Goal: Transaction & Acquisition: Purchase product/service

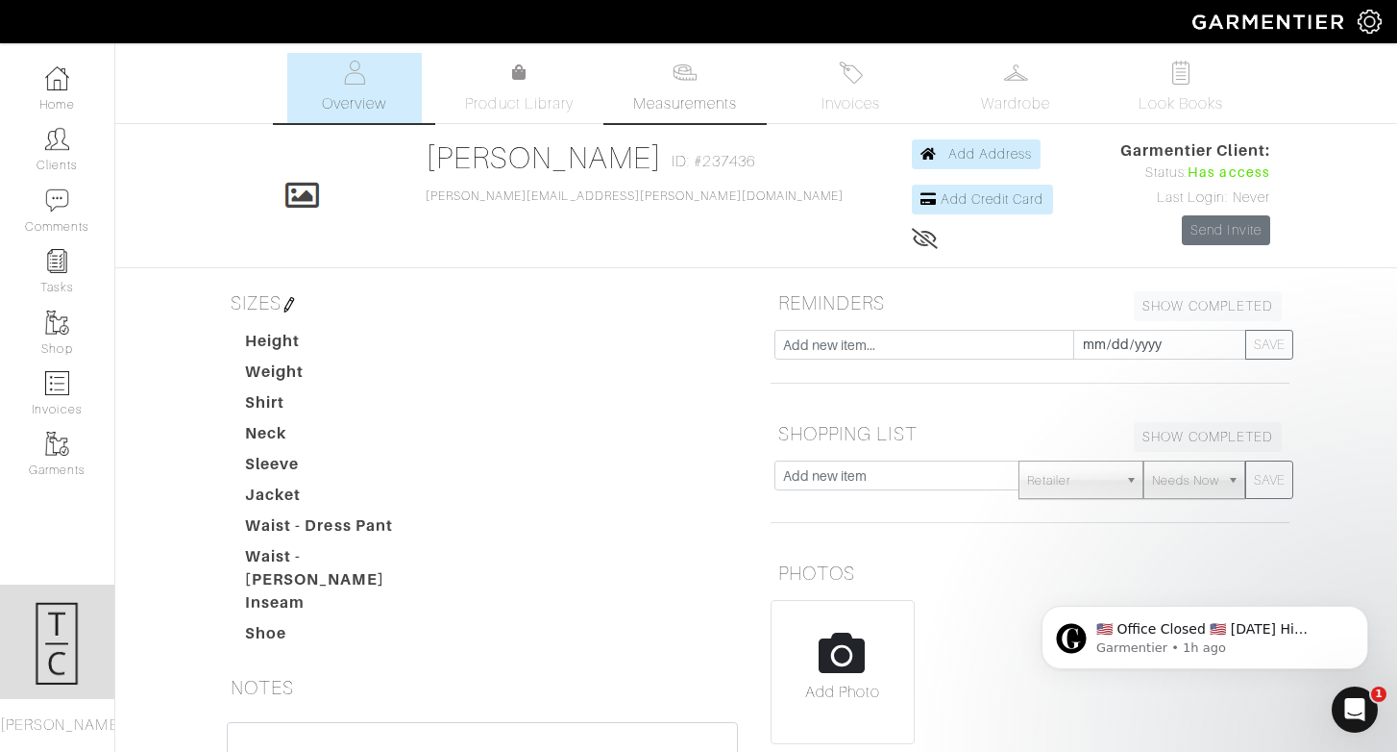
click at [727, 107] on span "Measurements" at bounding box center [685, 103] width 105 height 23
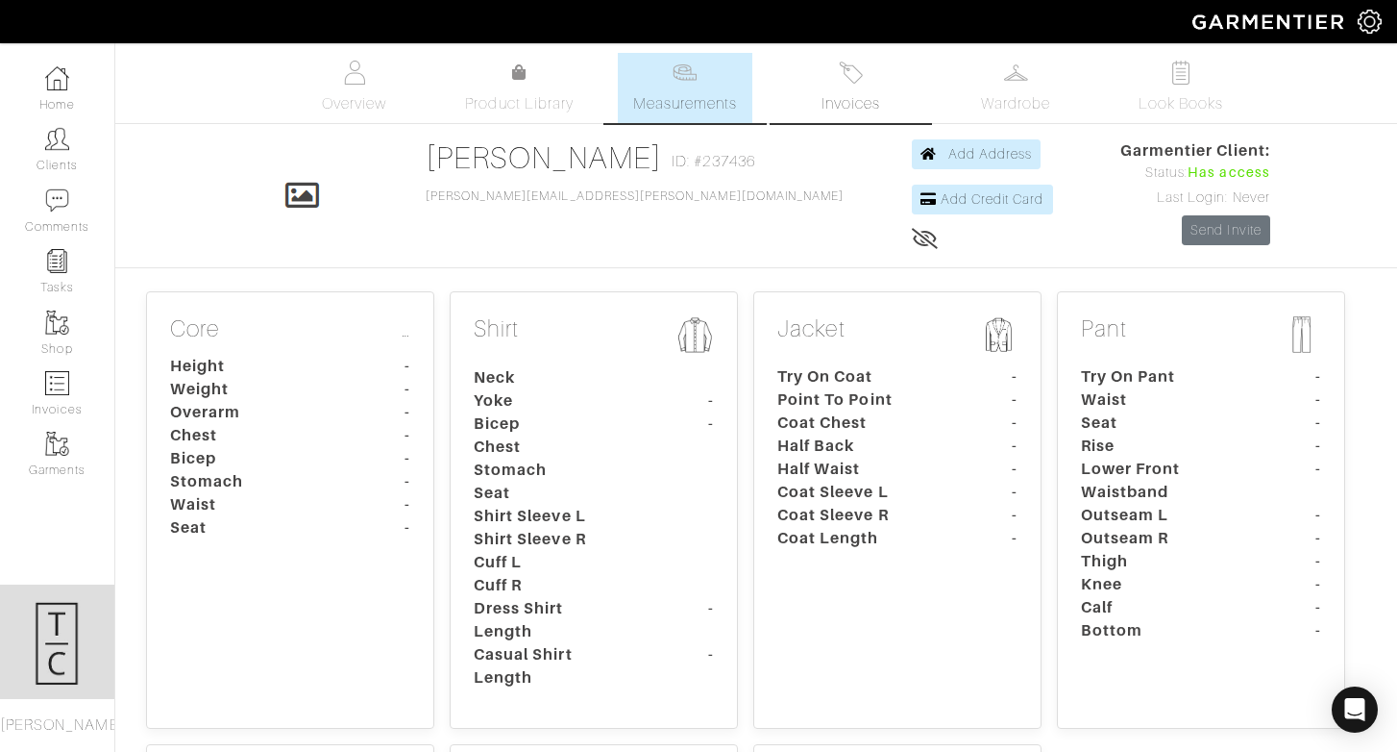
click at [847, 75] on img at bounding box center [851, 73] width 24 height 24
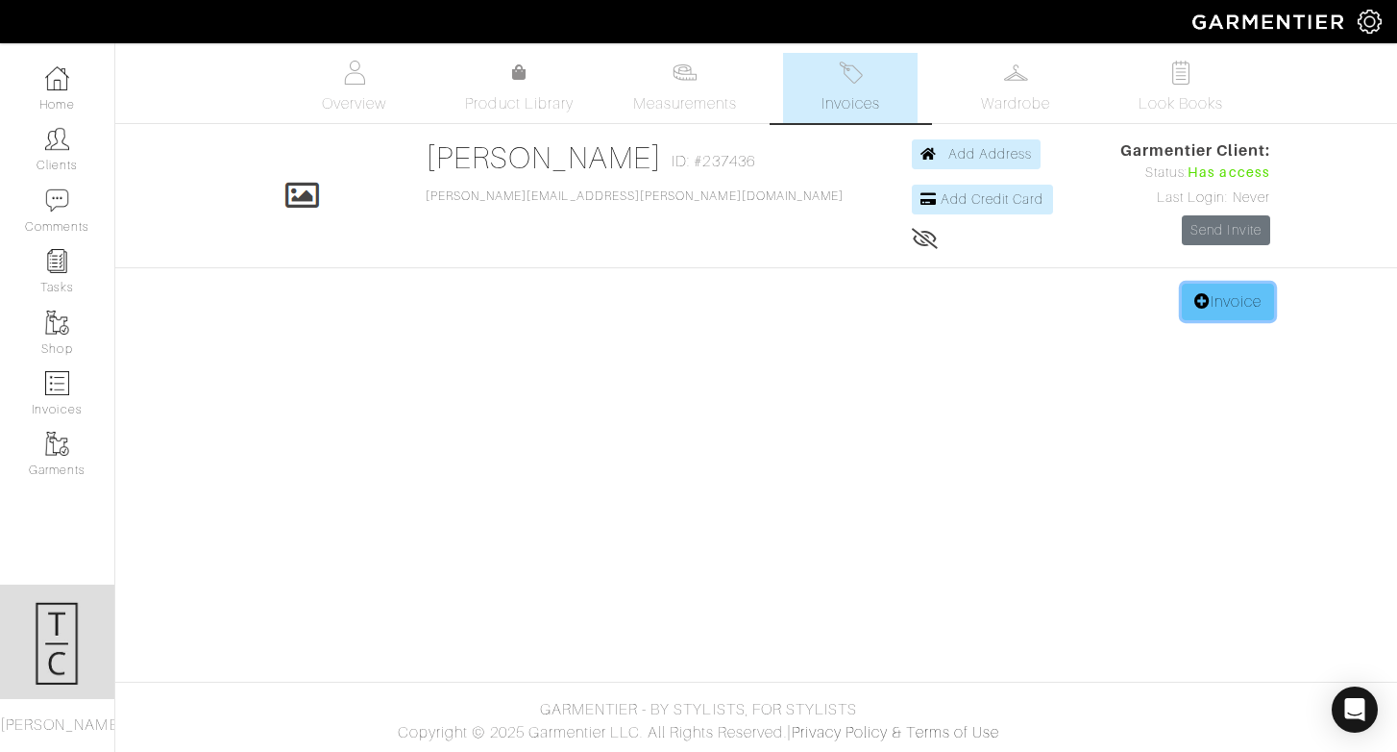
click at [1230, 299] on link "Invoice" at bounding box center [1228, 302] width 92 height 37
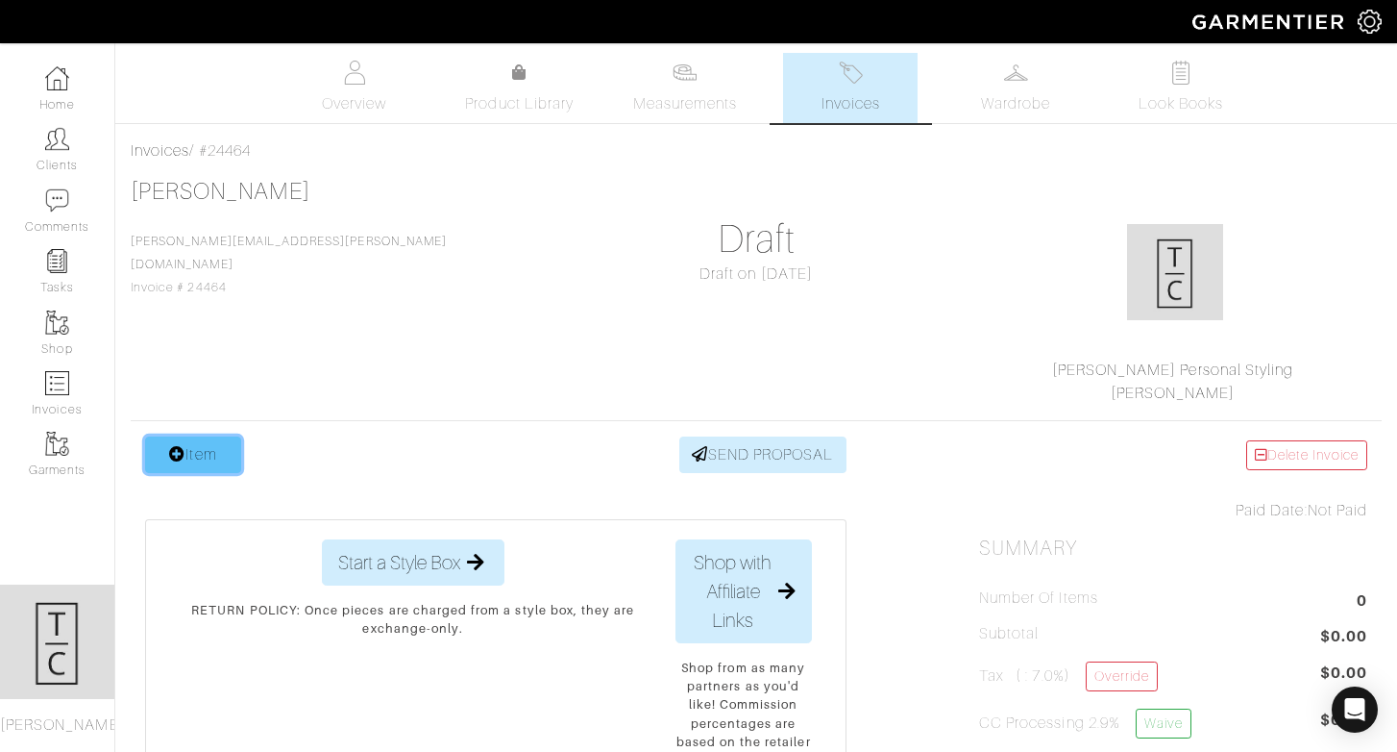
click at [205, 447] on link "Item" at bounding box center [193, 454] width 96 height 37
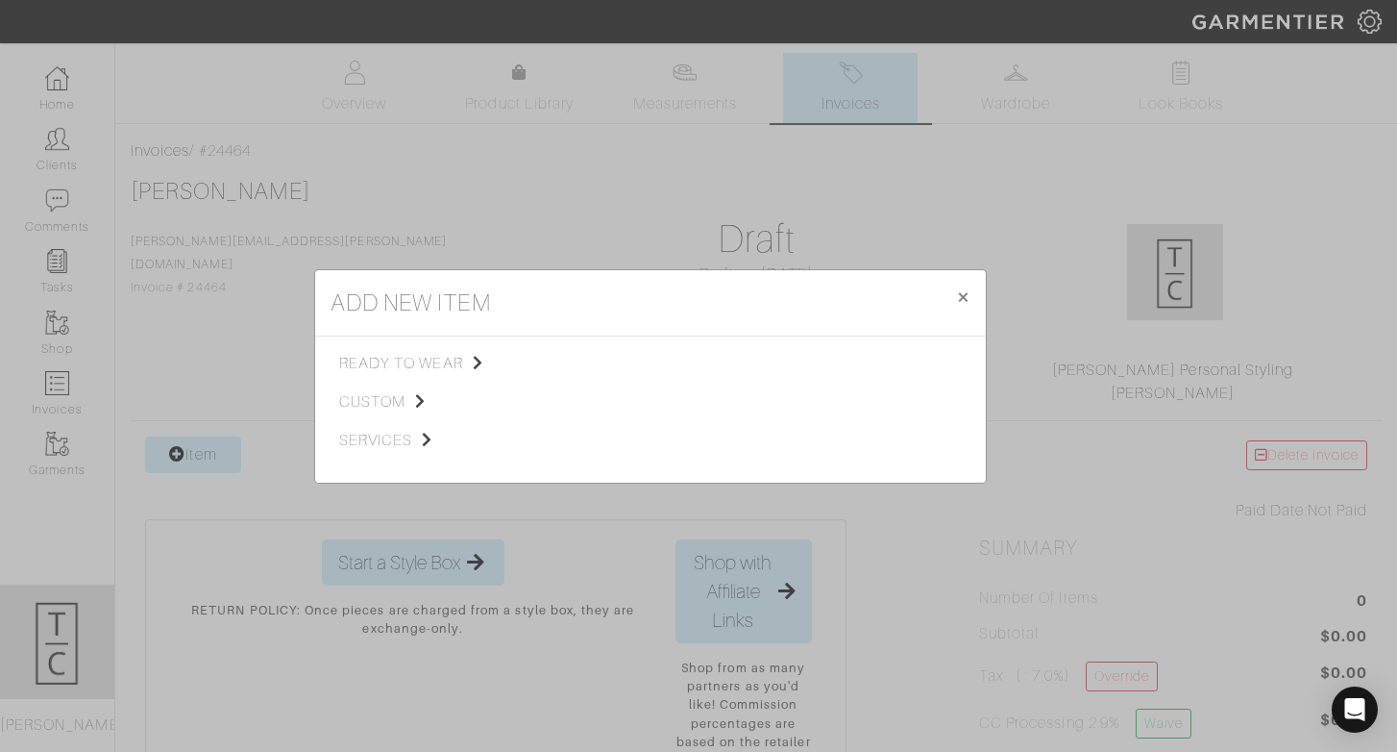
click at [386, 415] on div "ready to wear custom services" at bounding box center [443, 409] width 208 height 115
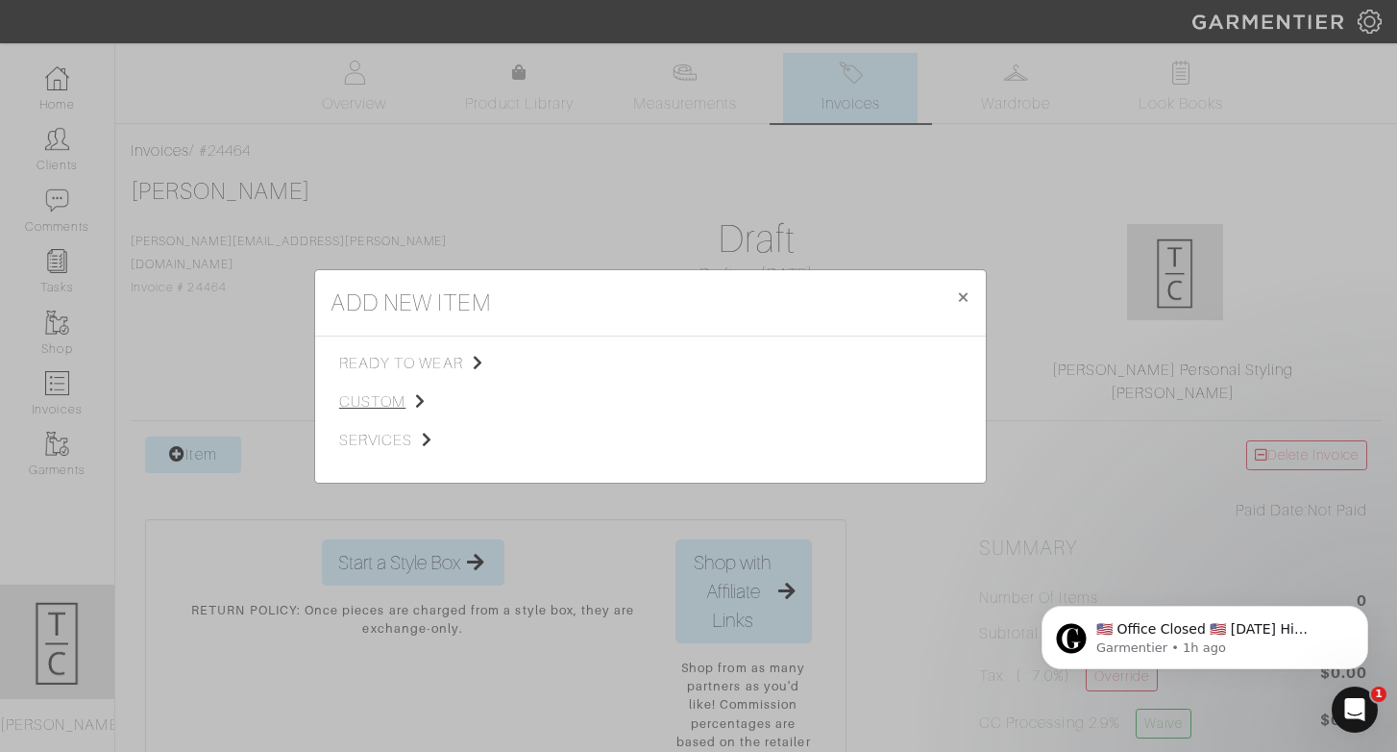
click at [384, 401] on span "custom" at bounding box center [435, 401] width 193 height 23
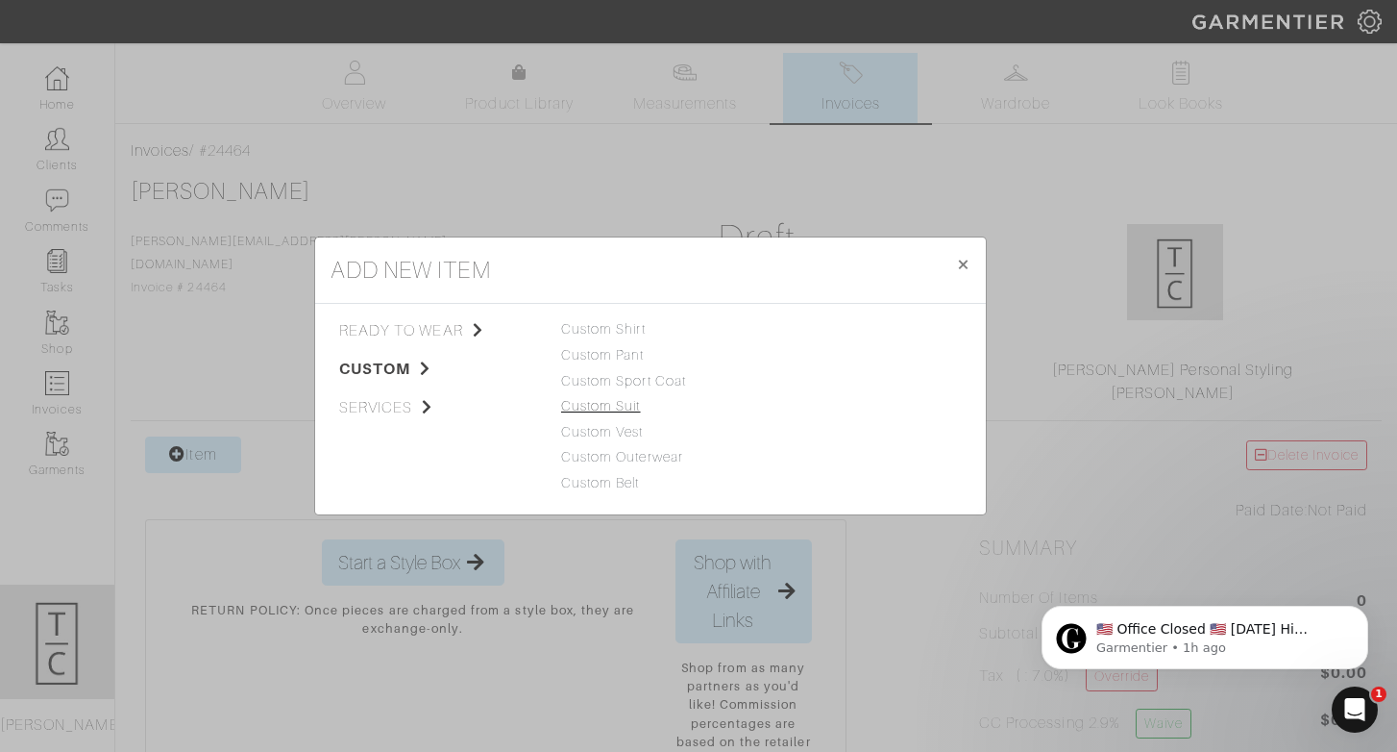
click at [633, 405] on link "Custom Suit" at bounding box center [601, 405] width 80 height 15
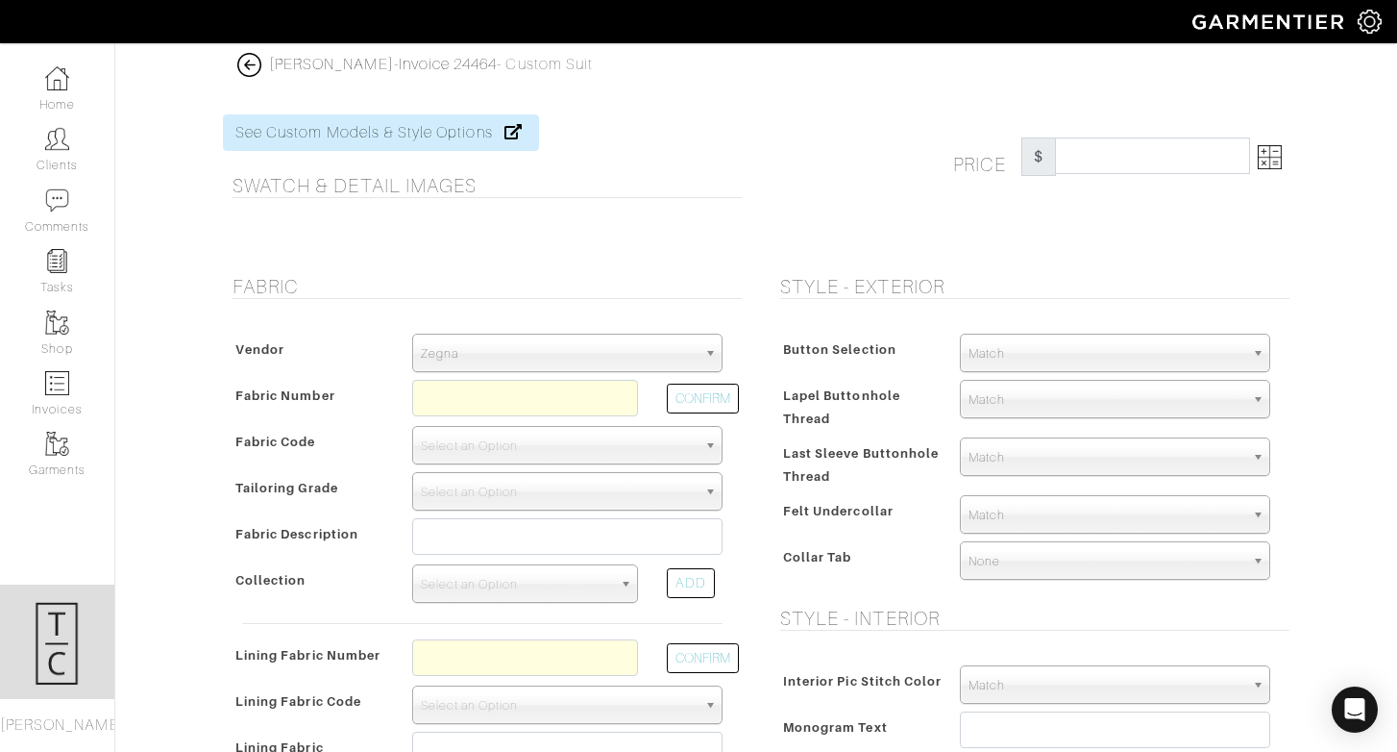
click at [492, 336] on span "Zegna" at bounding box center [559, 353] width 276 height 38
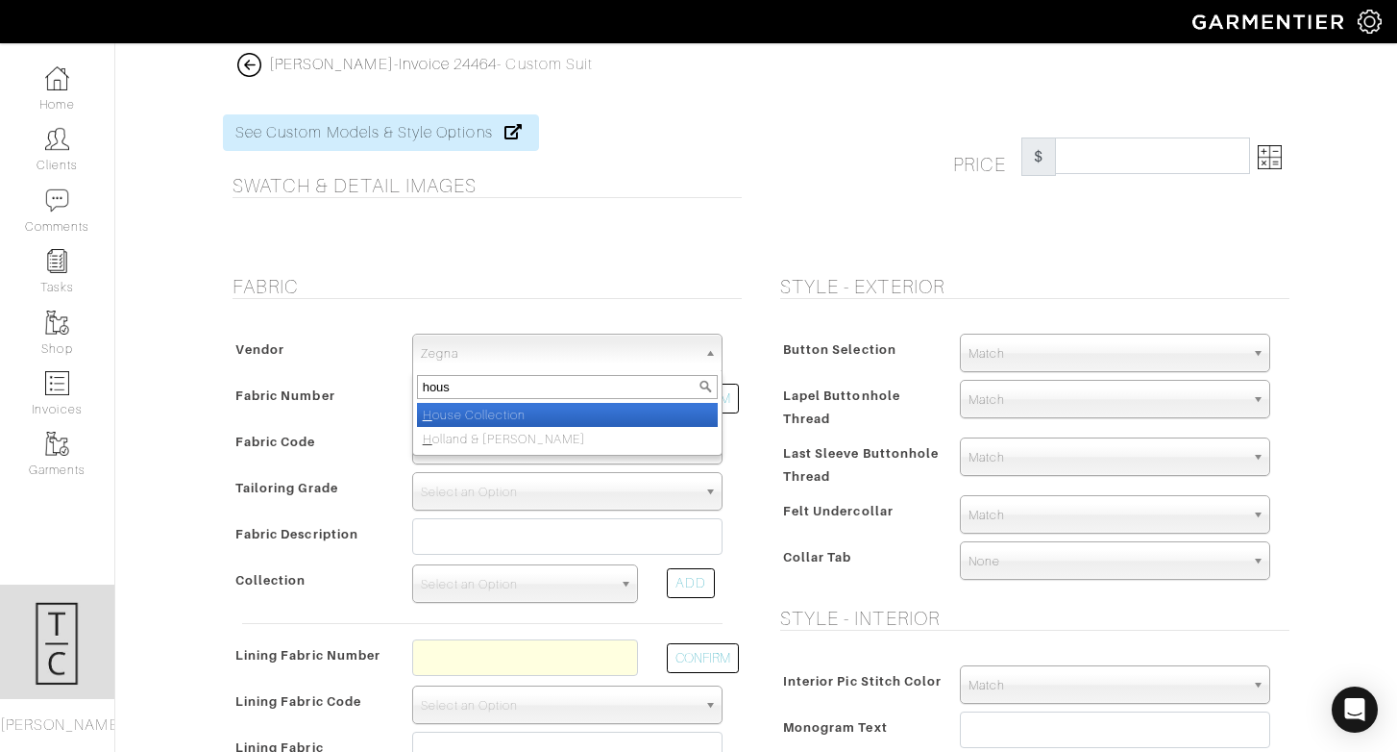
type input "house"
select select "75"
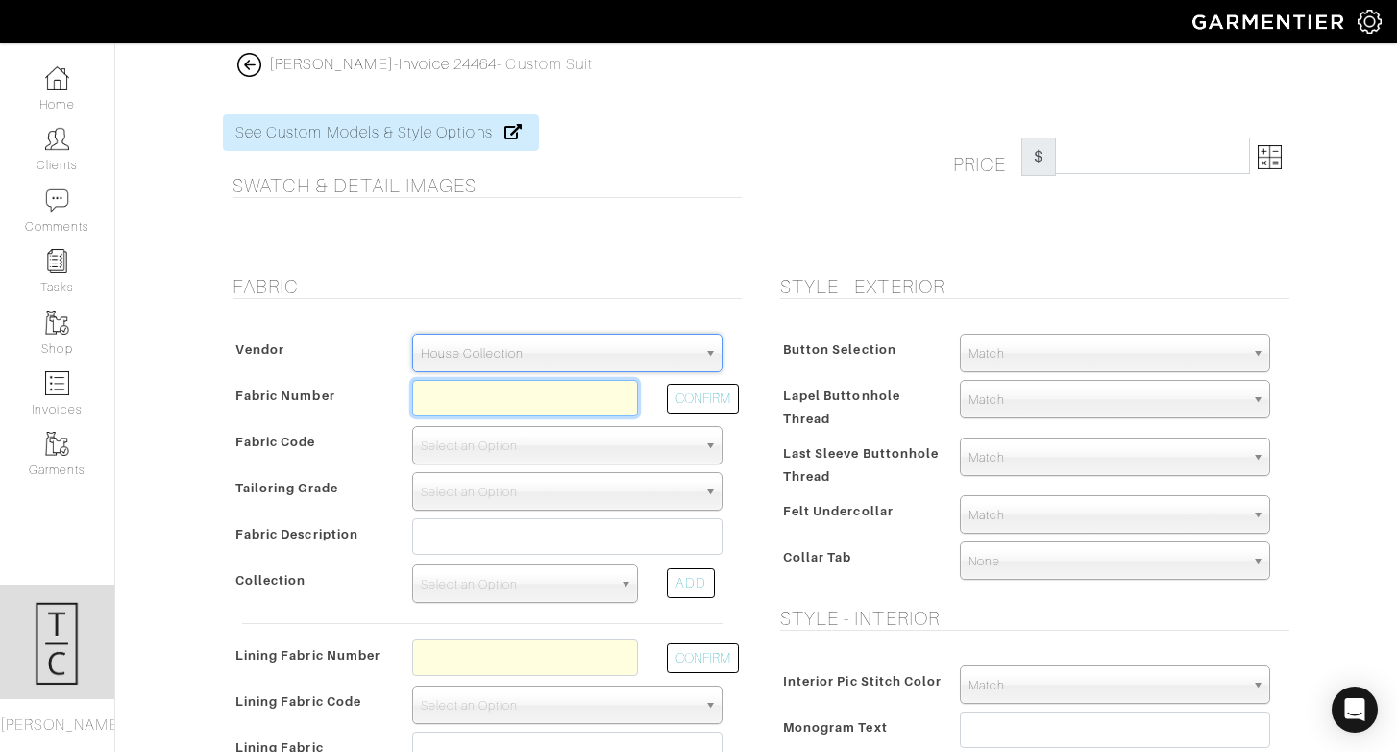
click at [617, 393] on input "text" at bounding box center [525, 398] width 226 height 37
click at [537, 404] on input "z2-49150419" at bounding box center [525, 398] width 226 height 37
click at [712, 406] on button "CONFIRM" at bounding box center [703, 398] width 72 height 30
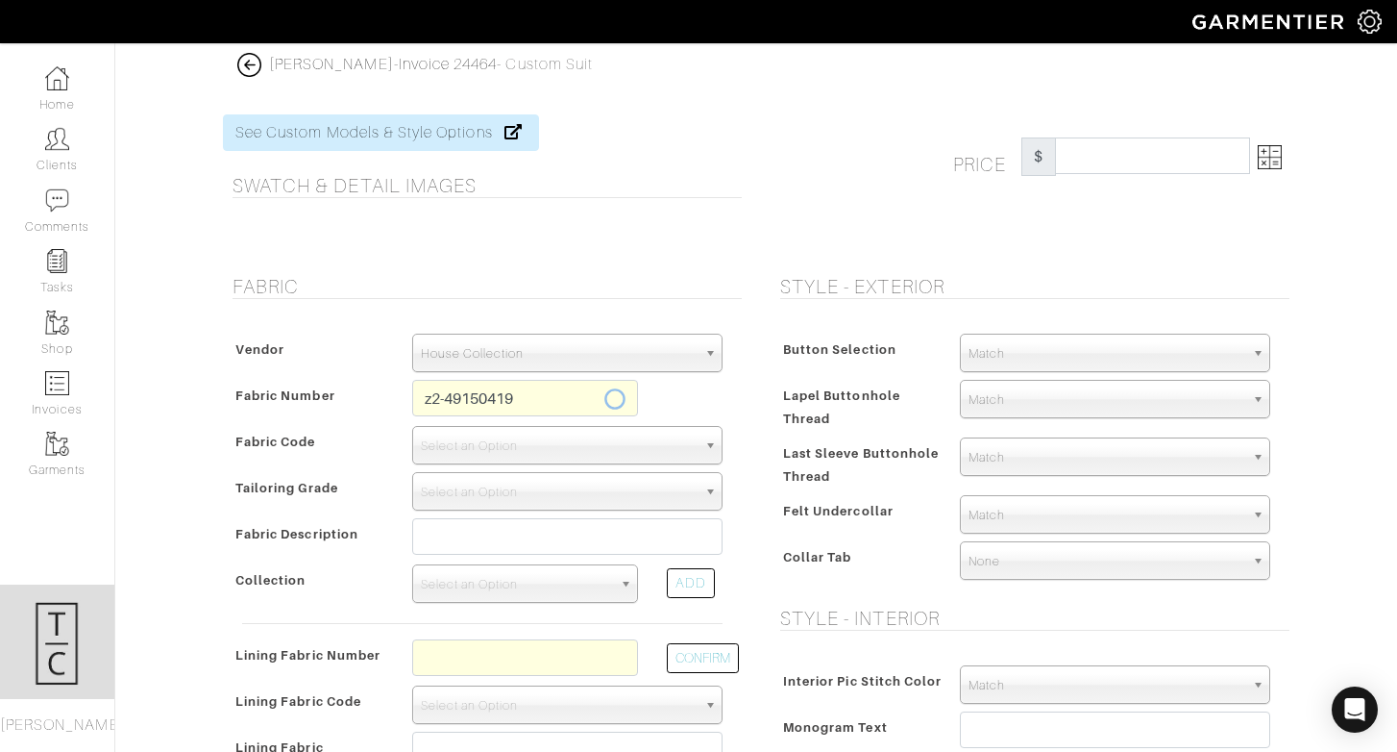
type input "Z2-49150419"
select select "5907"
type input "Black Faille"
select select
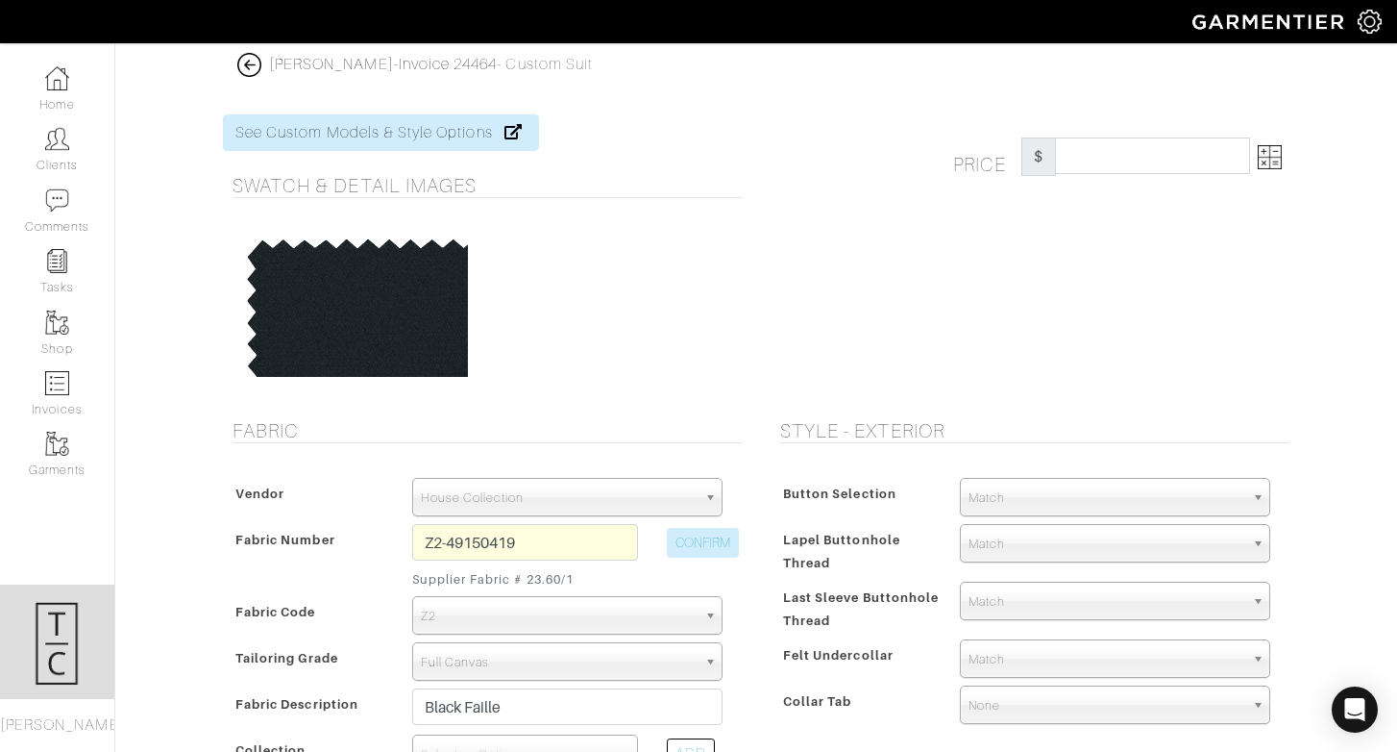
type input "2139.29"
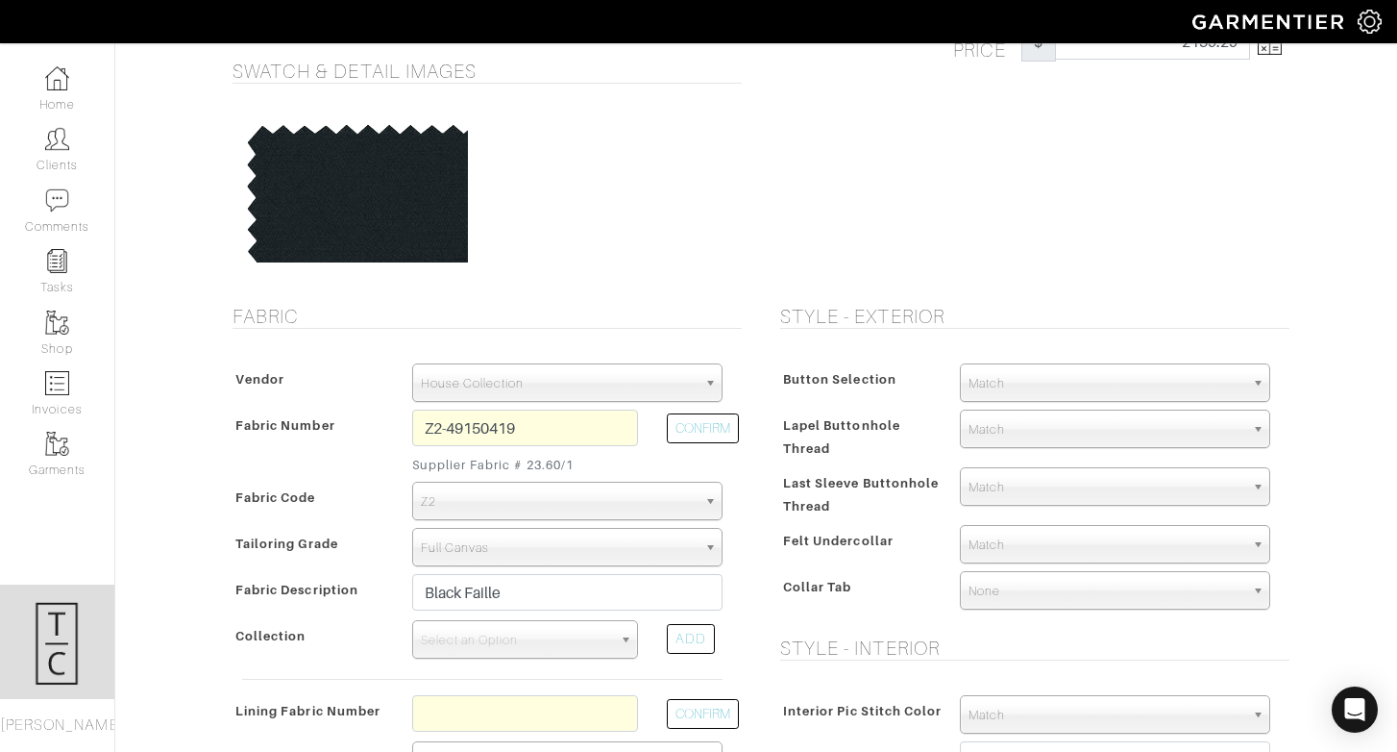
scroll to position [161, 0]
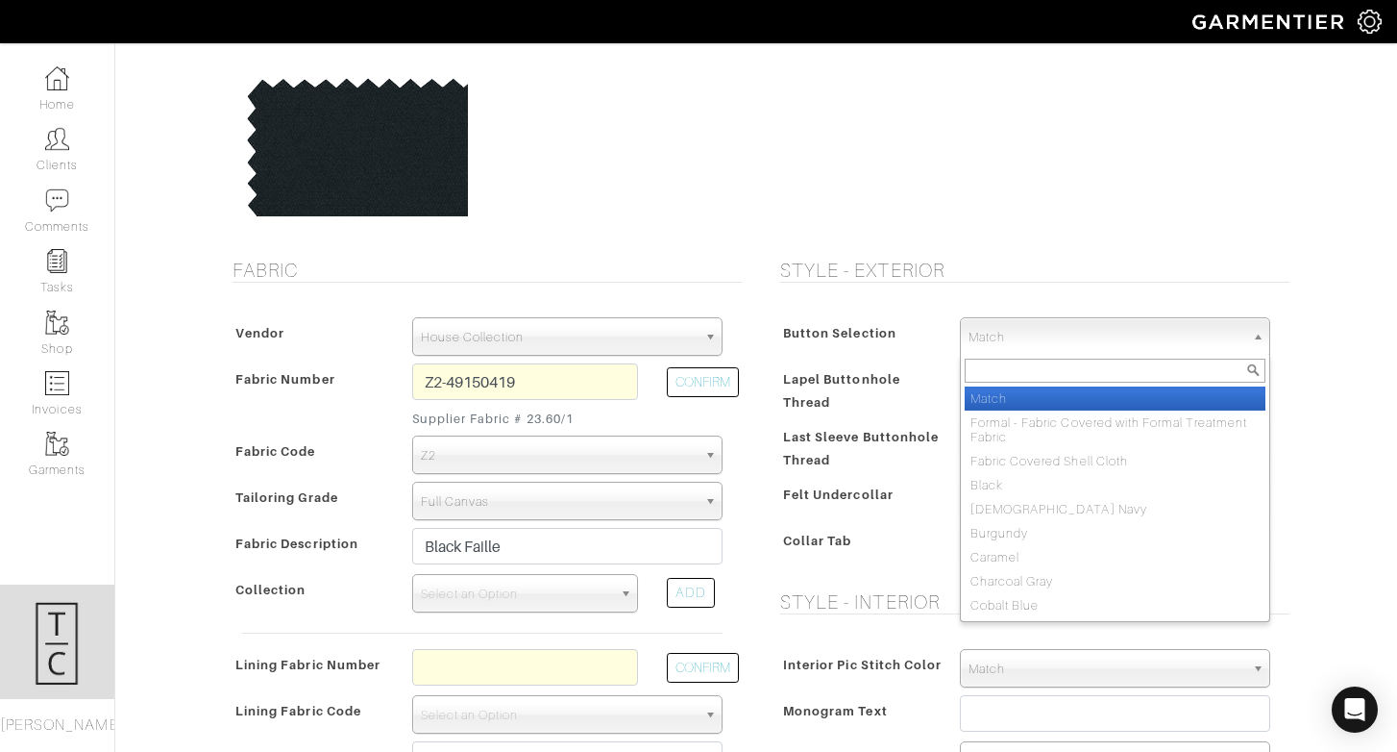
click at [1072, 334] on span "Match" at bounding box center [1107, 337] width 276 height 38
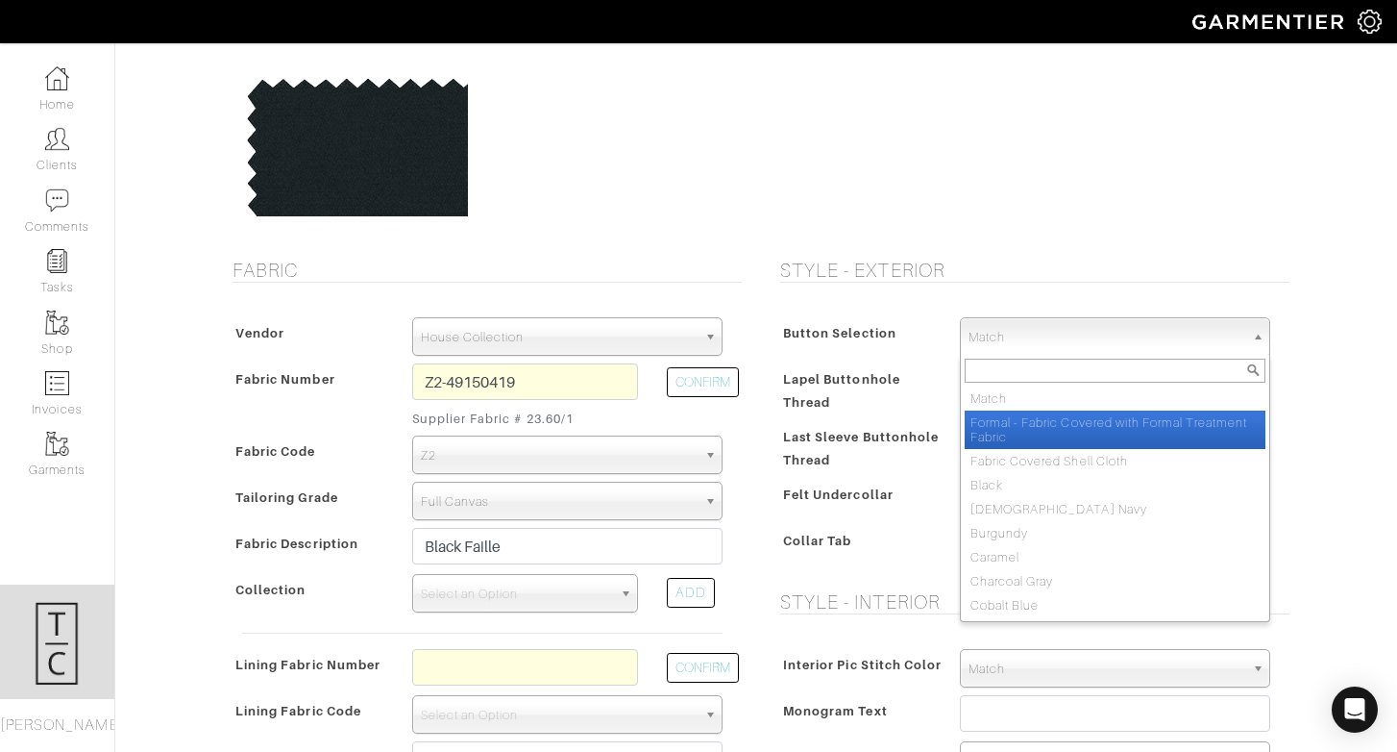
click at [1110, 428] on li "Formal - Fabric Covered with Formal Treatment Fabric" at bounding box center [1115, 429] width 301 height 38
select select "142"
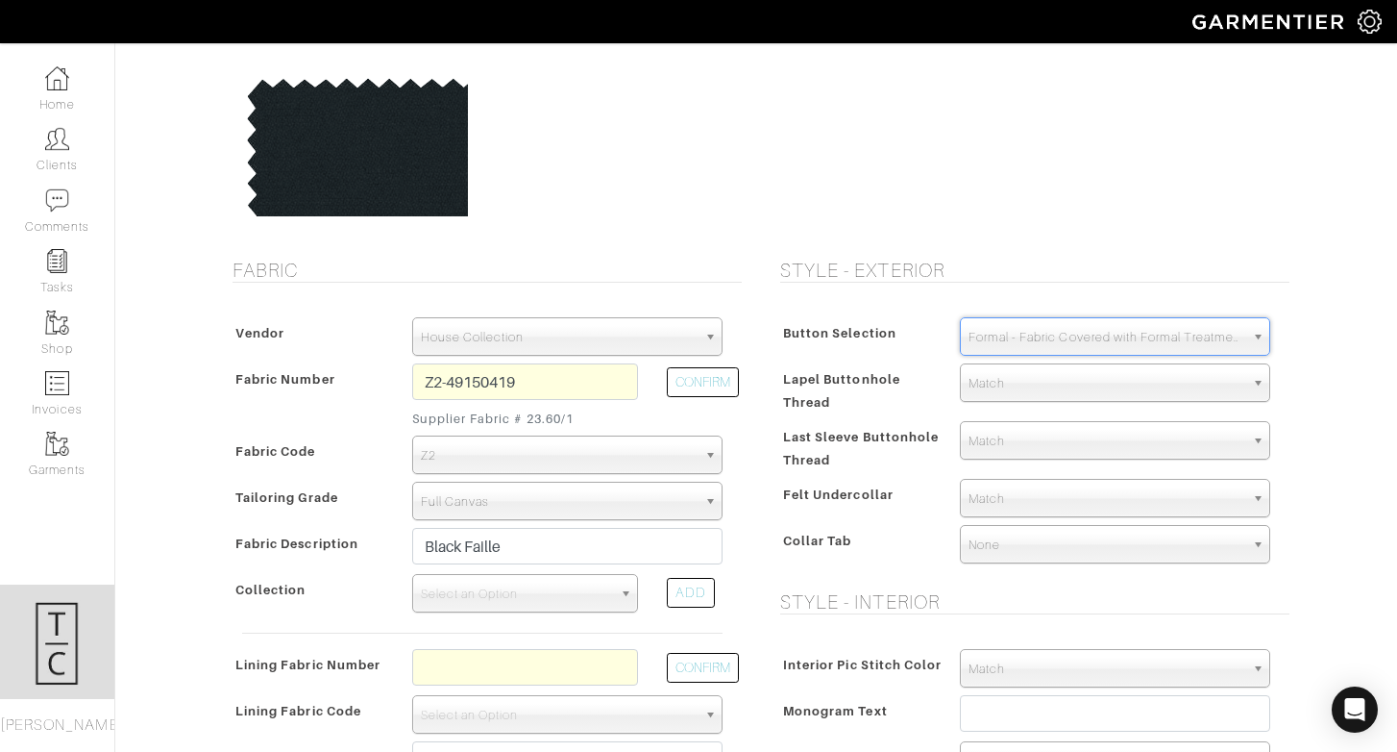
click at [1000, 498] on span "Match" at bounding box center [1107, 499] width 276 height 38
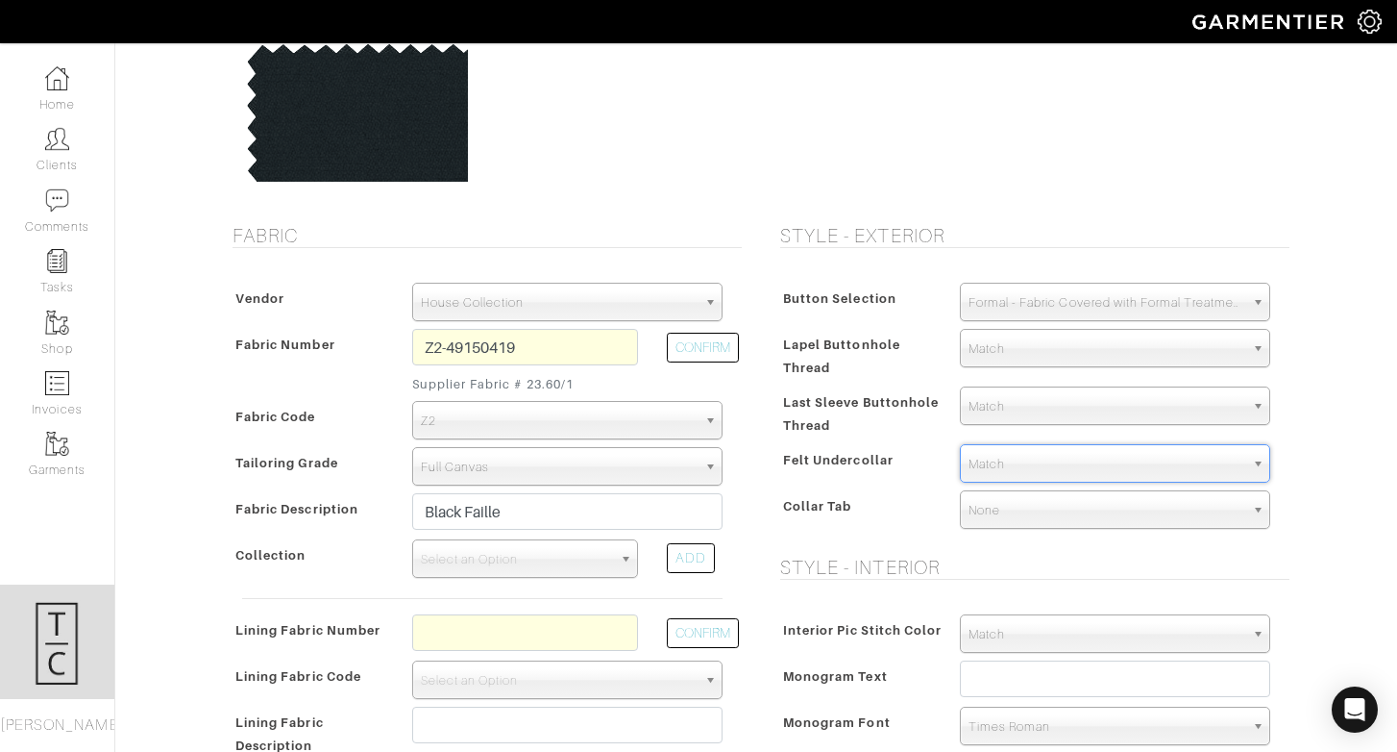
scroll to position [196, 0]
click at [574, 562] on span "Select an Option" at bounding box center [516, 558] width 191 height 38
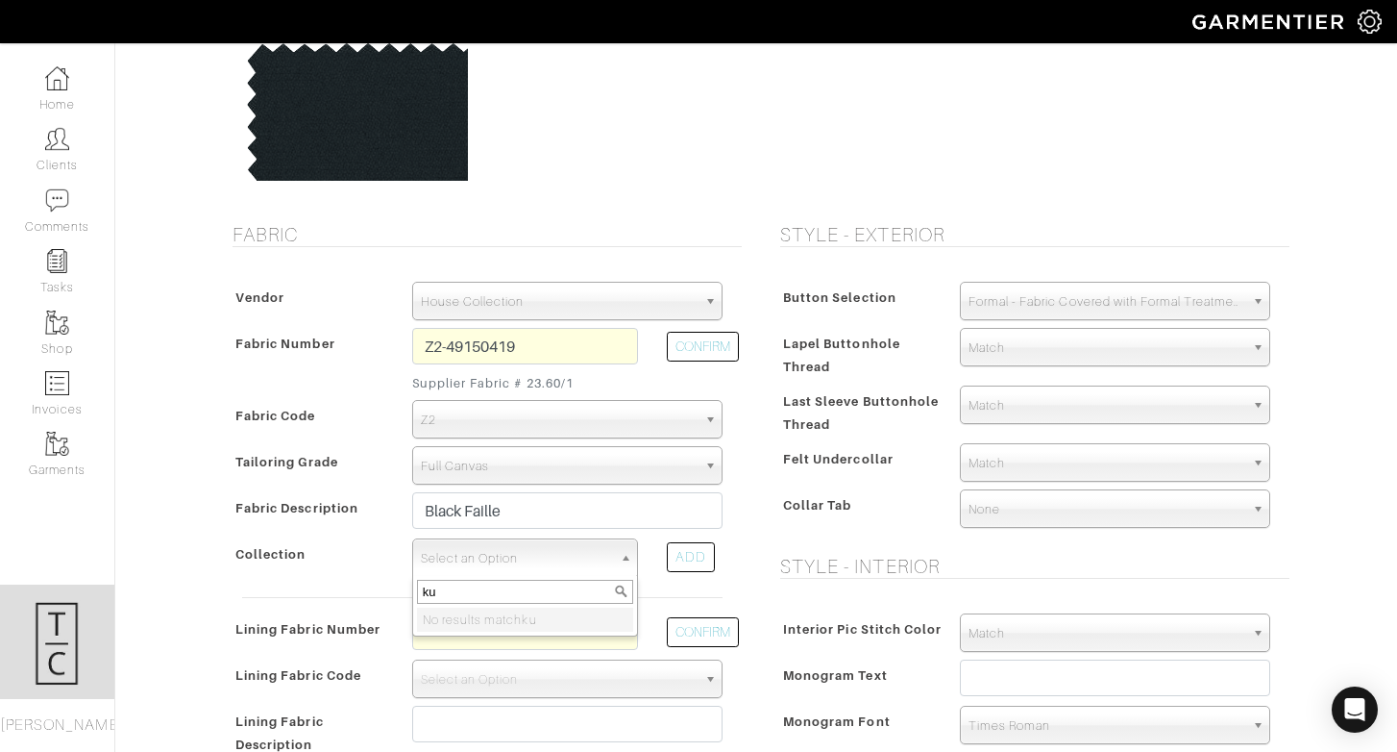
type input "k"
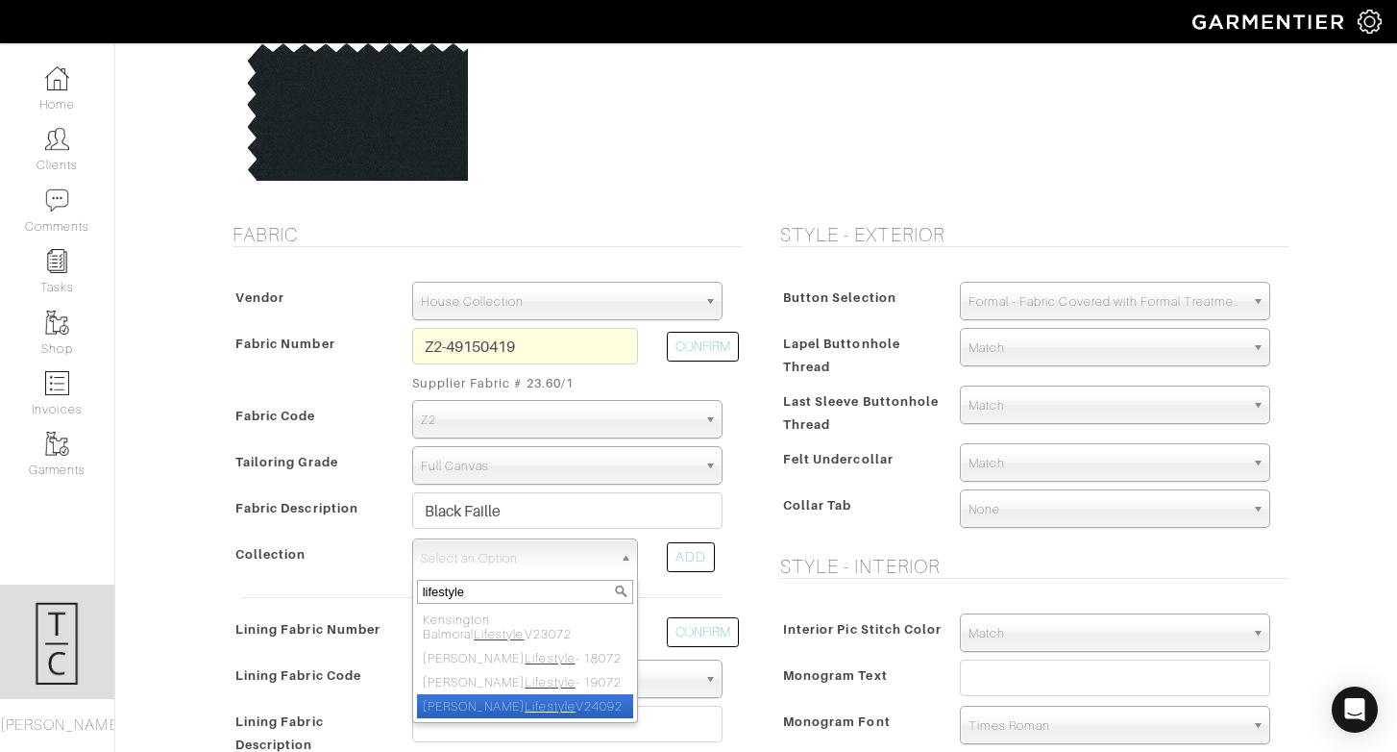
type input "lifestyle"
click at [572, 700] on li "Reda Lifestyle V24092" at bounding box center [525, 706] width 216 height 24
select select "982"
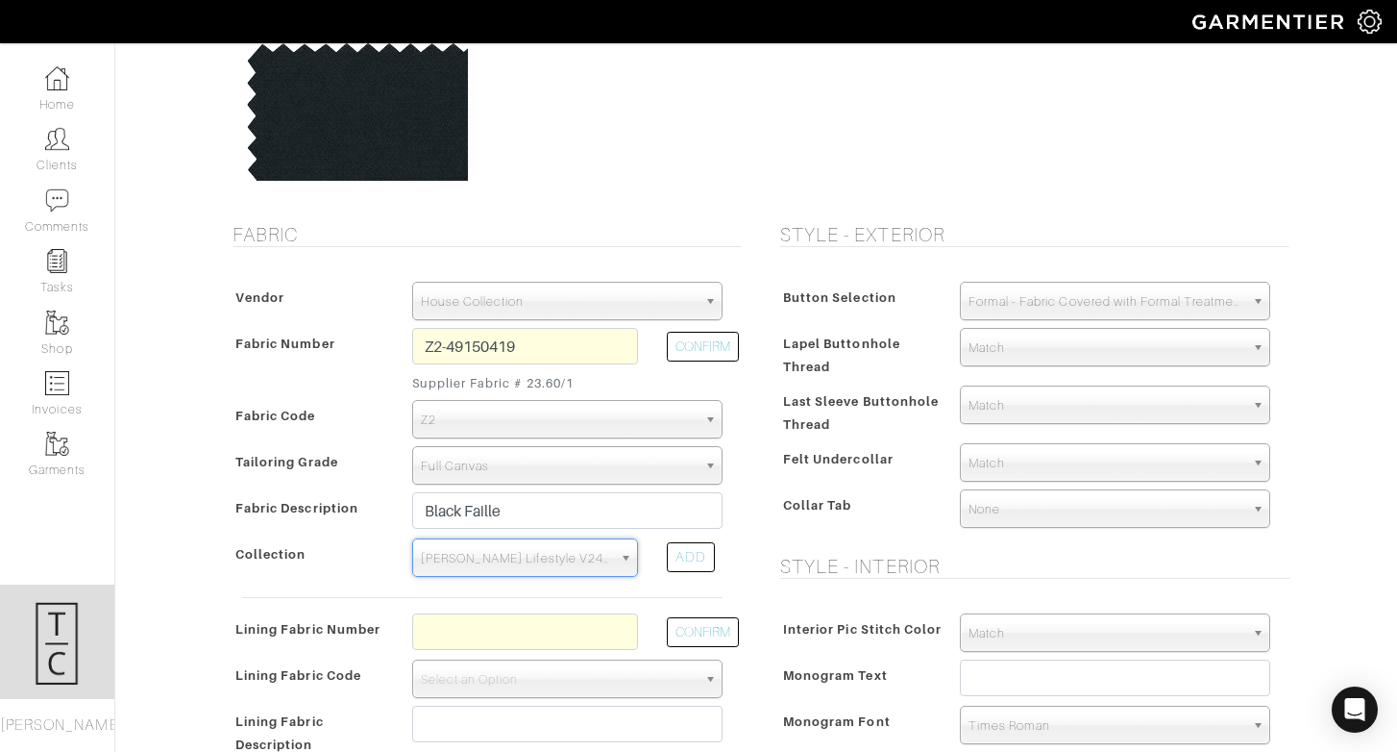
click at [952, 581] on div "Style - Exterior Button Selection Match Formal - Fabric Covered with Formal Tre…" at bounding box center [1030, 577] width 548 height 709
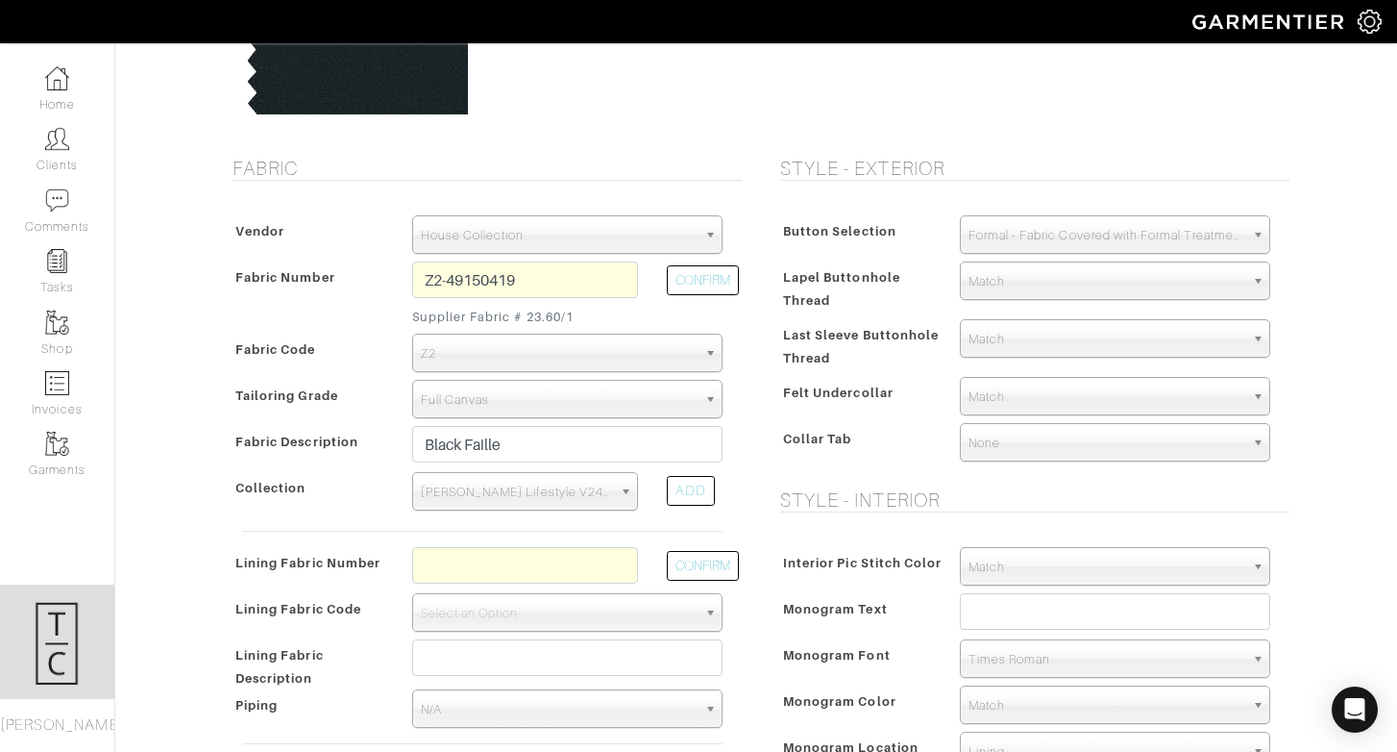
scroll to position [284, 0]
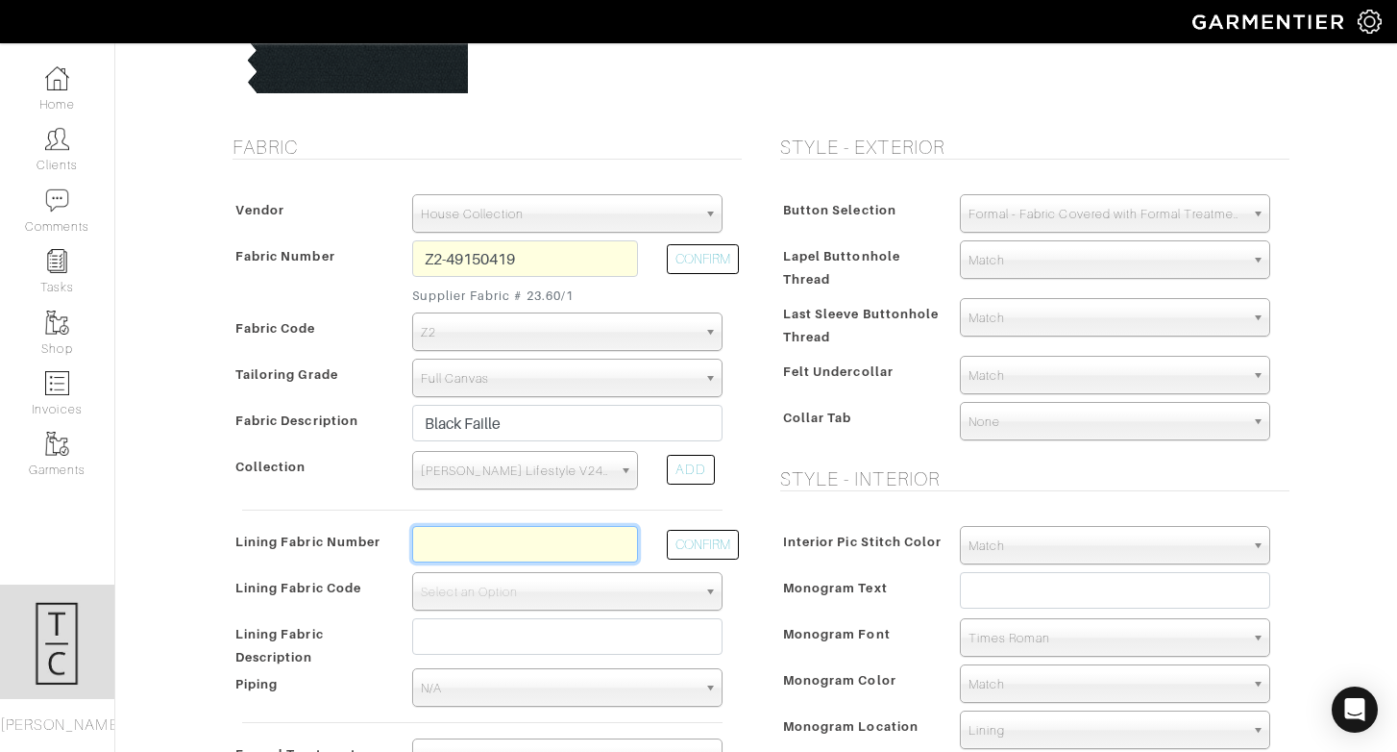
click at [570, 549] on input "text" at bounding box center [525, 544] width 226 height 37
type input "l1-47134311"
click at [714, 549] on button "CONFIRM" at bounding box center [703, 545] width 72 height 30
select select "6293"
type input "Black Solid"
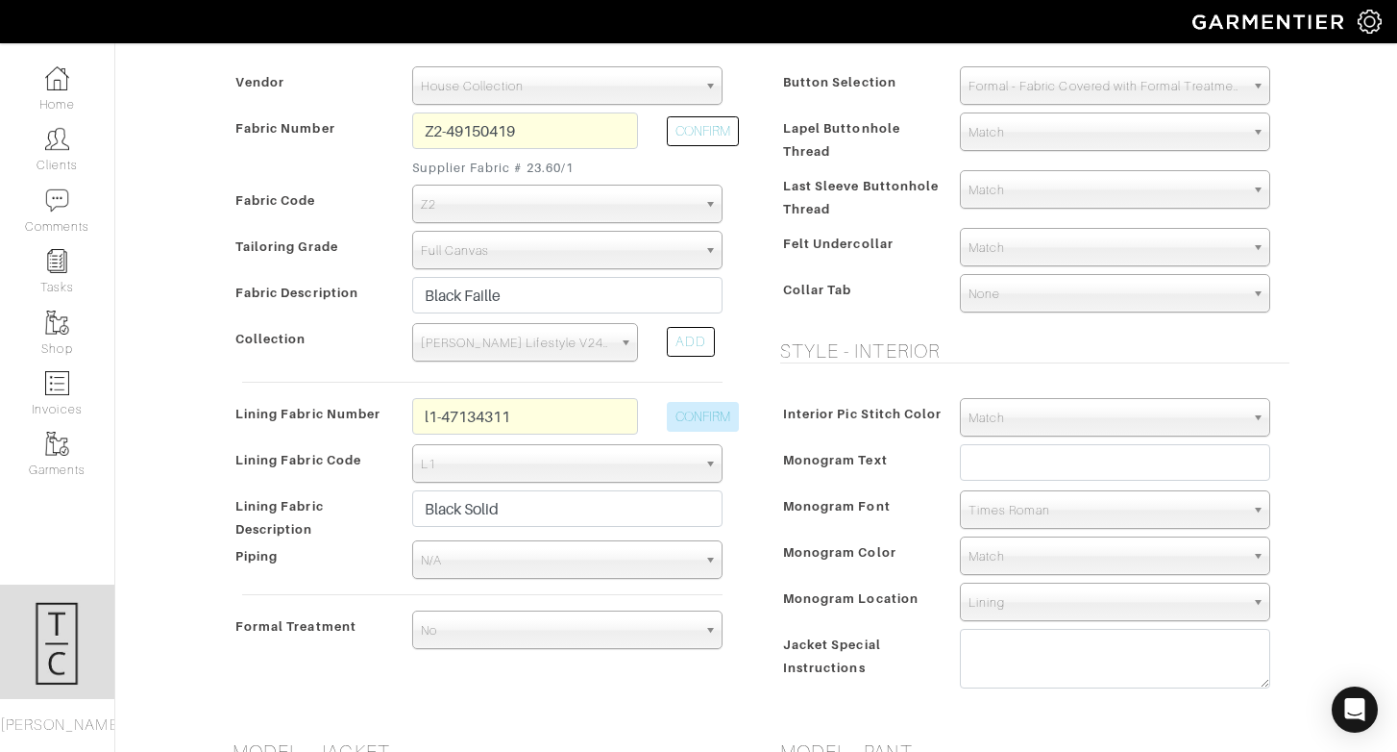
scroll to position [415, 0]
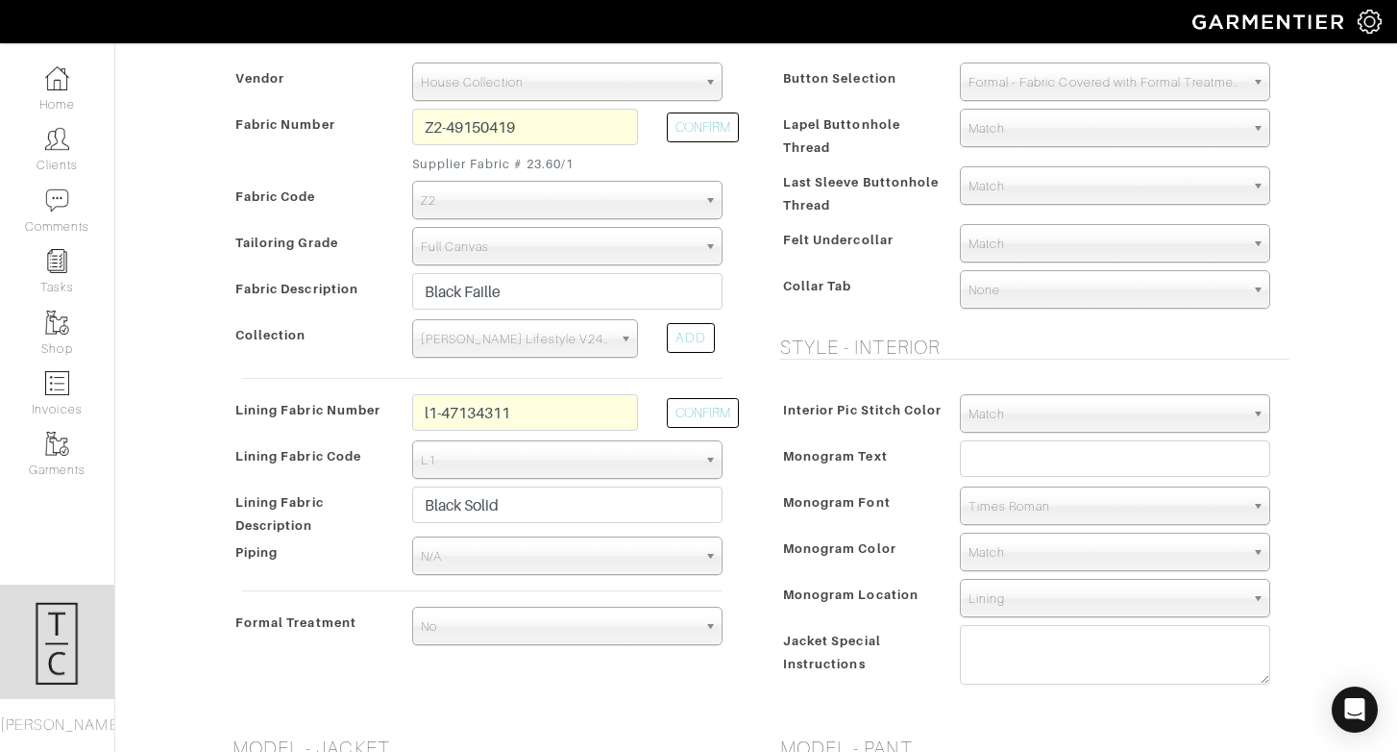
click at [584, 556] on span "N/A" at bounding box center [559, 556] width 276 height 38
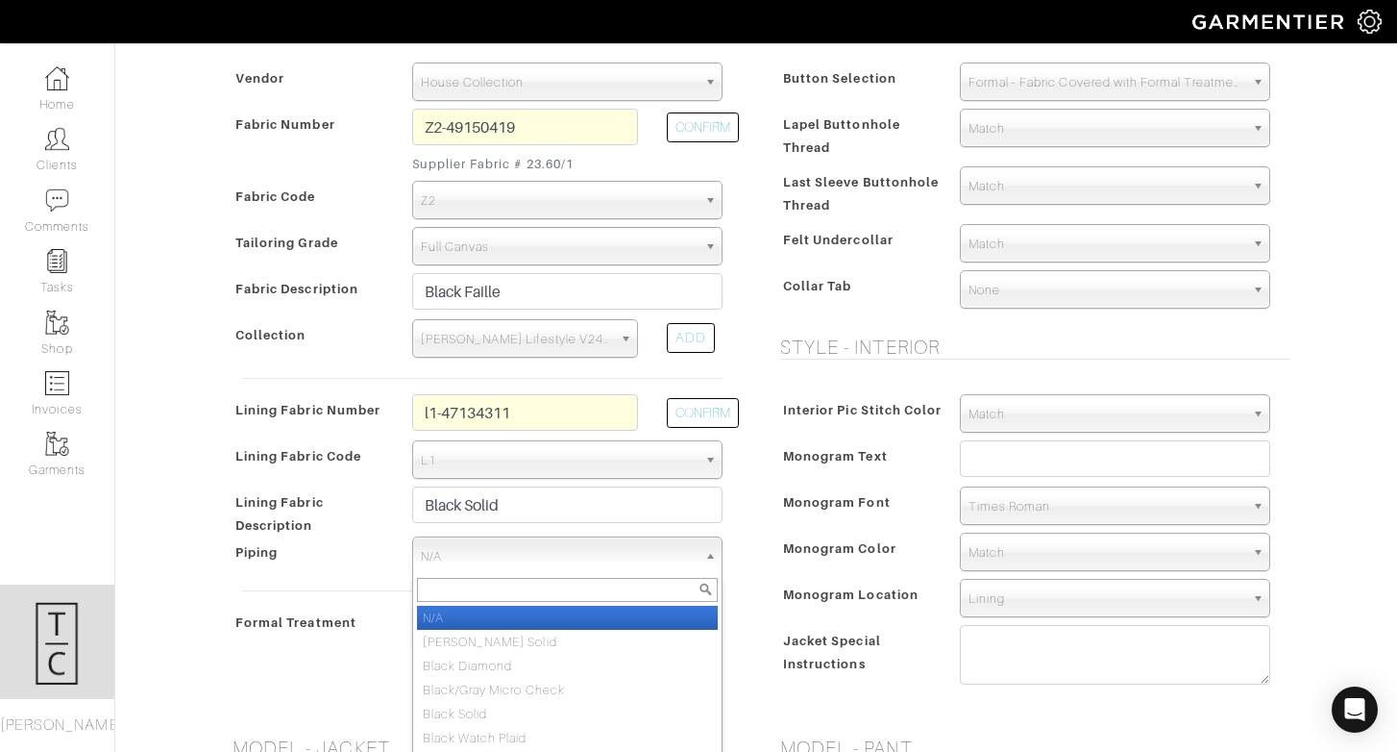
click at [814, 573] on div "Interior Pic Stitch Color Match Aubergine Azure Beige Black Blue British Navy B…" at bounding box center [1030, 544] width 519 height 338
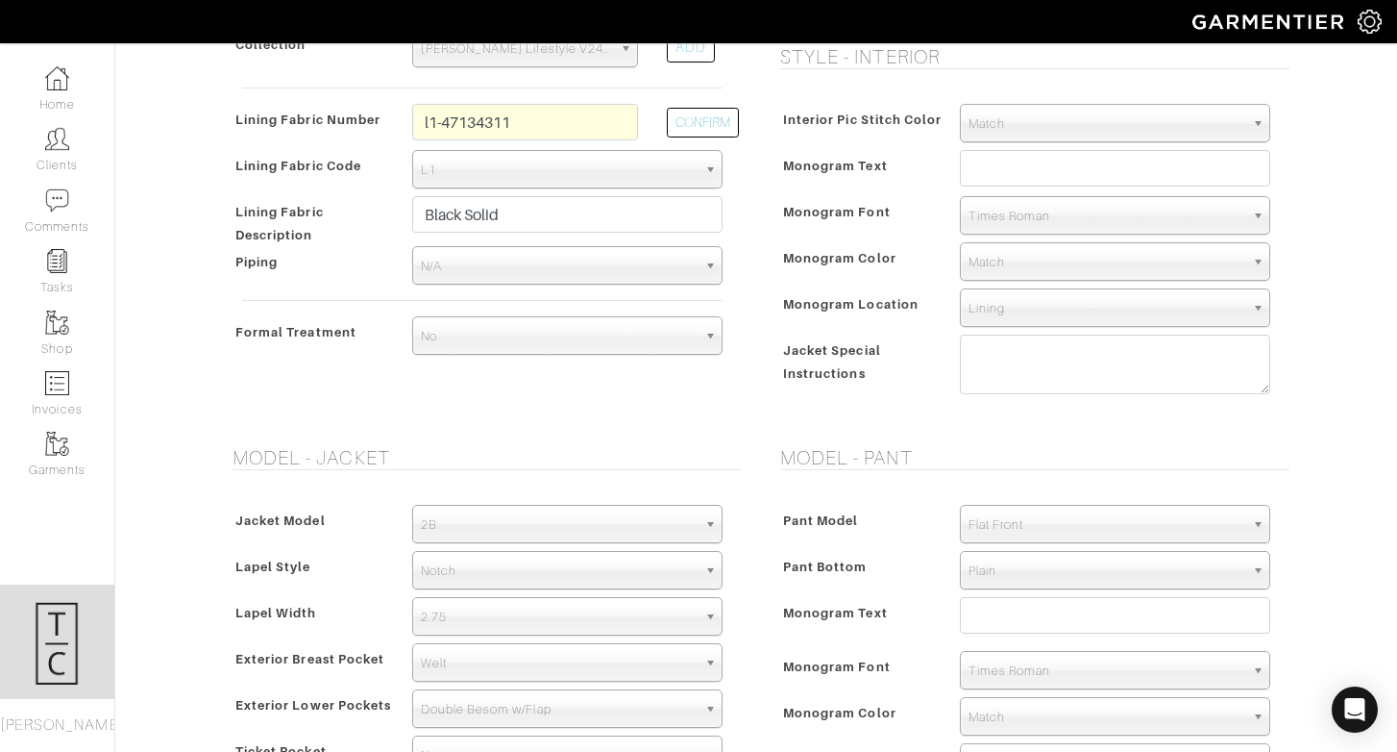
scroll to position [726, 0]
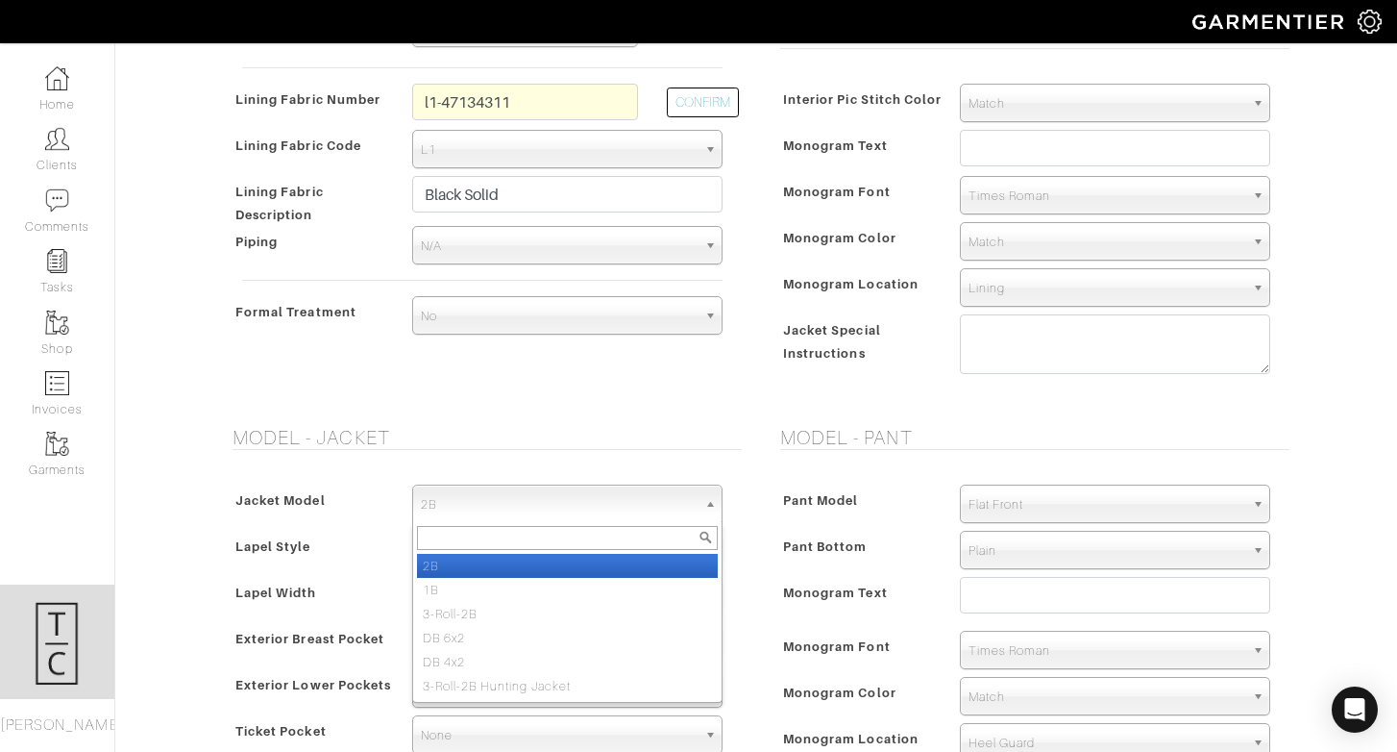
click at [501, 503] on span "2B" at bounding box center [559, 504] width 276 height 38
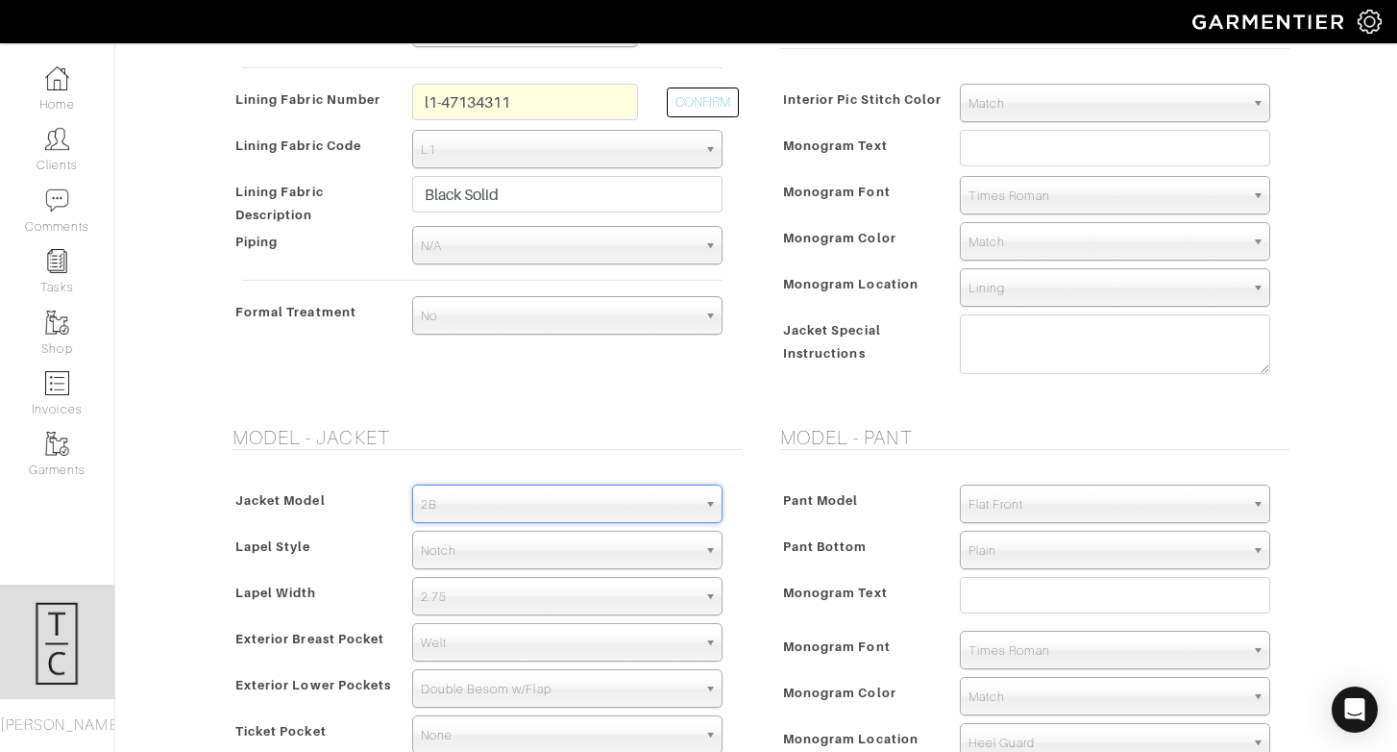
click at [501, 501] on span "2B" at bounding box center [559, 504] width 276 height 38
click at [872, 571] on div "Pant Model Flat Front Single Pleat Chino Tuxedo 5-Pocket (Jean) Flat Front Pant…" at bounding box center [1030, 661] width 519 height 392
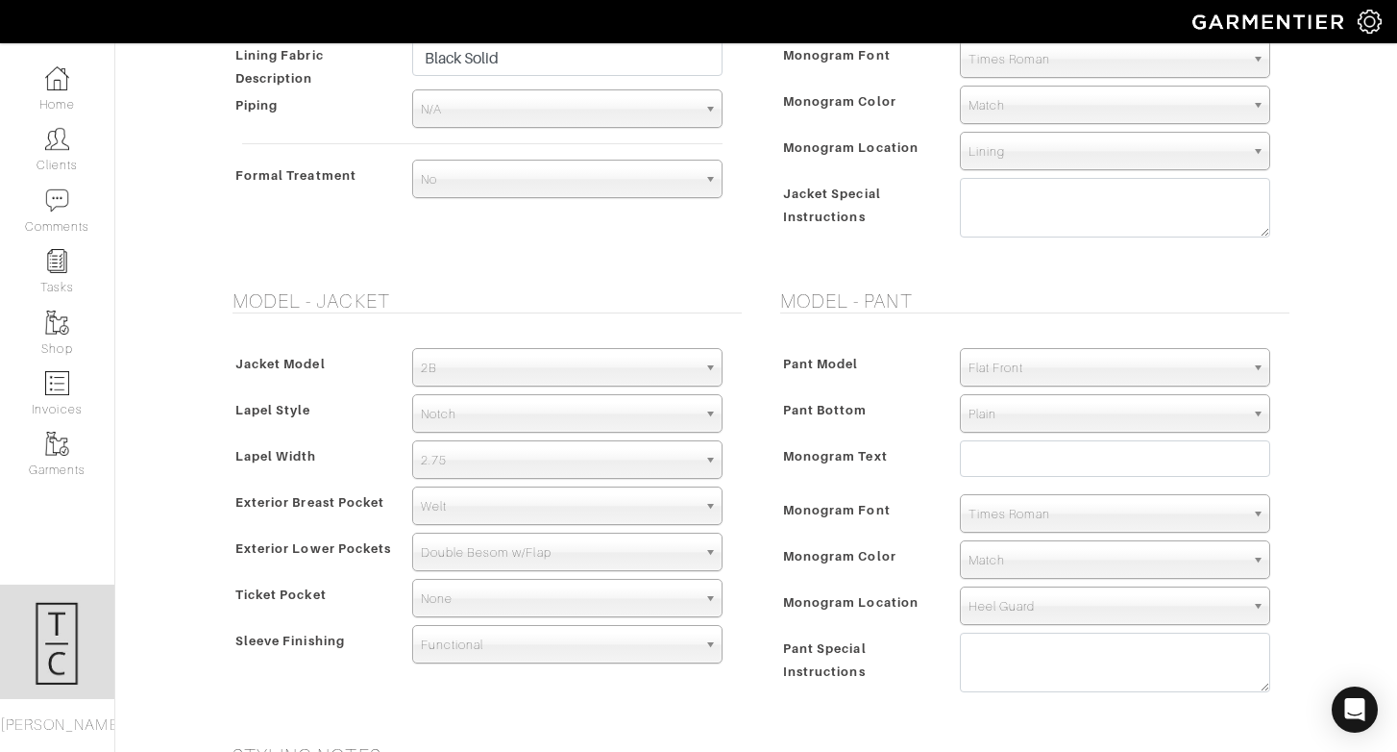
scroll to position [864, 0]
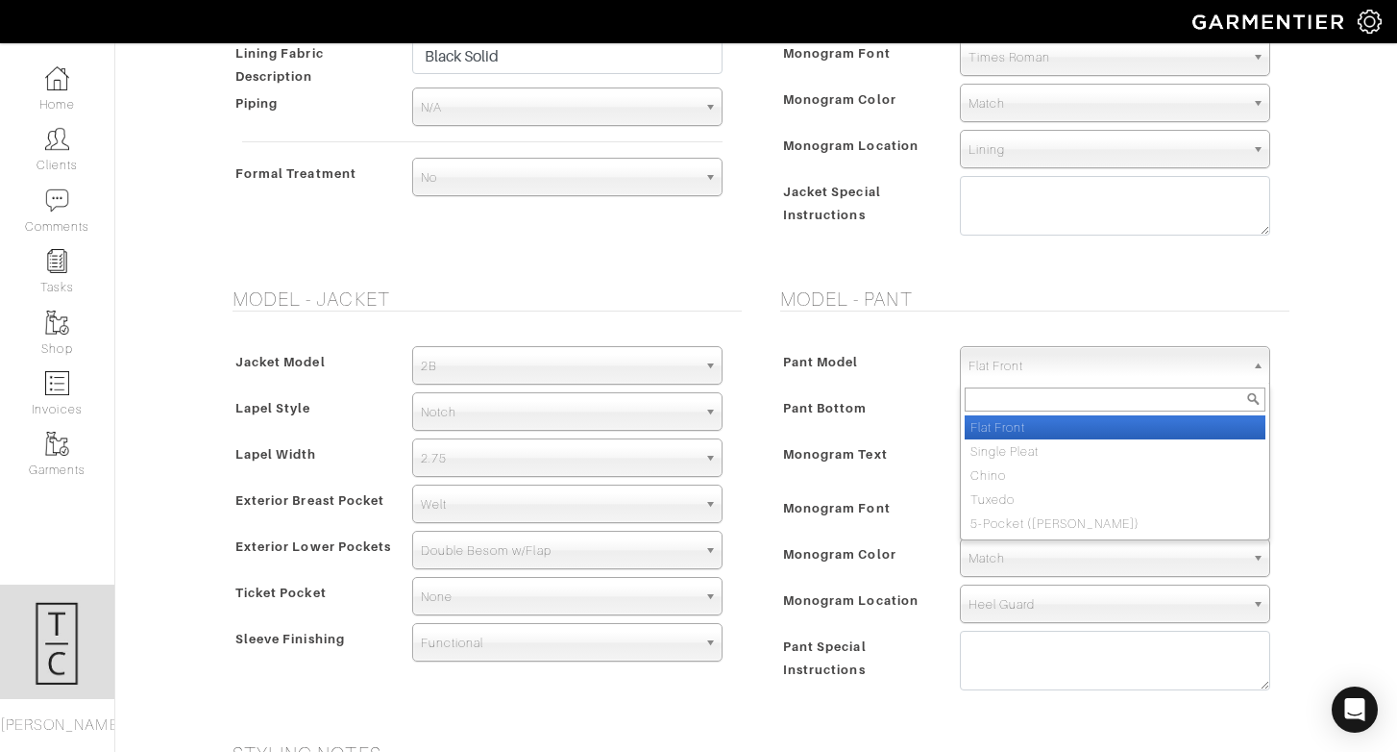
click at [1071, 358] on span "Flat Front" at bounding box center [1107, 366] width 276 height 38
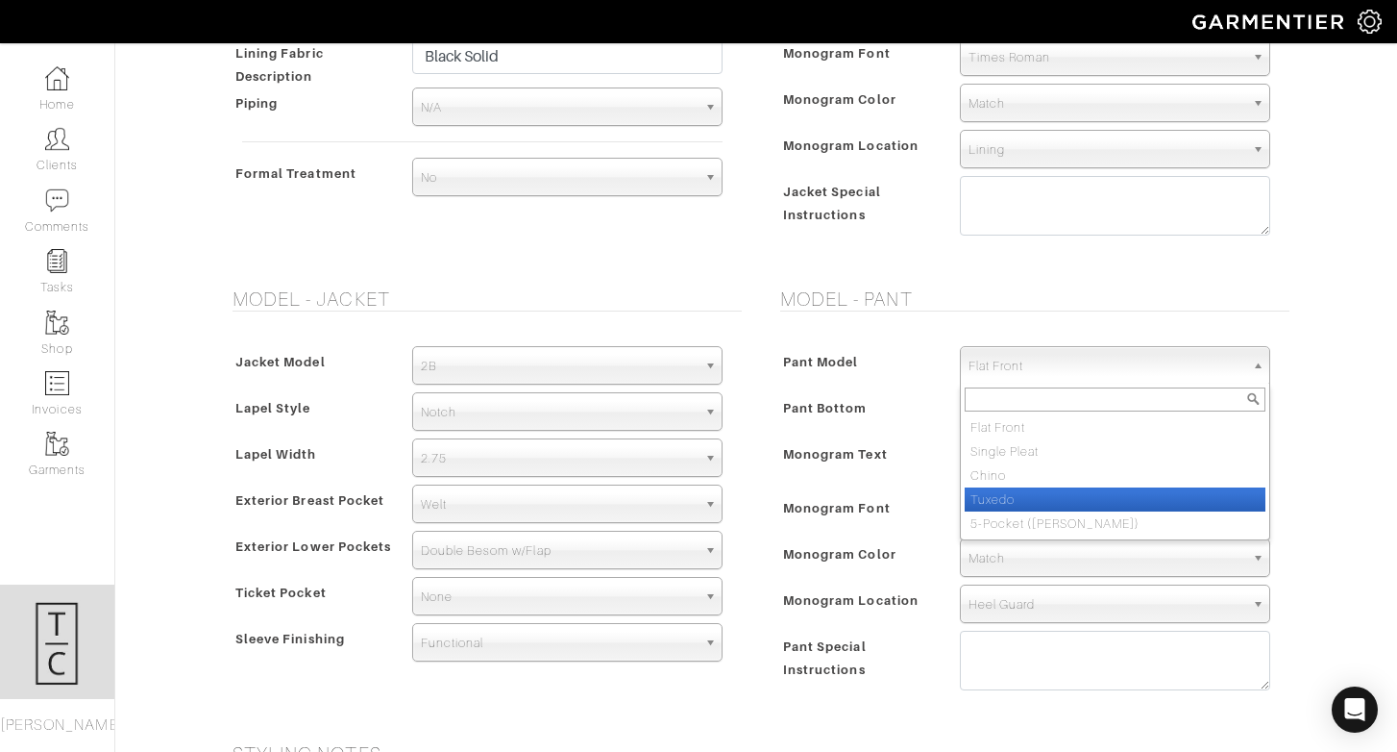
click at [1064, 503] on li "Tuxedo" at bounding box center [1115, 499] width 301 height 24
select select "12"
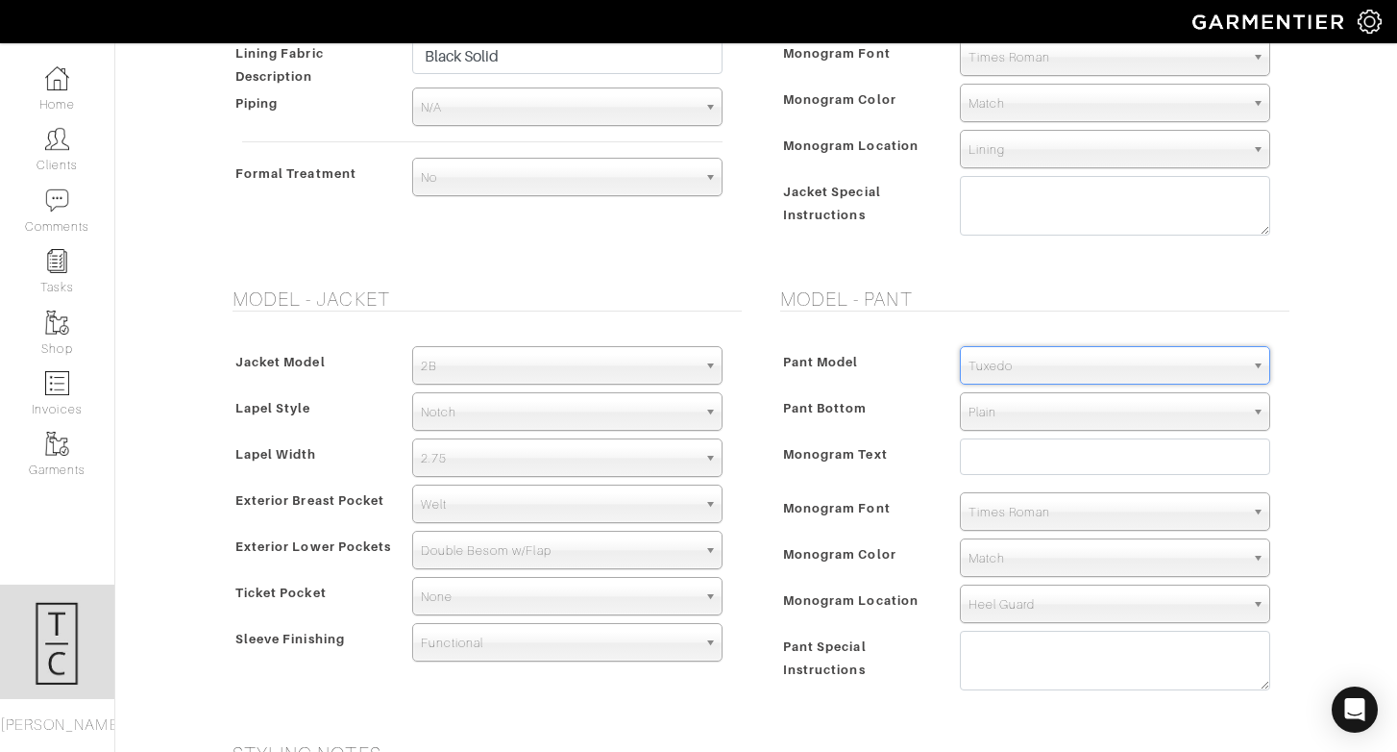
click at [1001, 292] on h5 "Model - Pant" at bounding box center [1034, 298] width 509 height 23
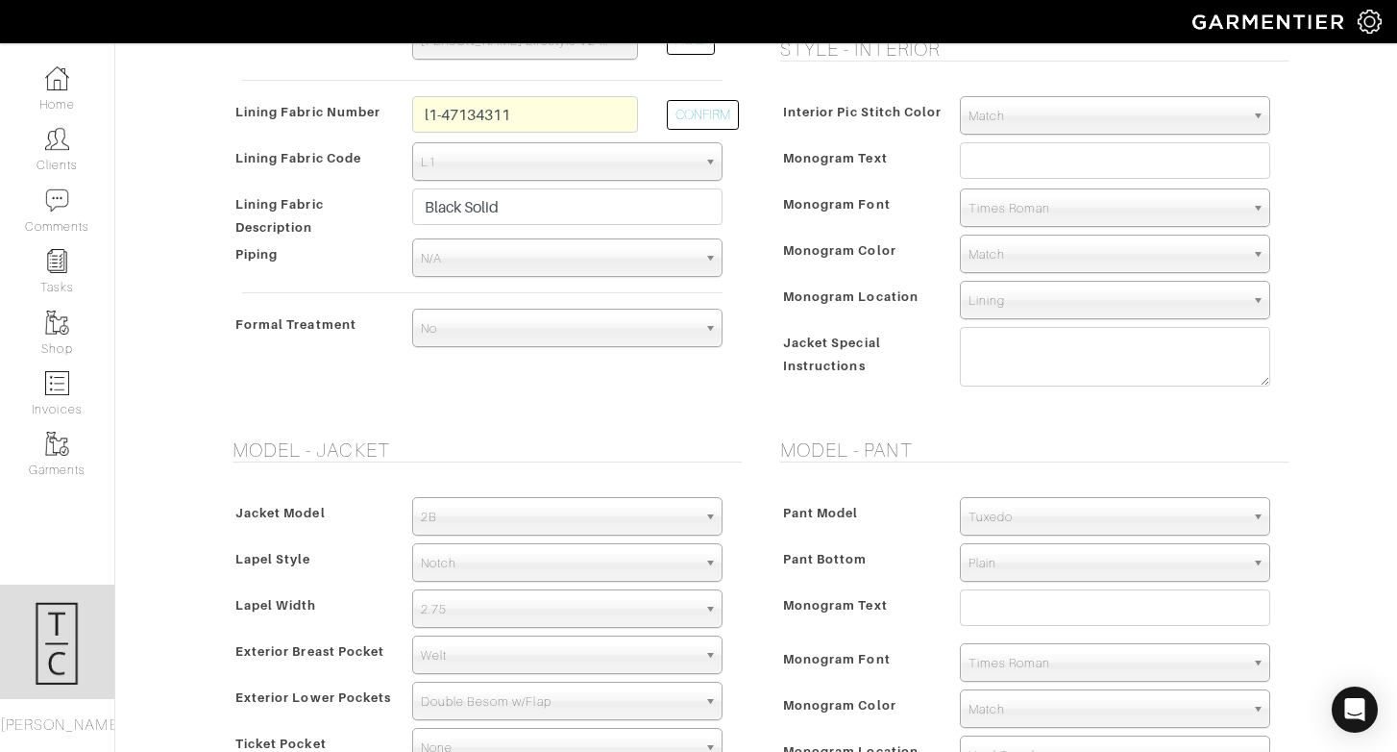
scroll to position [714, 0]
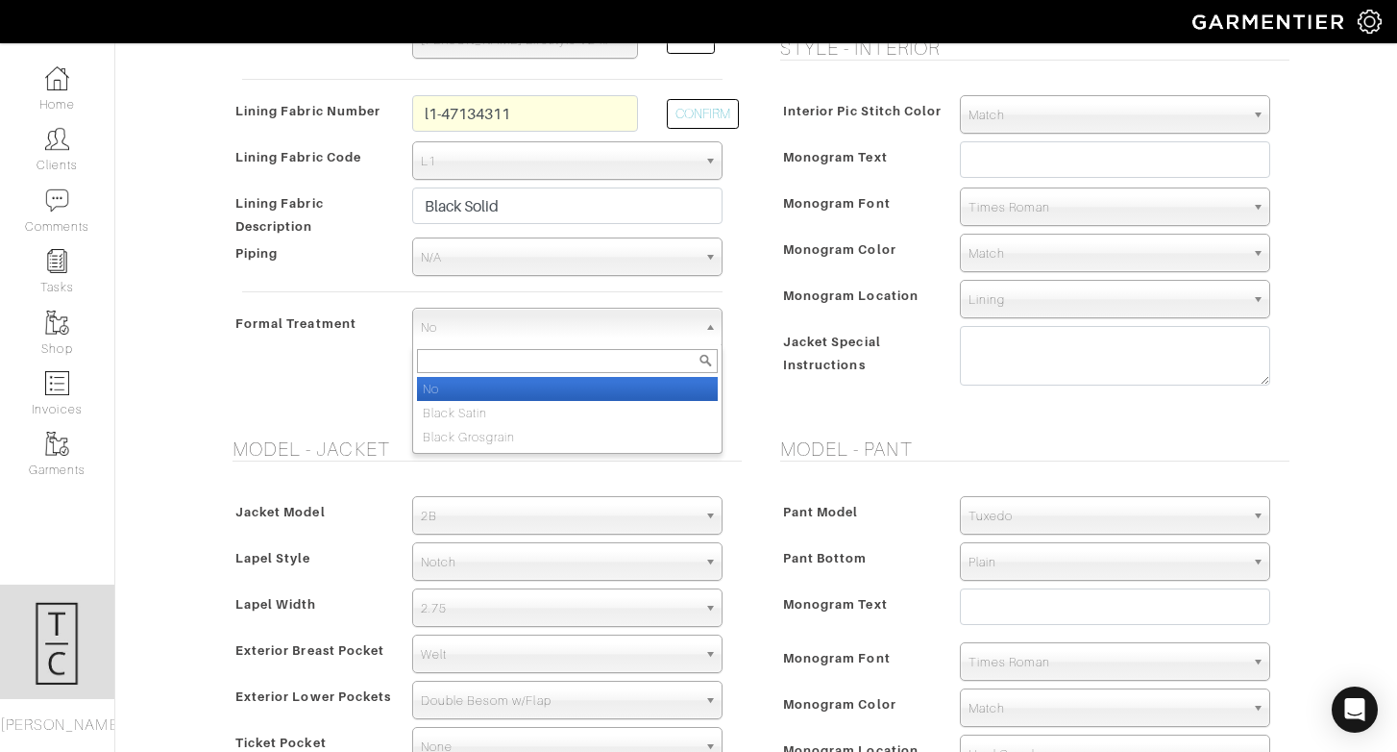
click at [548, 330] on span "No" at bounding box center [559, 328] width 276 height 38
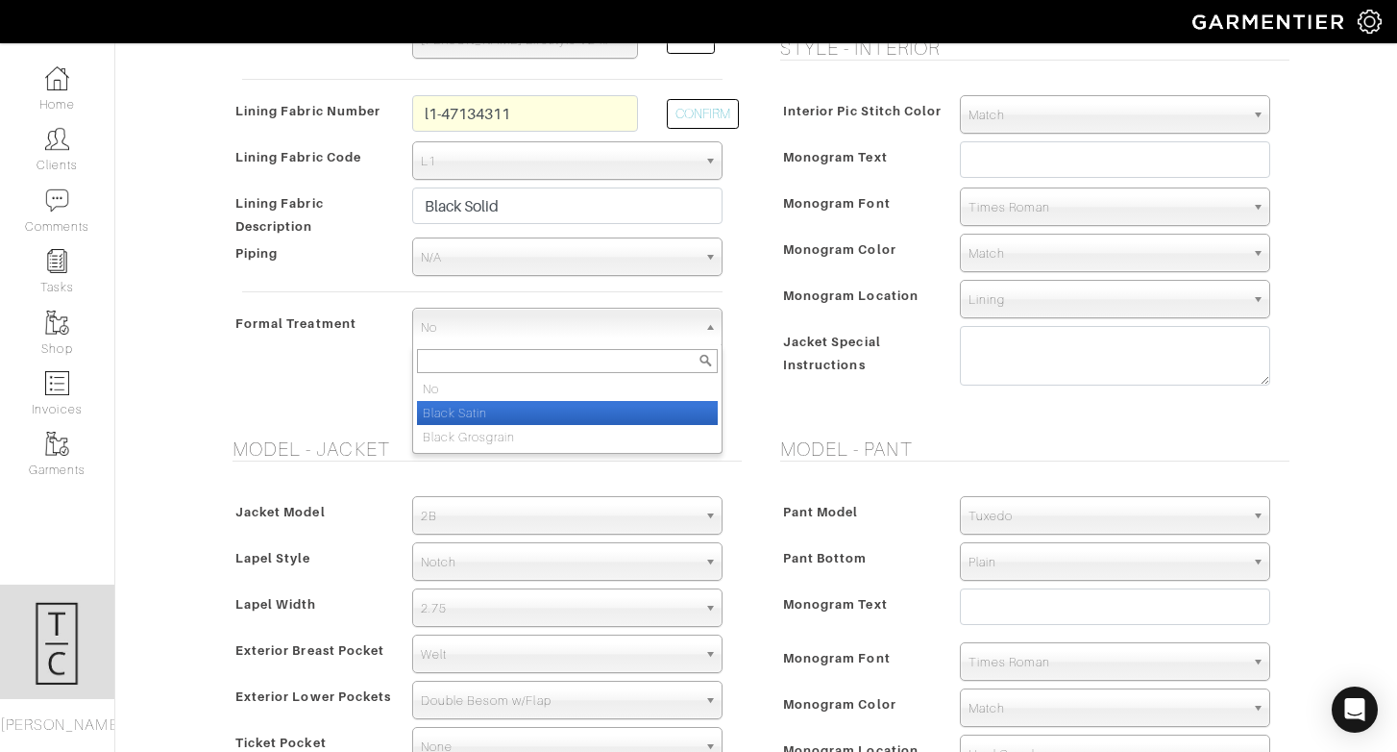
click at [550, 415] on li "Black Satin" at bounding box center [567, 413] width 301 height 24
select select "Black Satin"
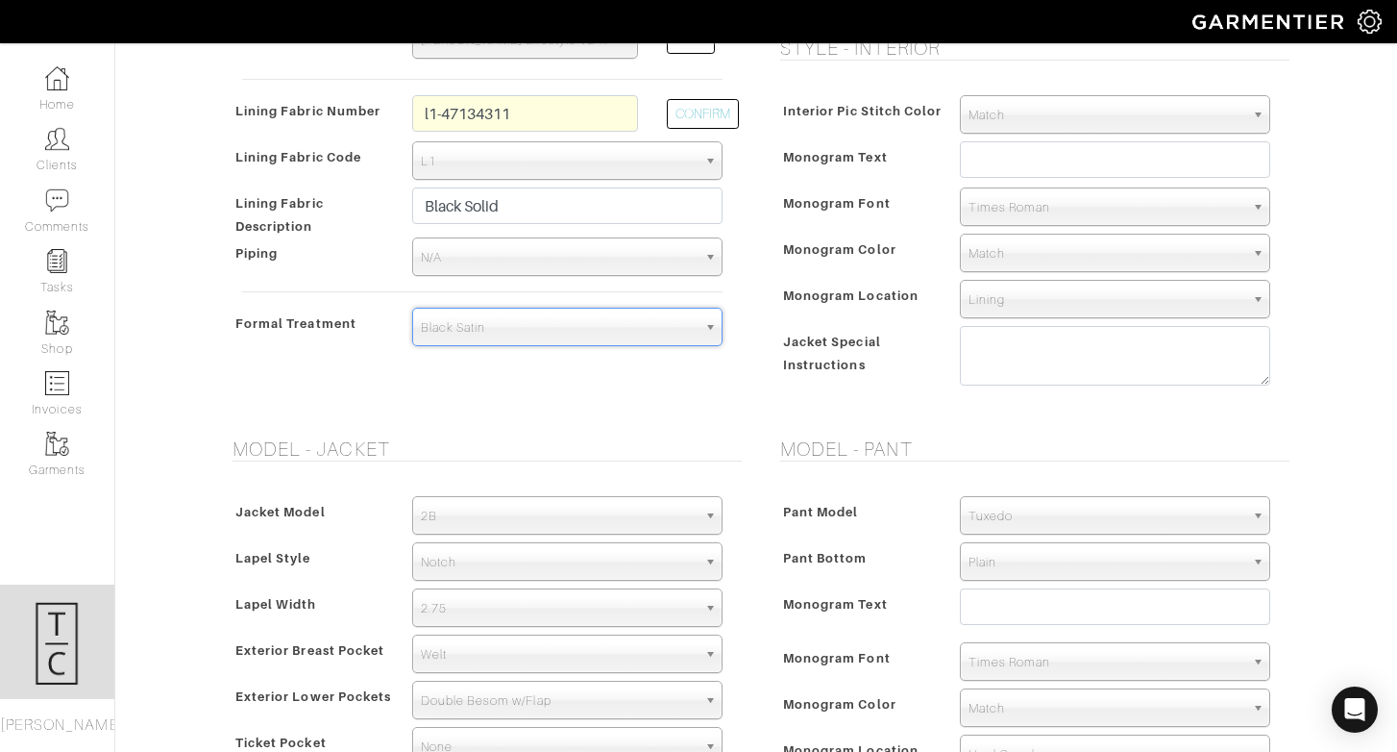
click at [675, 425] on form "See Custom Models & Style Options Swatch & Detail Images Price $ 2139.29 Fabric…" at bounding box center [756, 371] width 1067 height 1989
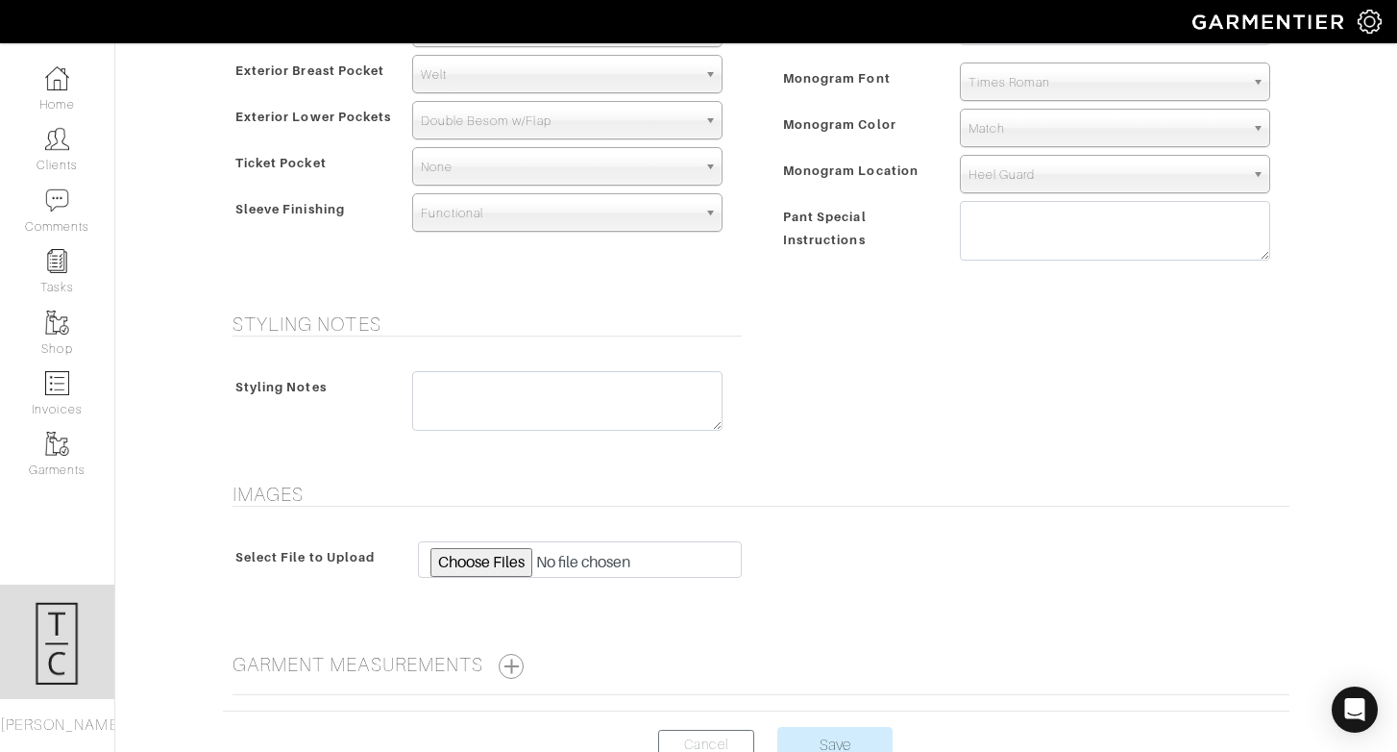
scroll to position [1420, 0]
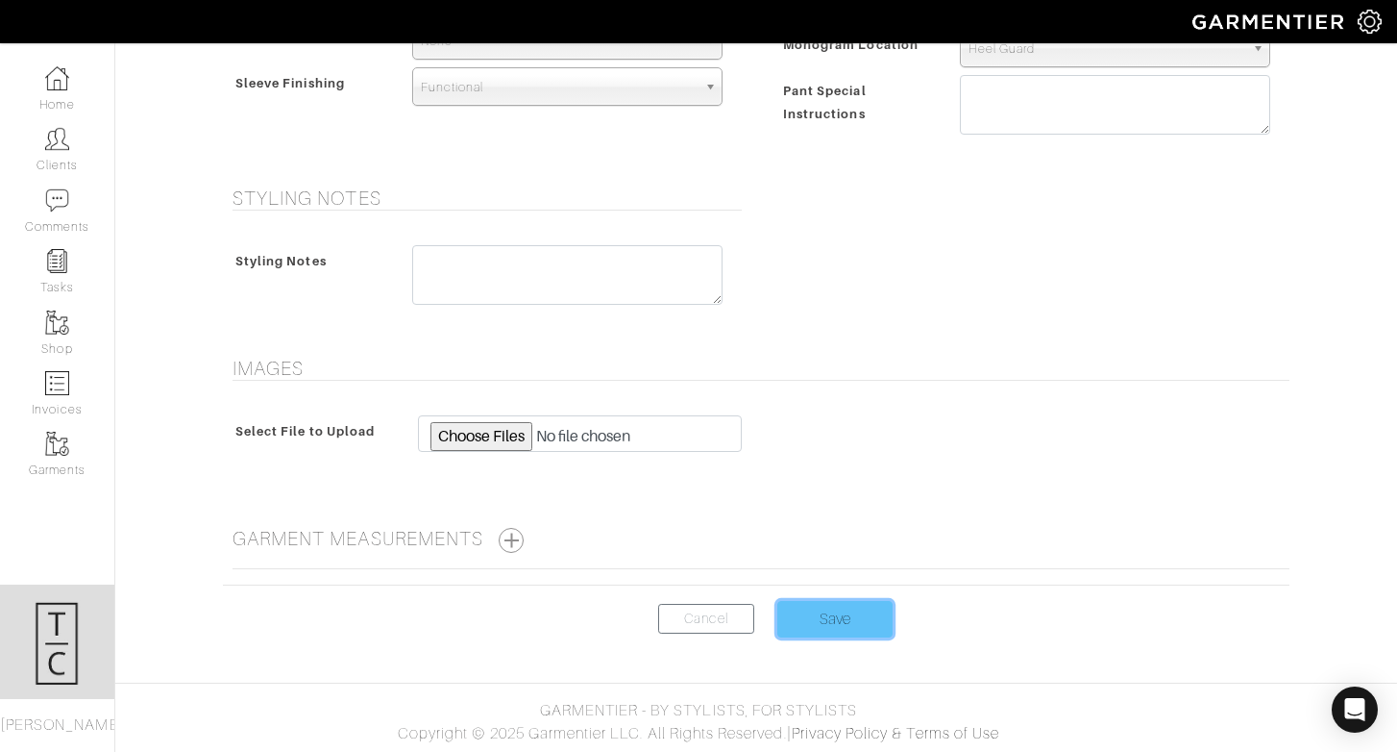
click at [829, 611] on input "Save" at bounding box center [835, 619] width 115 height 37
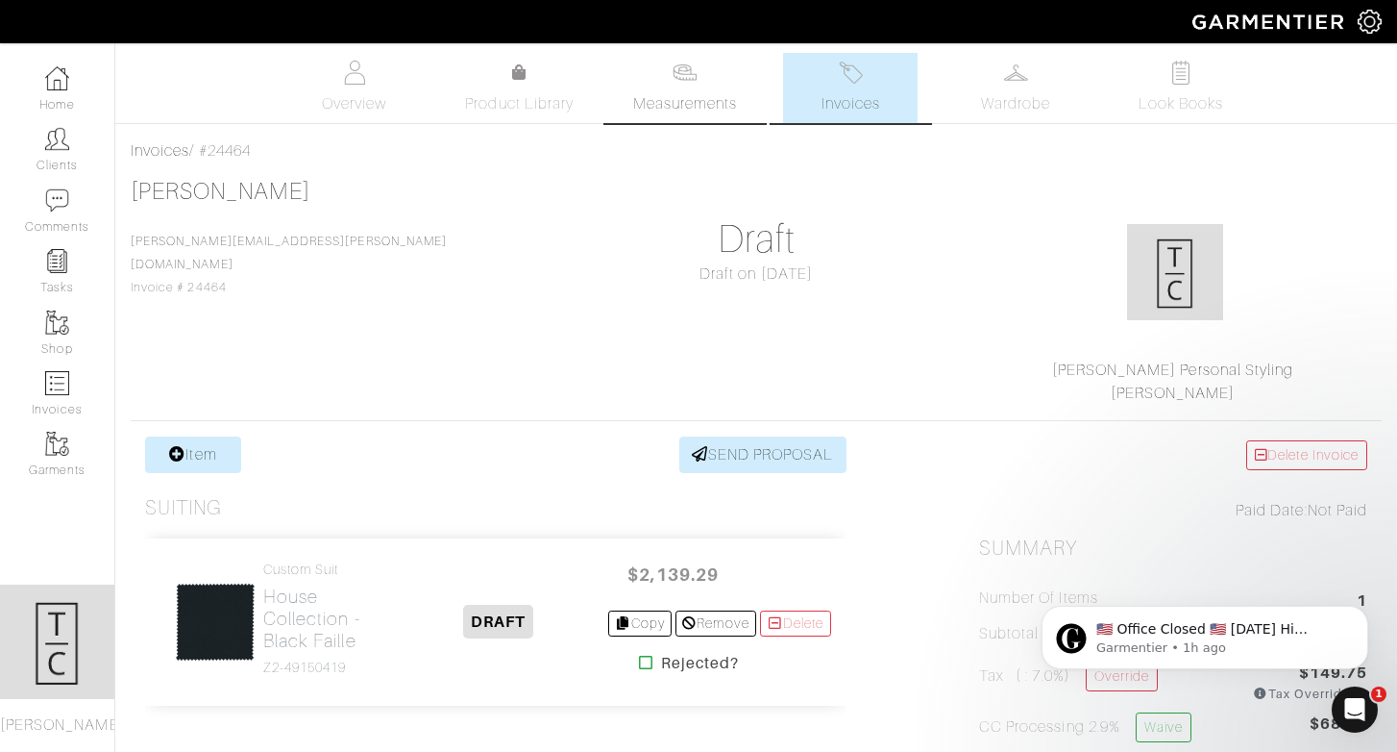
click at [698, 115] on link "Measurements" at bounding box center [686, 88] width 136 height 70
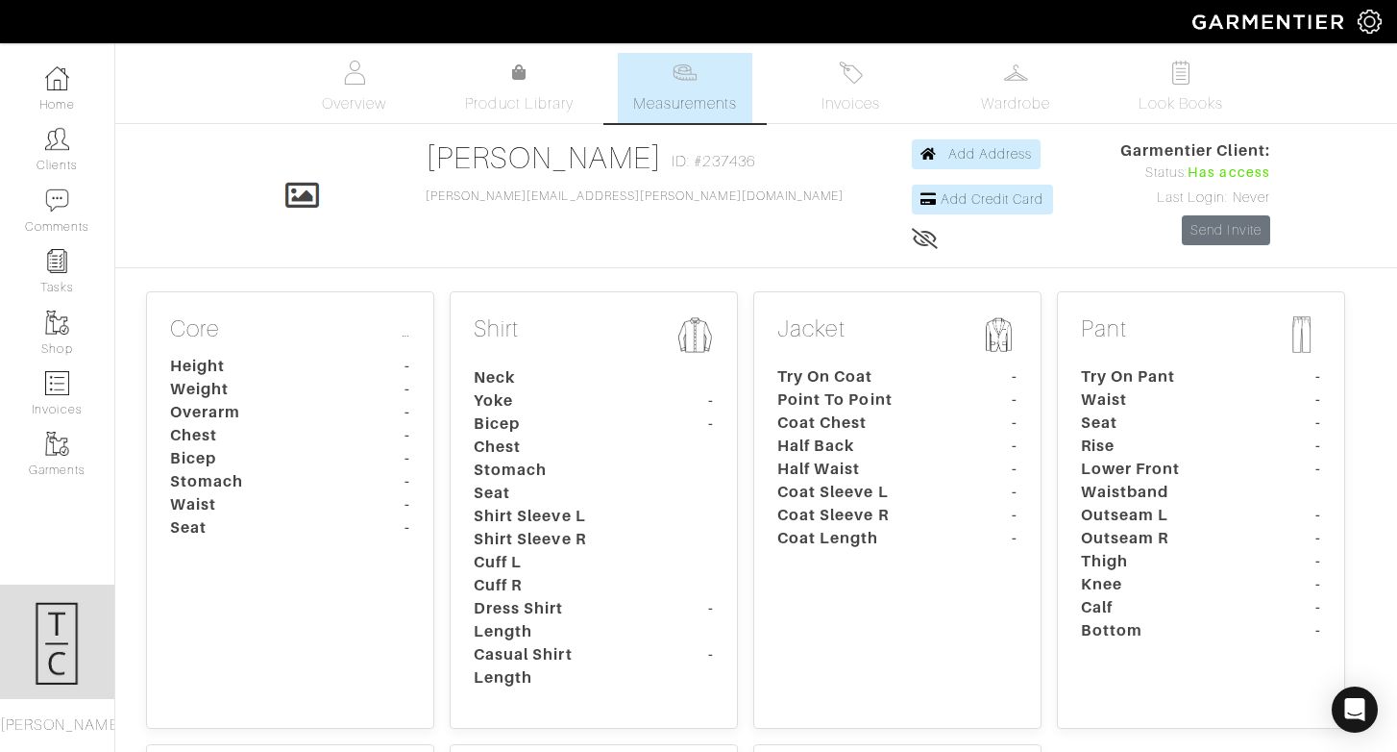
click at [309, 463] on dt "Bicep" at bounding box center [246, 458] width 180 height 23
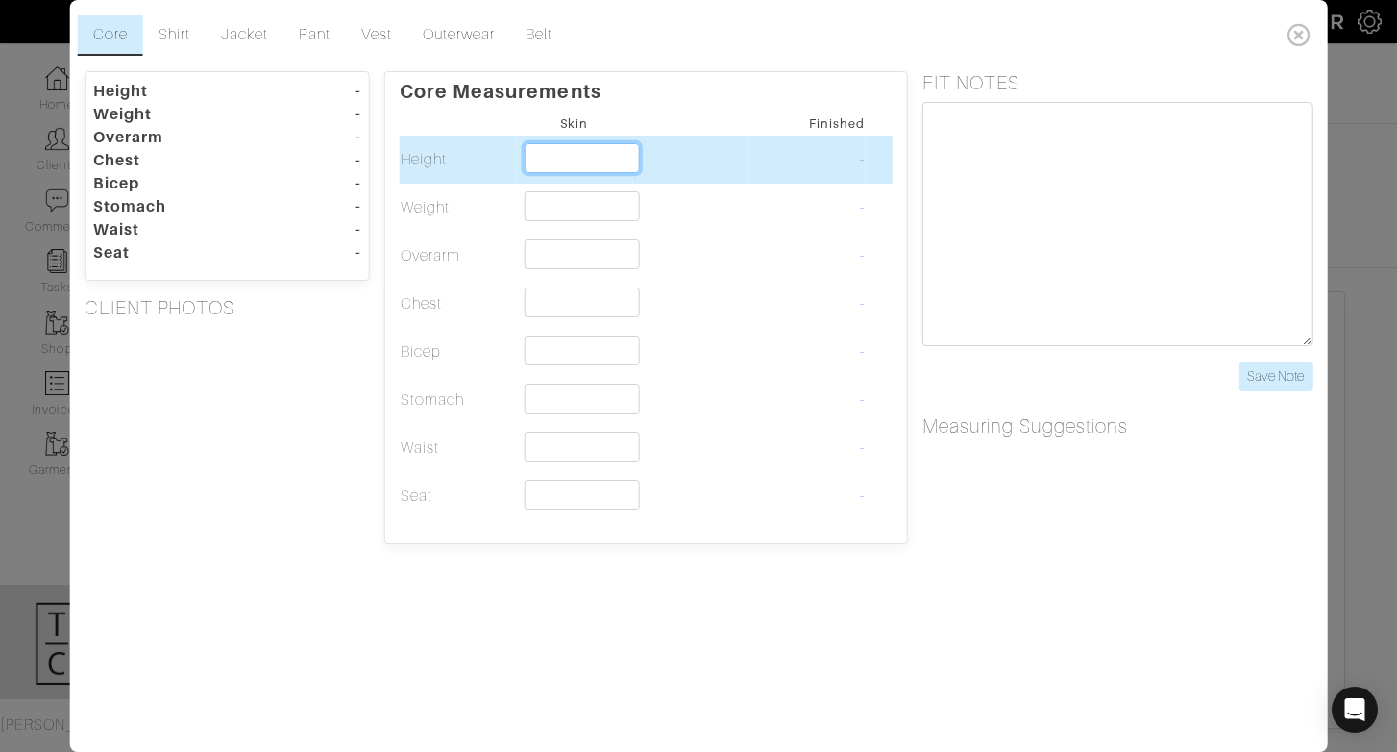
click at [615, 150] on input "text" at bounding box center [582, 158] width 114 height 30
click at [580, 166] on input "text" at bounding box center [582, 158] width 114 height 30
type input "5'0""
type input "5'"
type input "5'8""
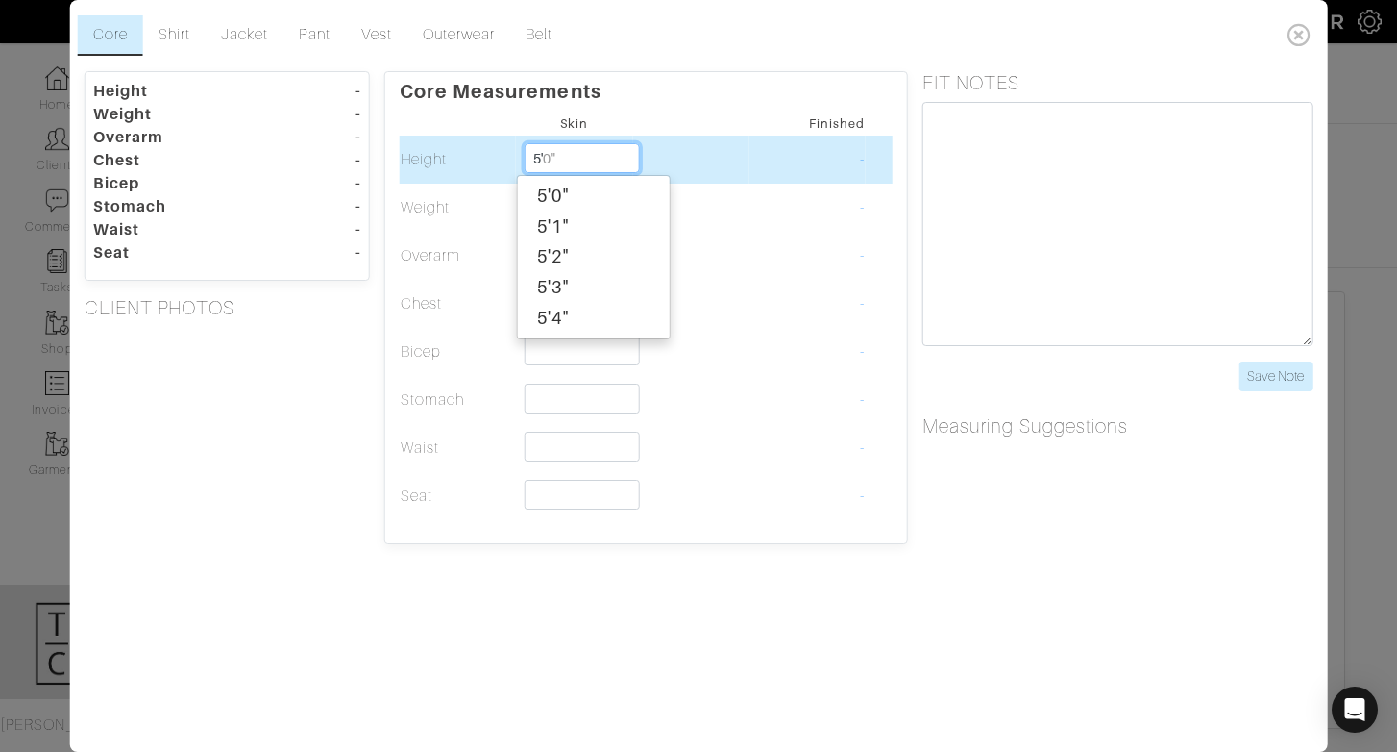
type input "5'8"
click at [583, 204] on div "5'8"" at bounding box center [594, 196] width 152 height 31
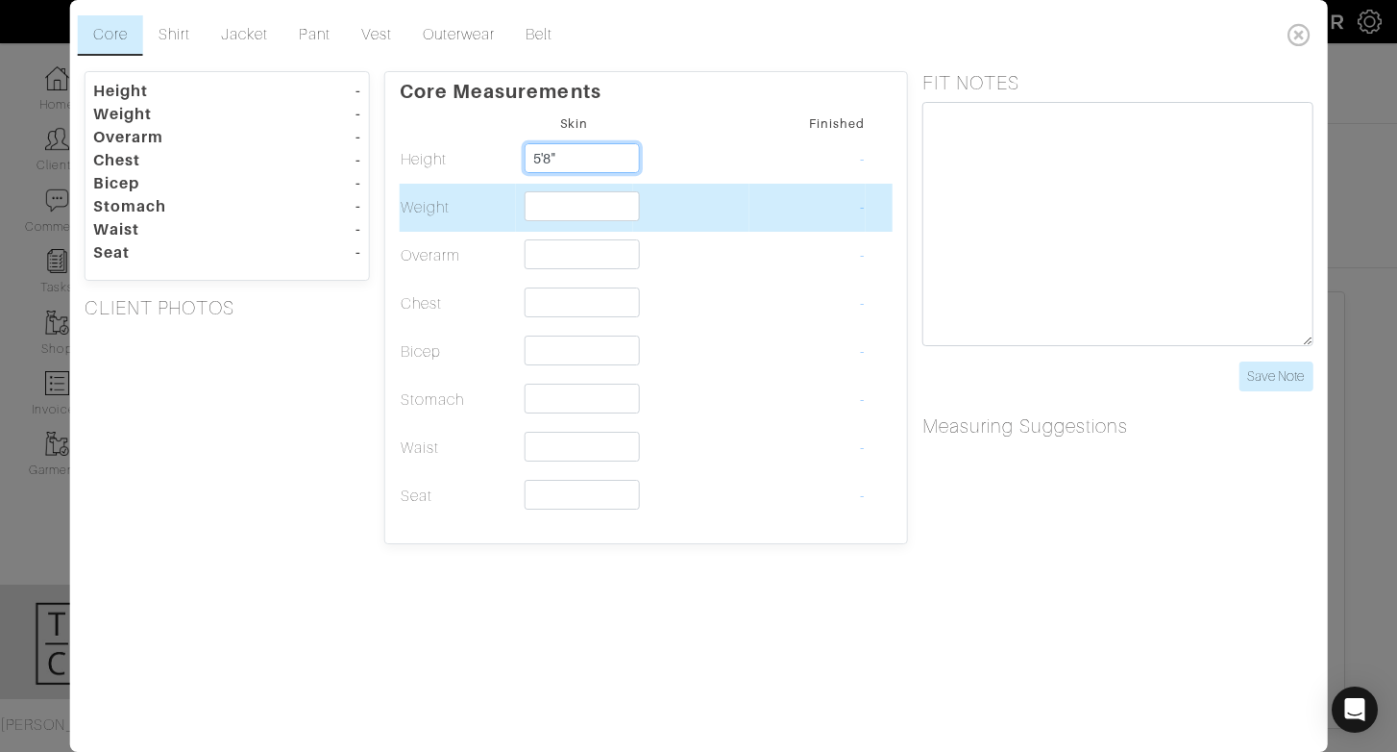
type input "5'8""
click at [561, 204] on input "text" at bounding box center [582, 206] width 114 height 30
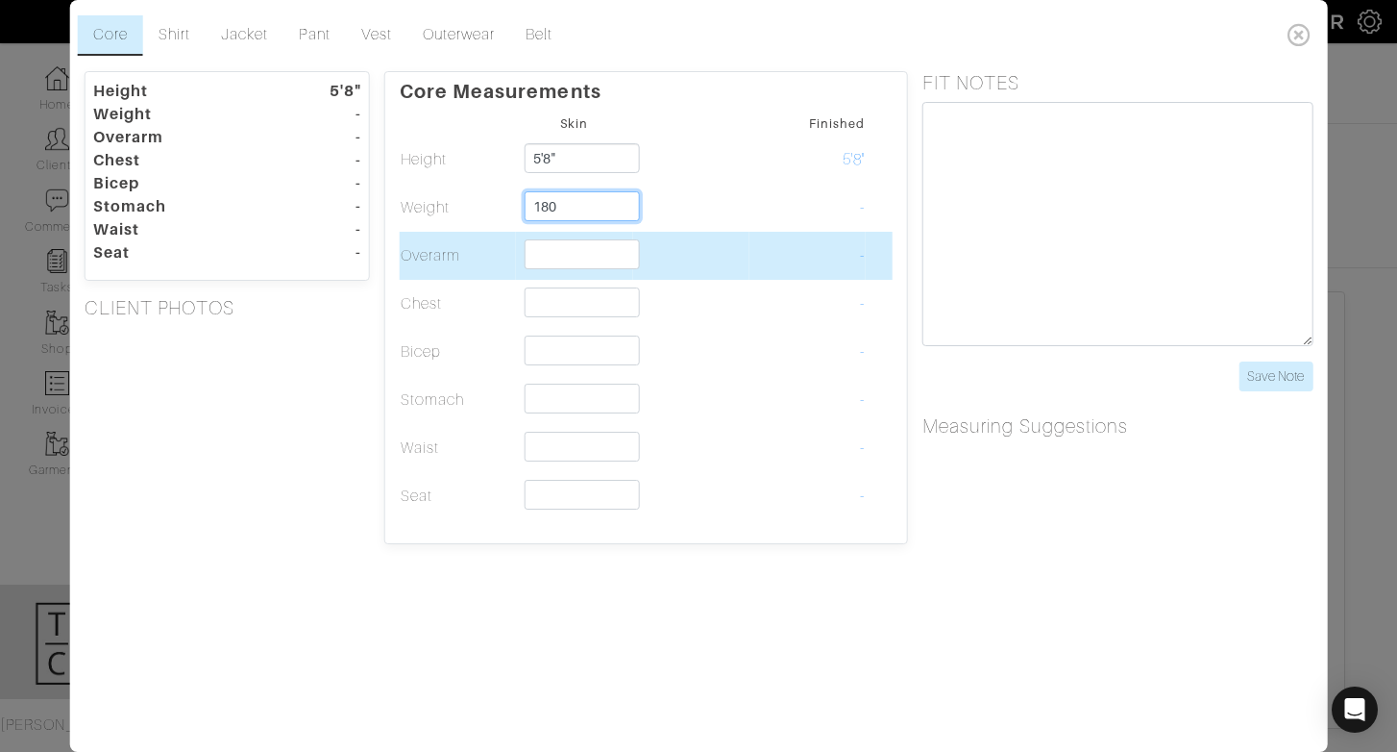
type input "180"
click at [577, 260] on input "text" at bounding box center [582, 254] width 114 height 30
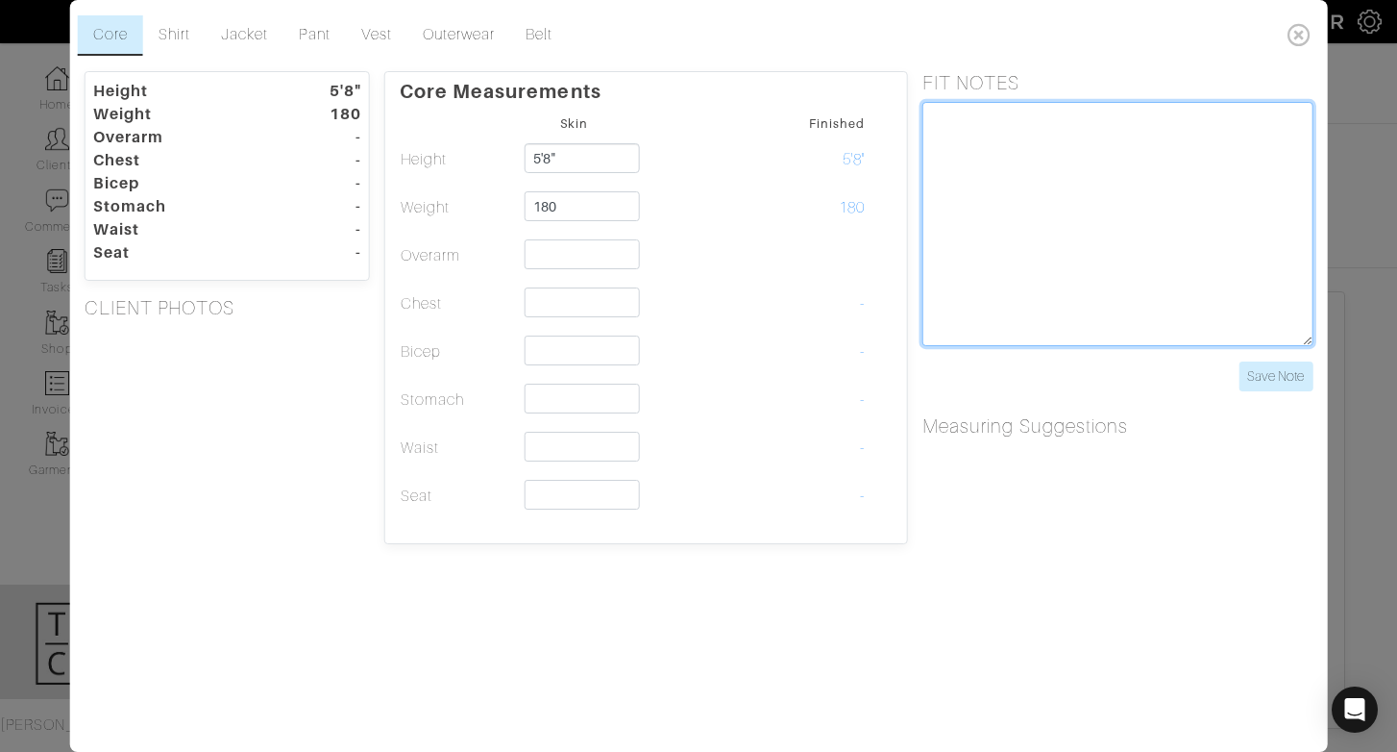
click at [951, 237] on textarea at bounding box center [1118, 224] width 390 height 244
type textarea "CM monogram"
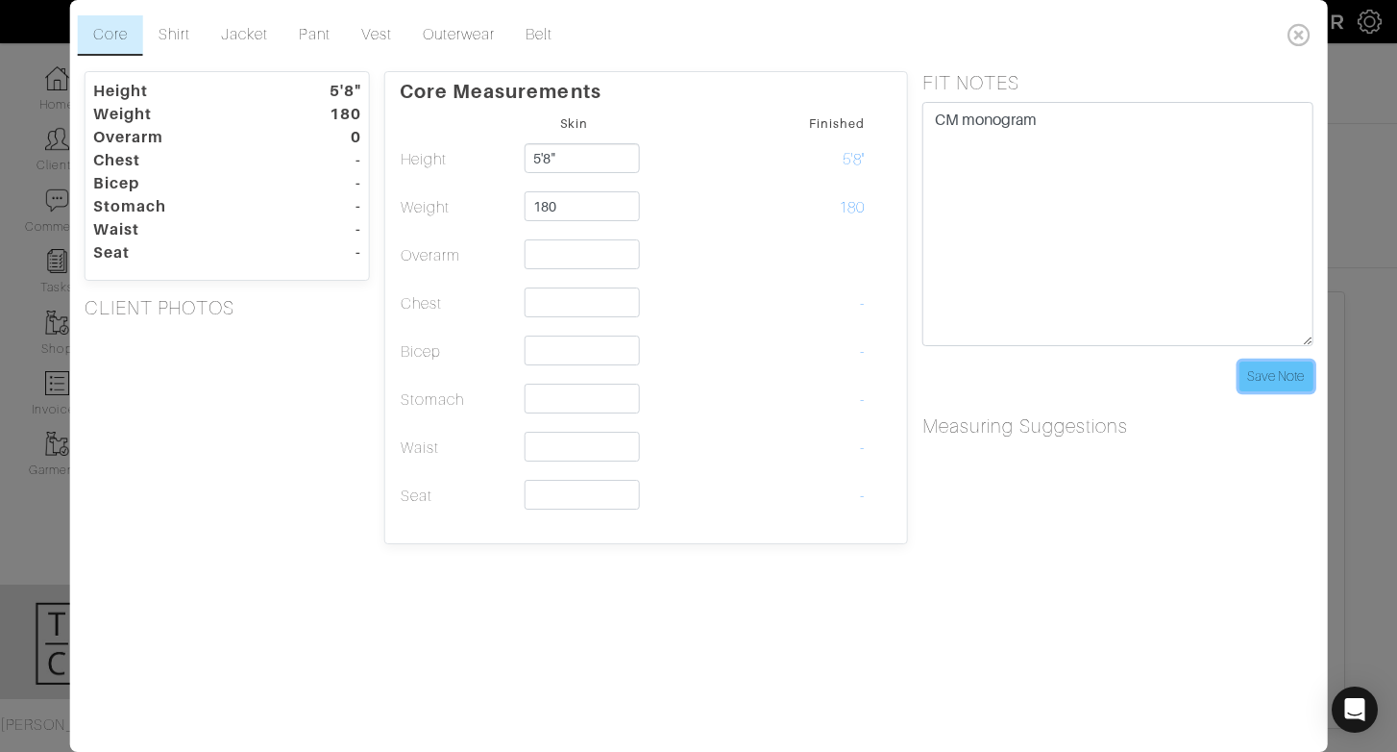
click at [1272, 375] on input "Save Note" at bounding box center [1276, 376] width 74 height 30
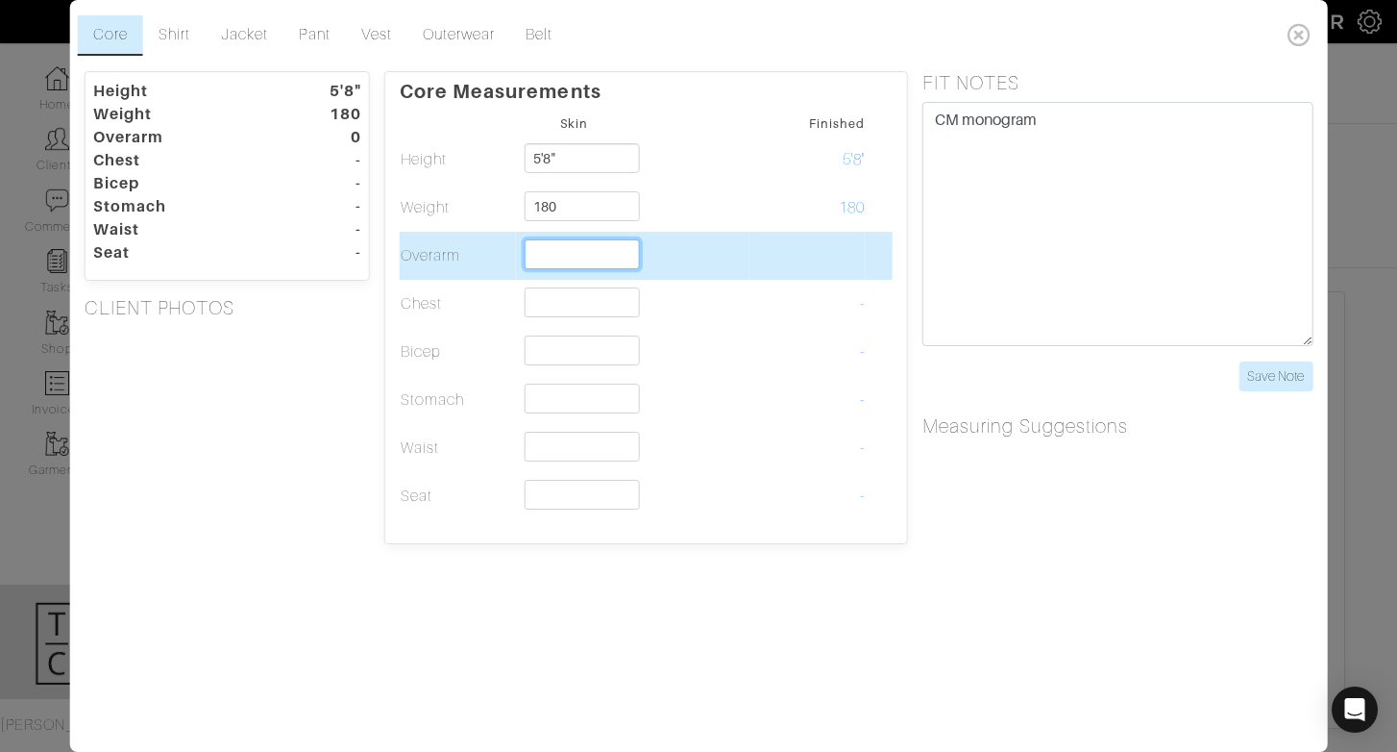
click at [553, 249] on input "text" at bounding box center [582, 254] width 114 height 30
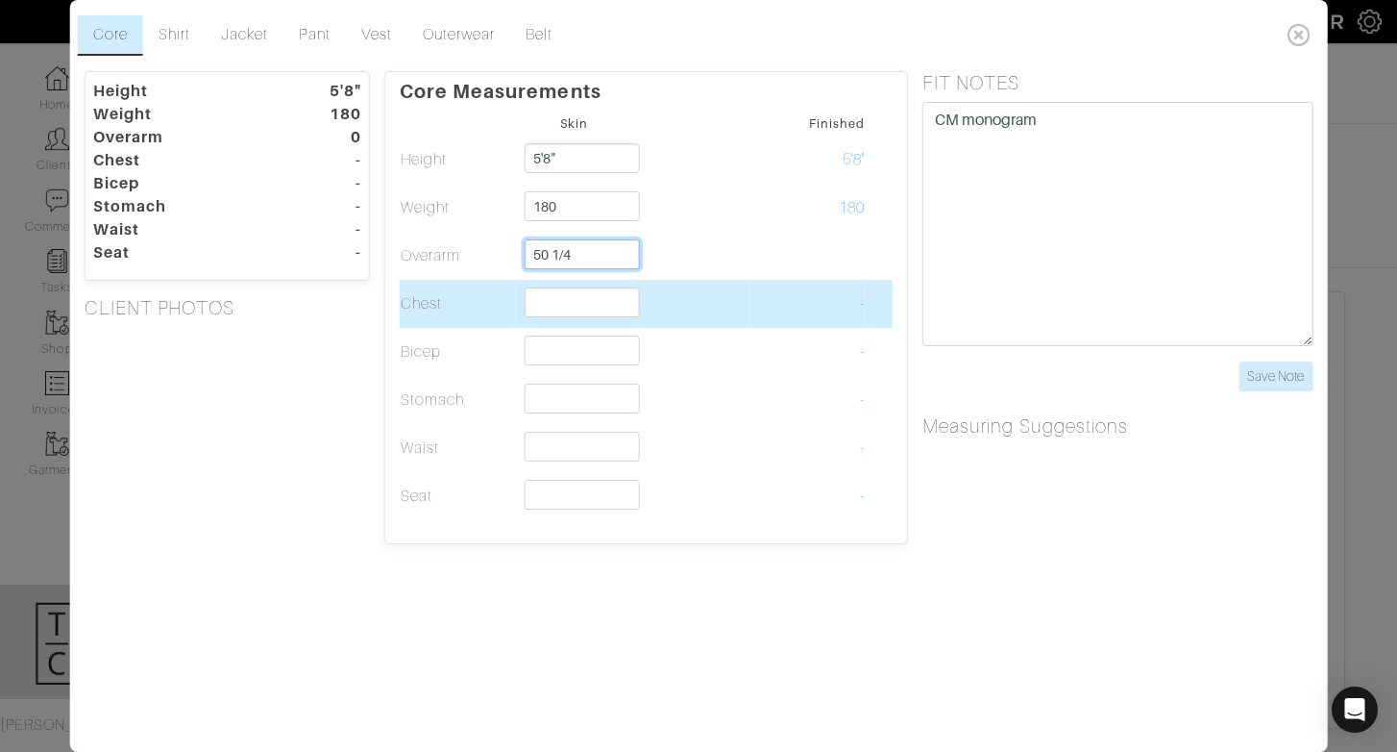
type input "50 1/4"
click at [570, 303] on input "text" at bounding box center [582, 302] width 114 height 30
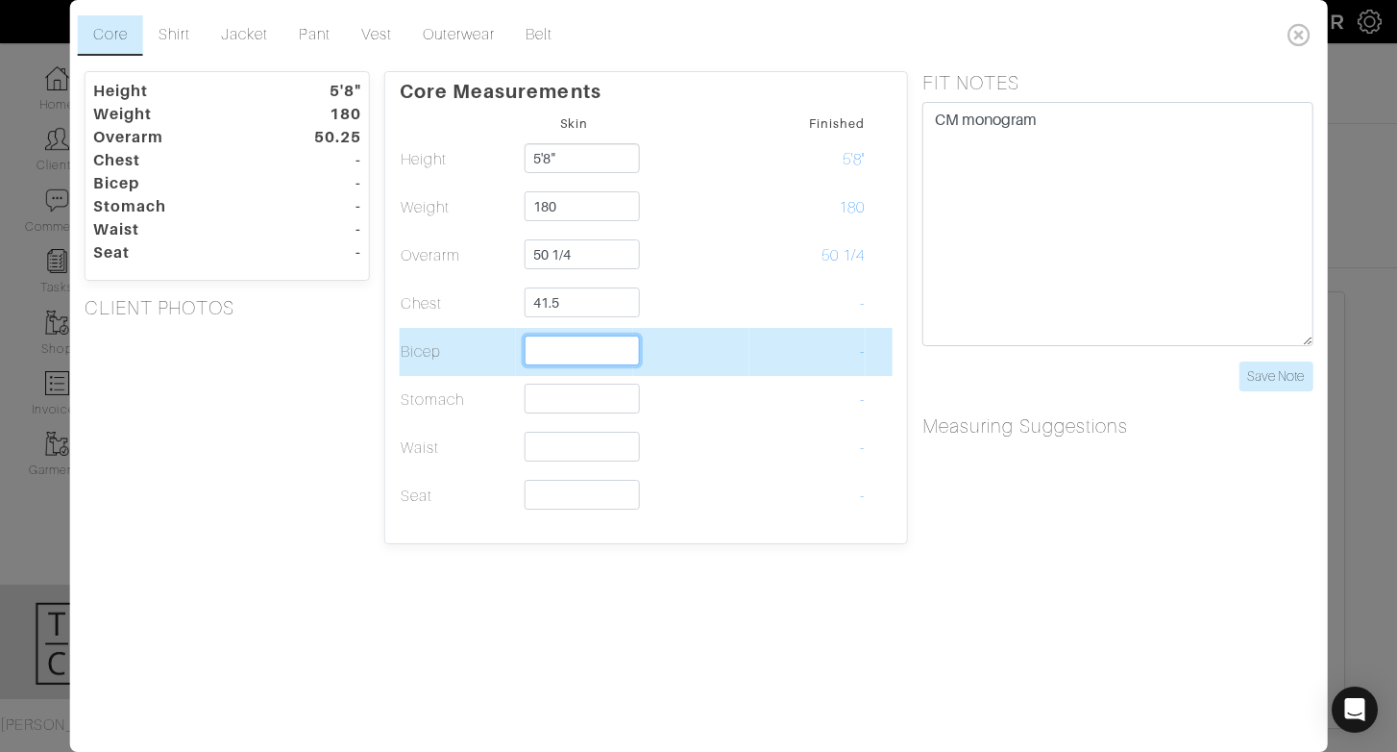
type input "41 1/2"
click at [557, 360] on input "text" at bounding box center [582, 350] width 114 height 30
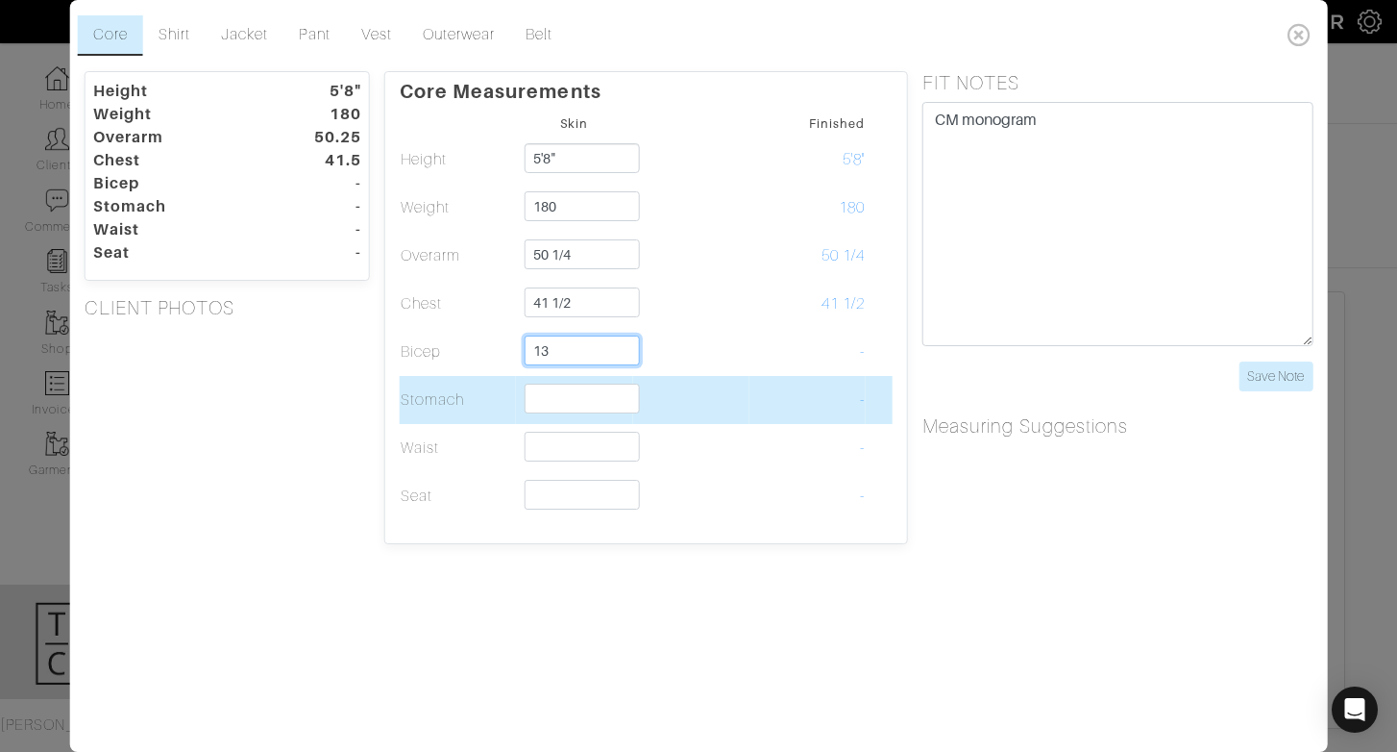
type input "13"
click at [545, 402] on input "text" at bounding box center [582, 398] width 114 height 30
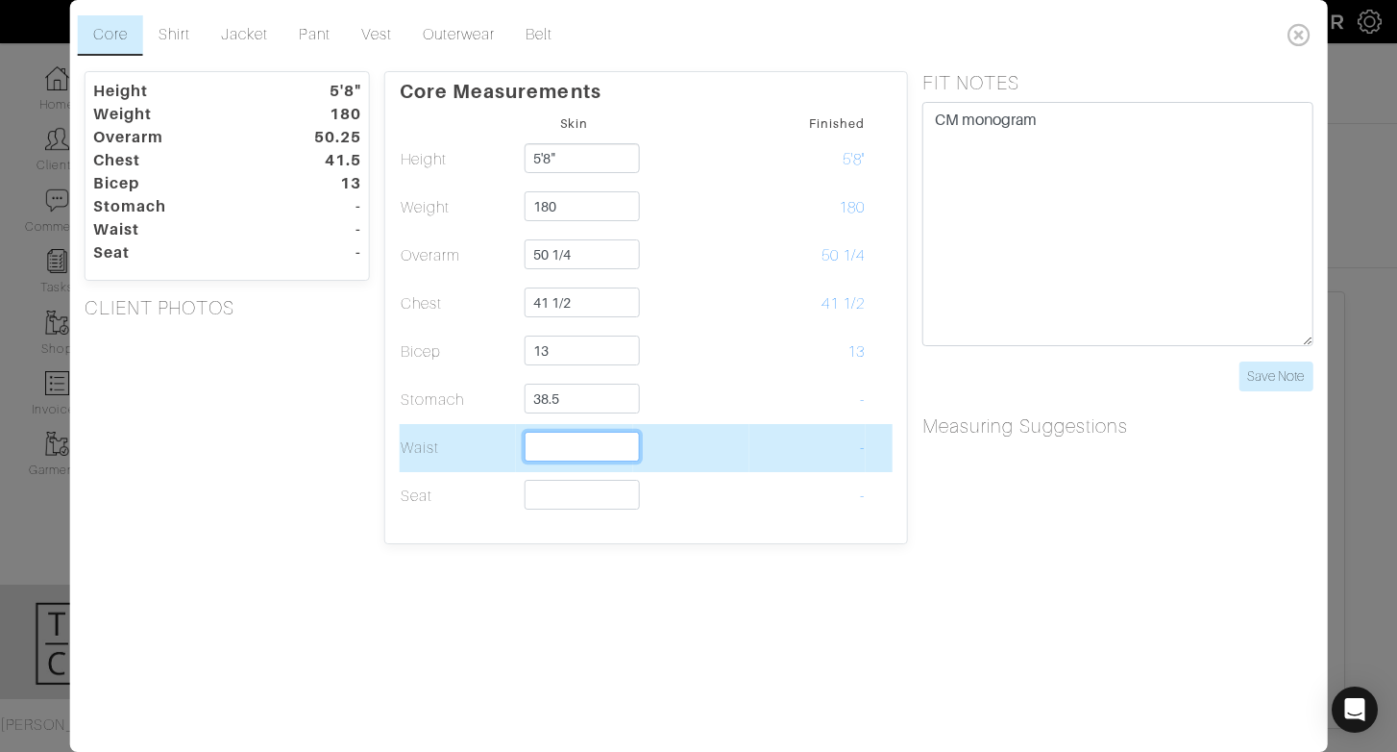
type input "38 1/2"
click at [544, 434] on input "text" at bounding box center [582, 447] width 114 height 30
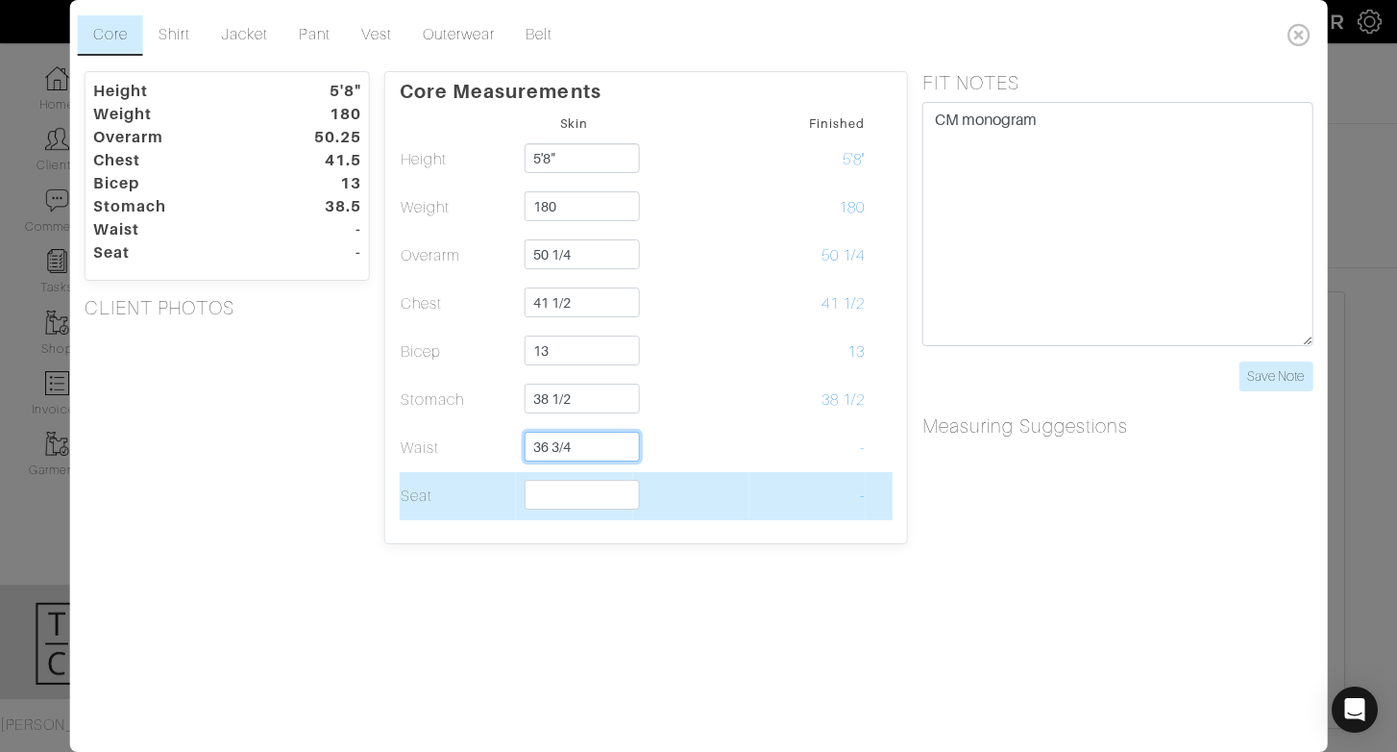
type input "36 3/4"
click at [546, 500] on input "text" at bounding box center [582, 495] width 114 height 30
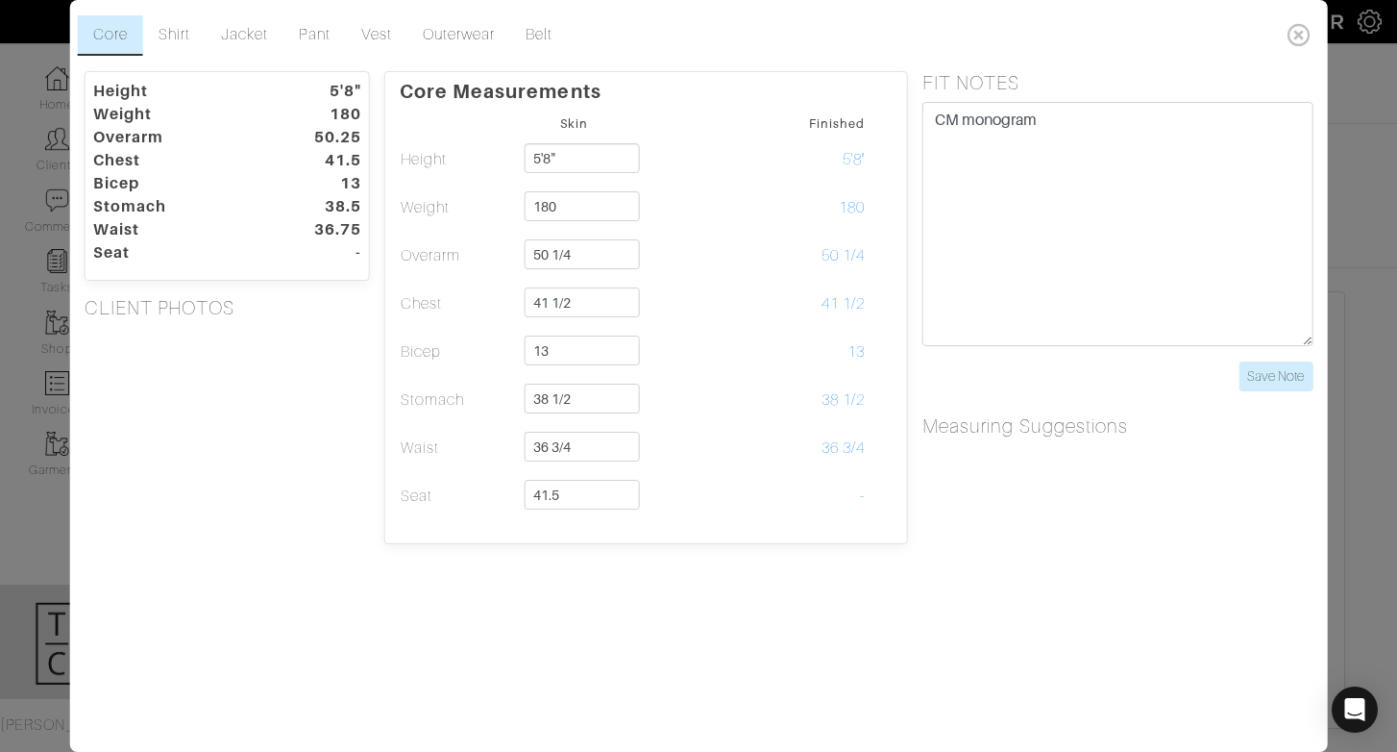
type input "41 1/2"
click at [585, 610] on div "Core Shirt Jacket Pant Vest Outerwear Belt Height 5'8" Weight 180 Overarm 50.25…" at bounding box center [699, 376] width 1258 height 752
click at [174, 26] on link "Shirt" at bounding box center [174, 35] width 62 height 40
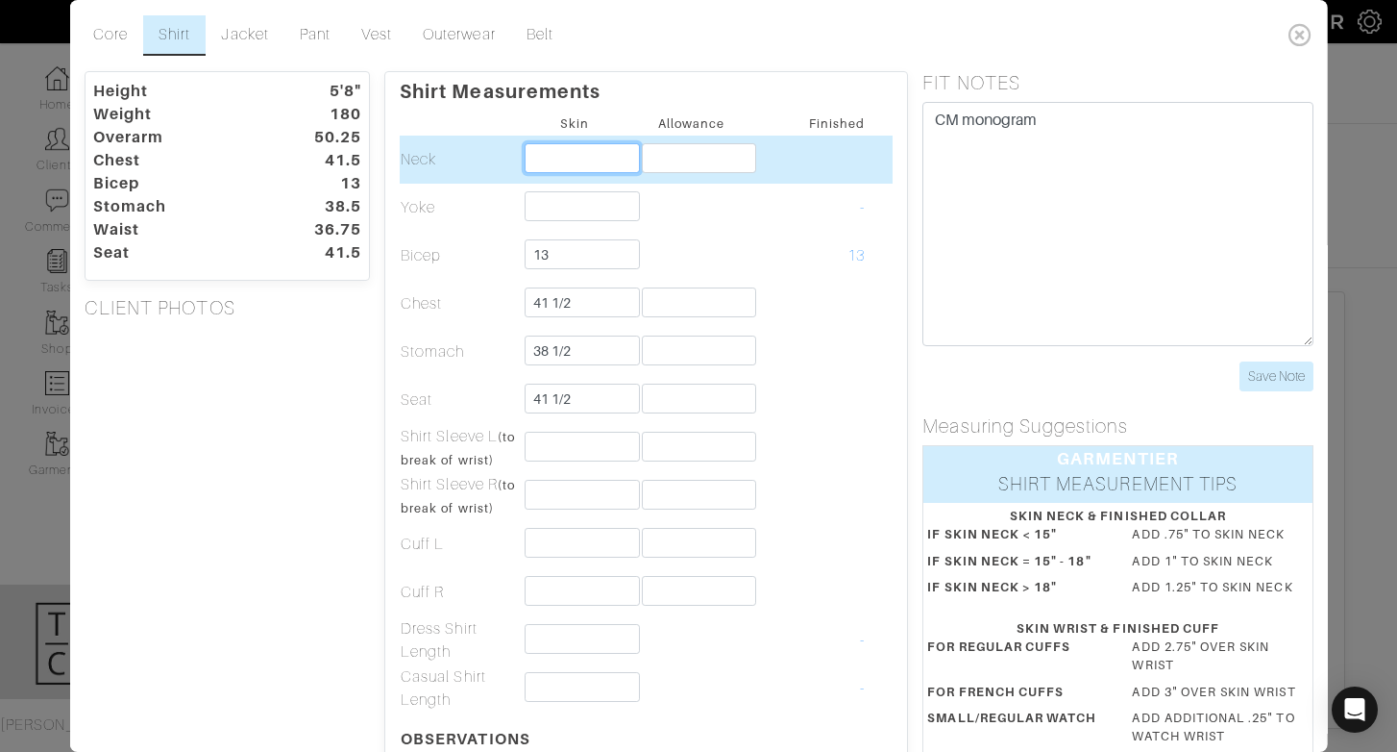
click at [573, 170] on input "text" at bounding box center [582, 158] width 114 height 30
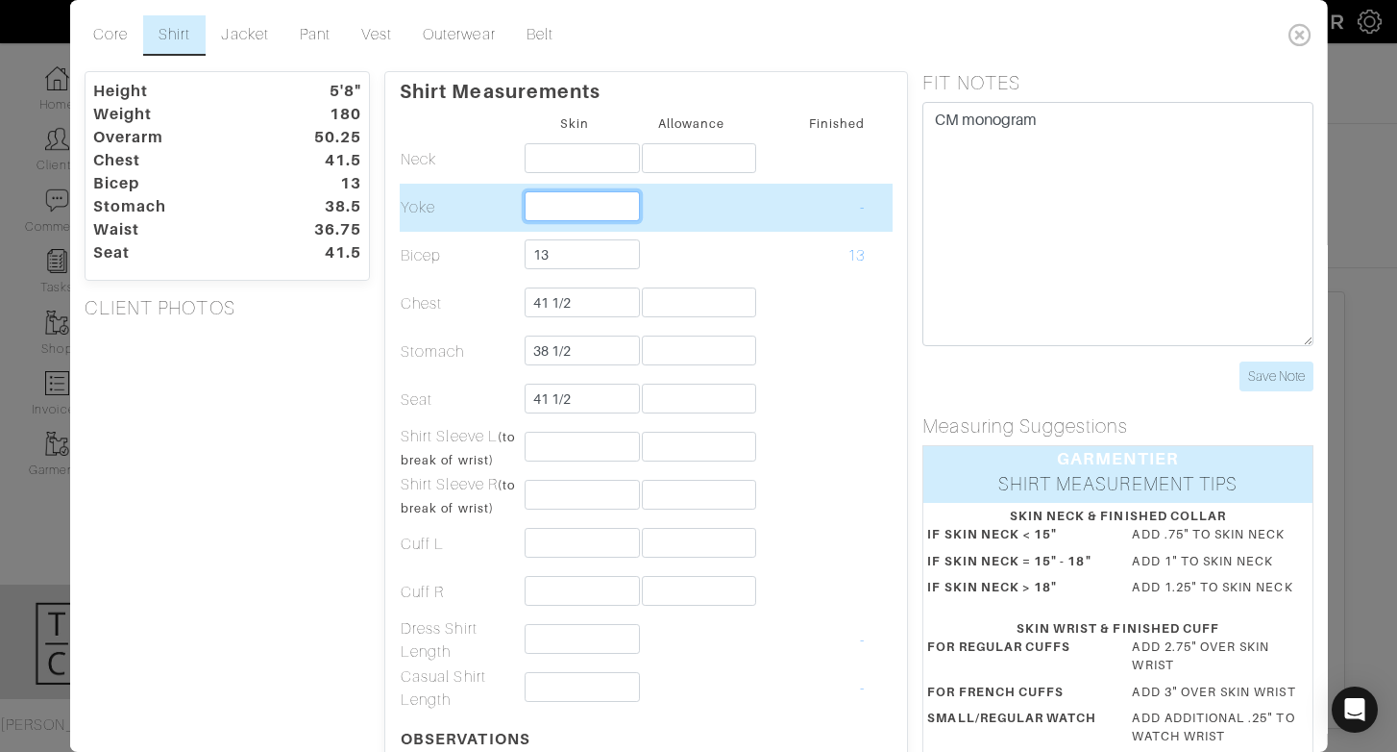
click at [539, 205] on input "text" at bounding box center [582, 206] width 114 height 30
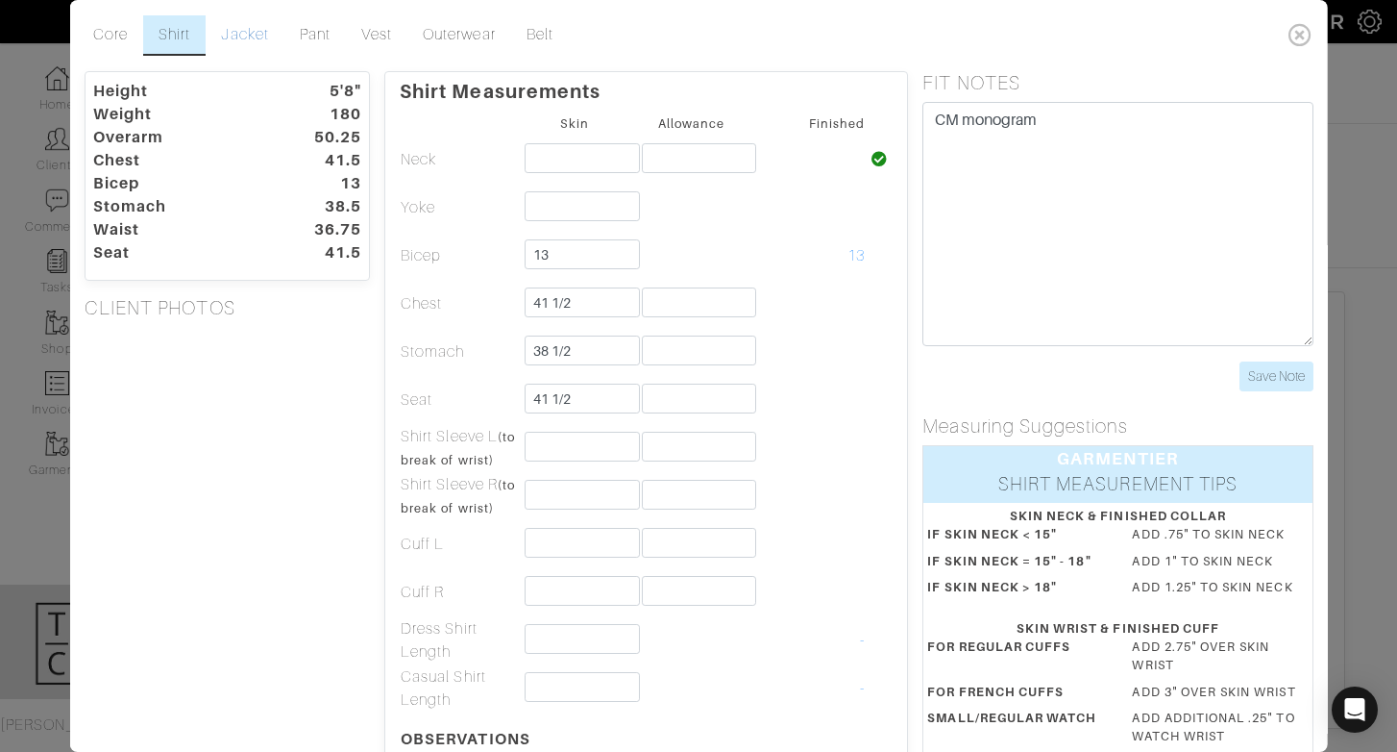
click at [257, 45] on link "Jacket" at bounding box center [245, 35] width 78 height 40
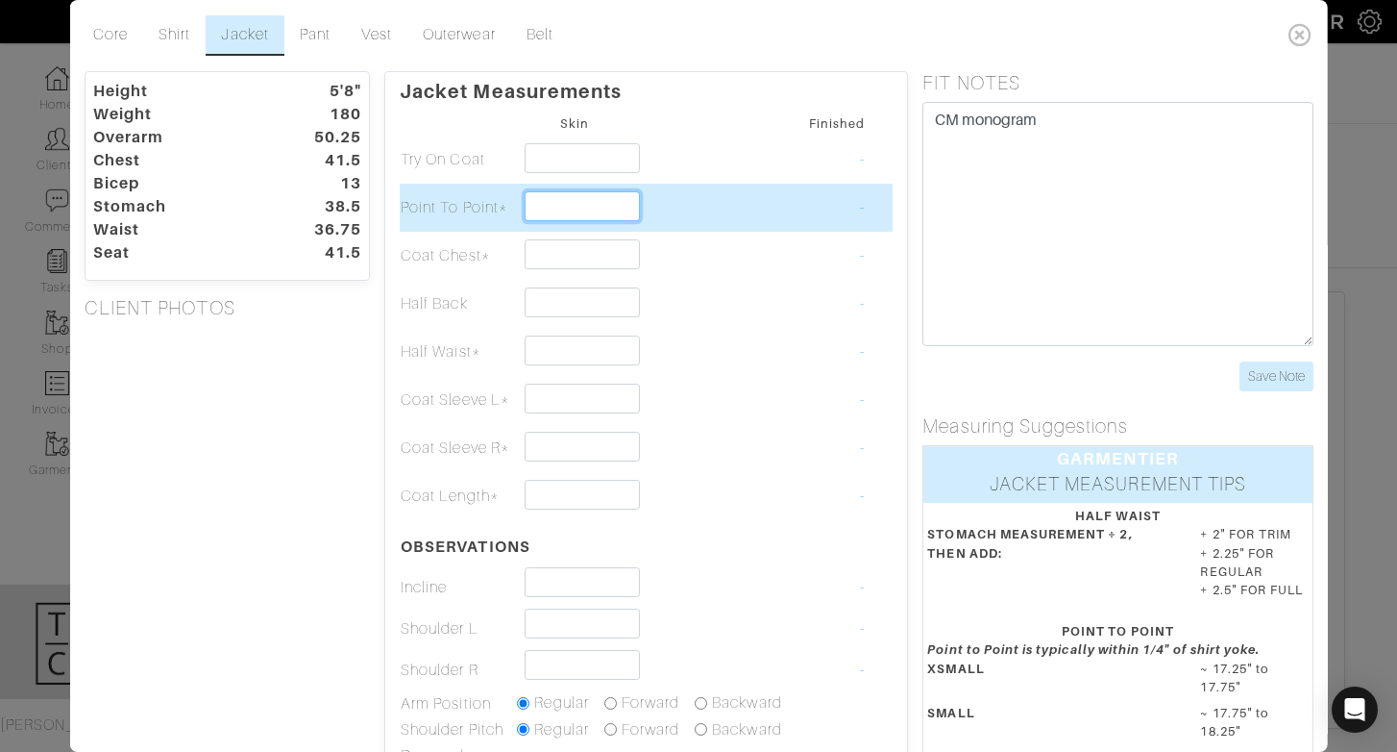
click at [535, 205] on input "text" at bounding box center [582, 206] width 114 height 30
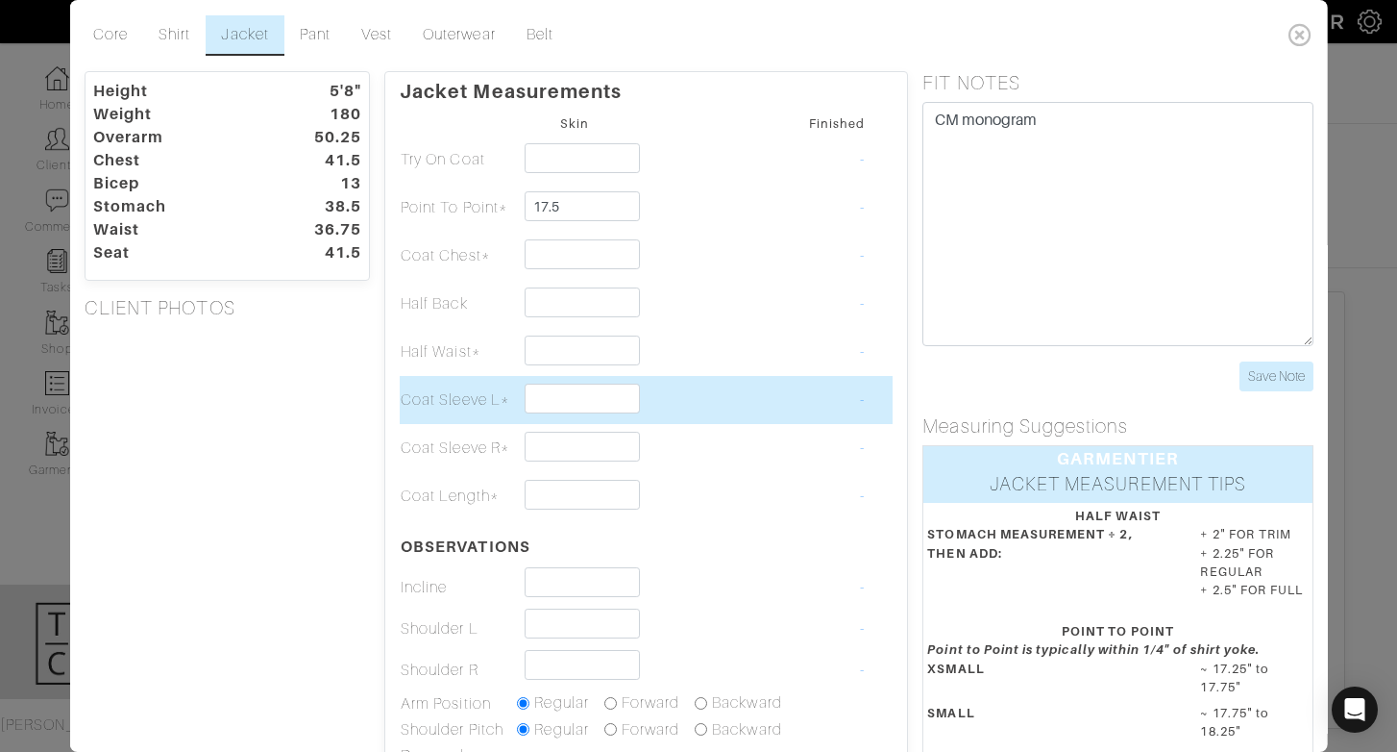
type input "17 1/2"
click at [458, 408] on td "Coat Sleeve L*" at bounding box center [458, 400] width 116 height 48
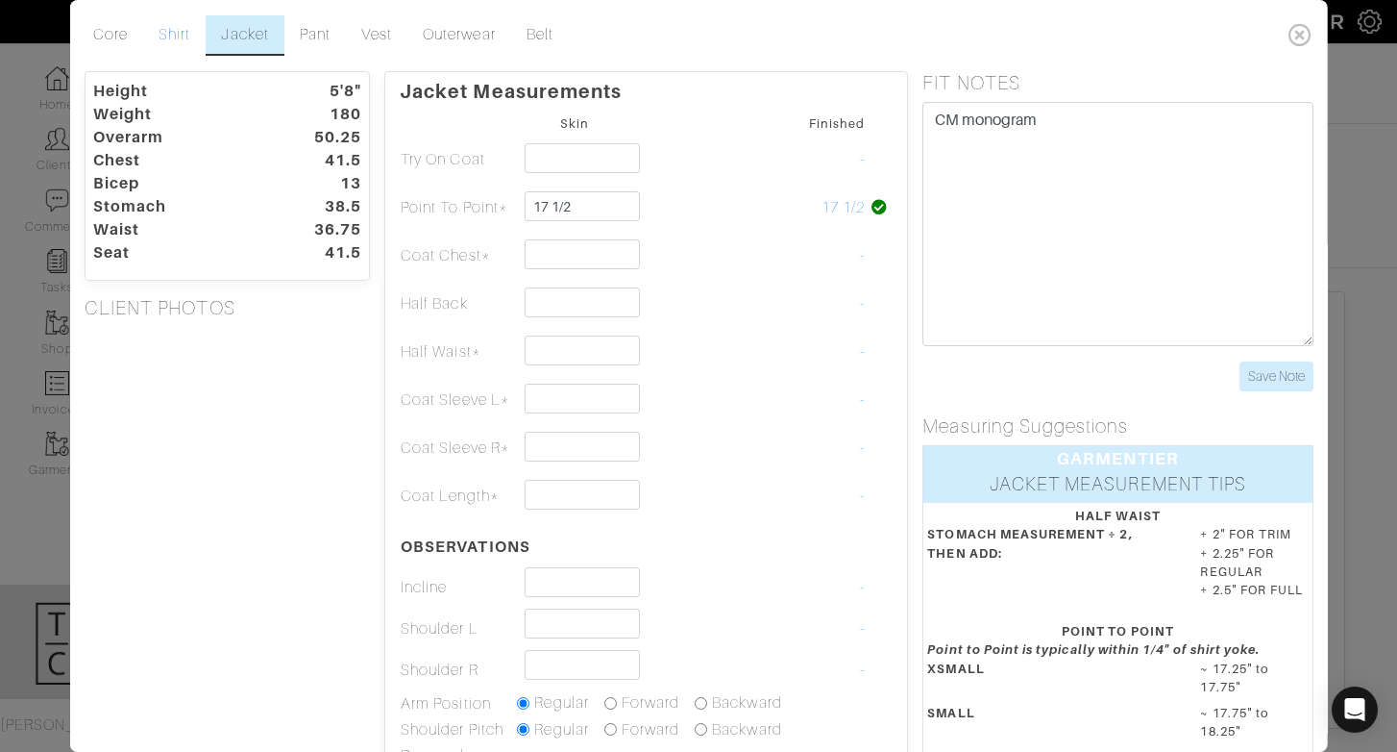
click at [180, 30] on link "Shirt" at bounding box center [174, 35] width 62 height 40
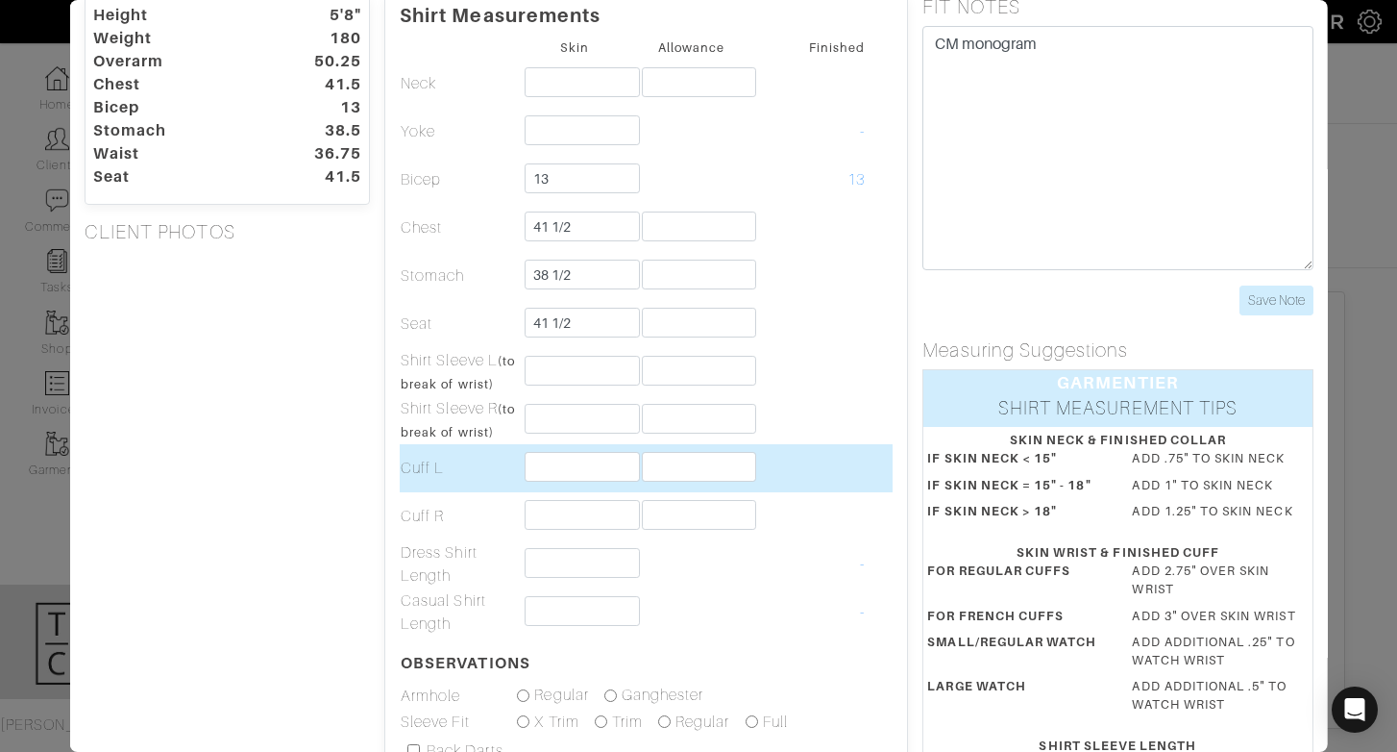
scroll to position [85, 0]
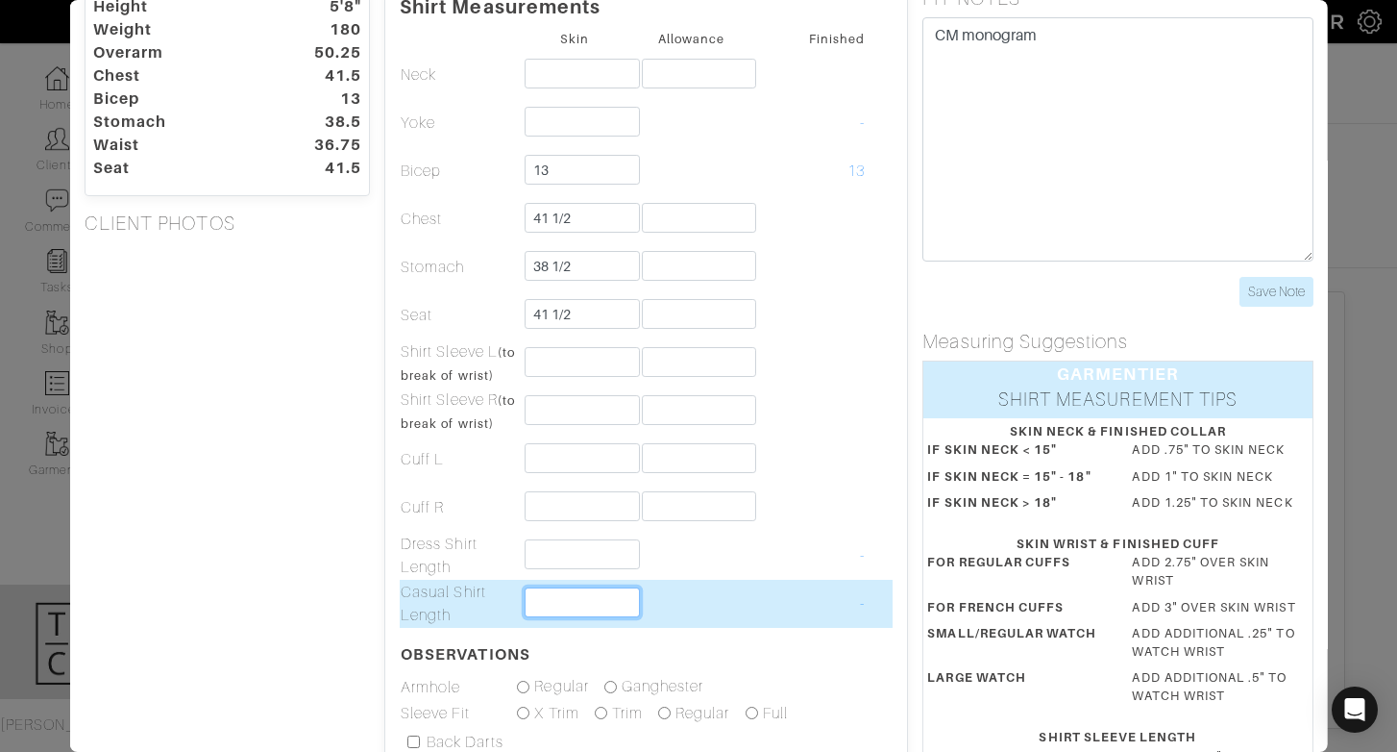
click at [572, 600] on input "text" at bounding box center [582, 602] width 114 height 30
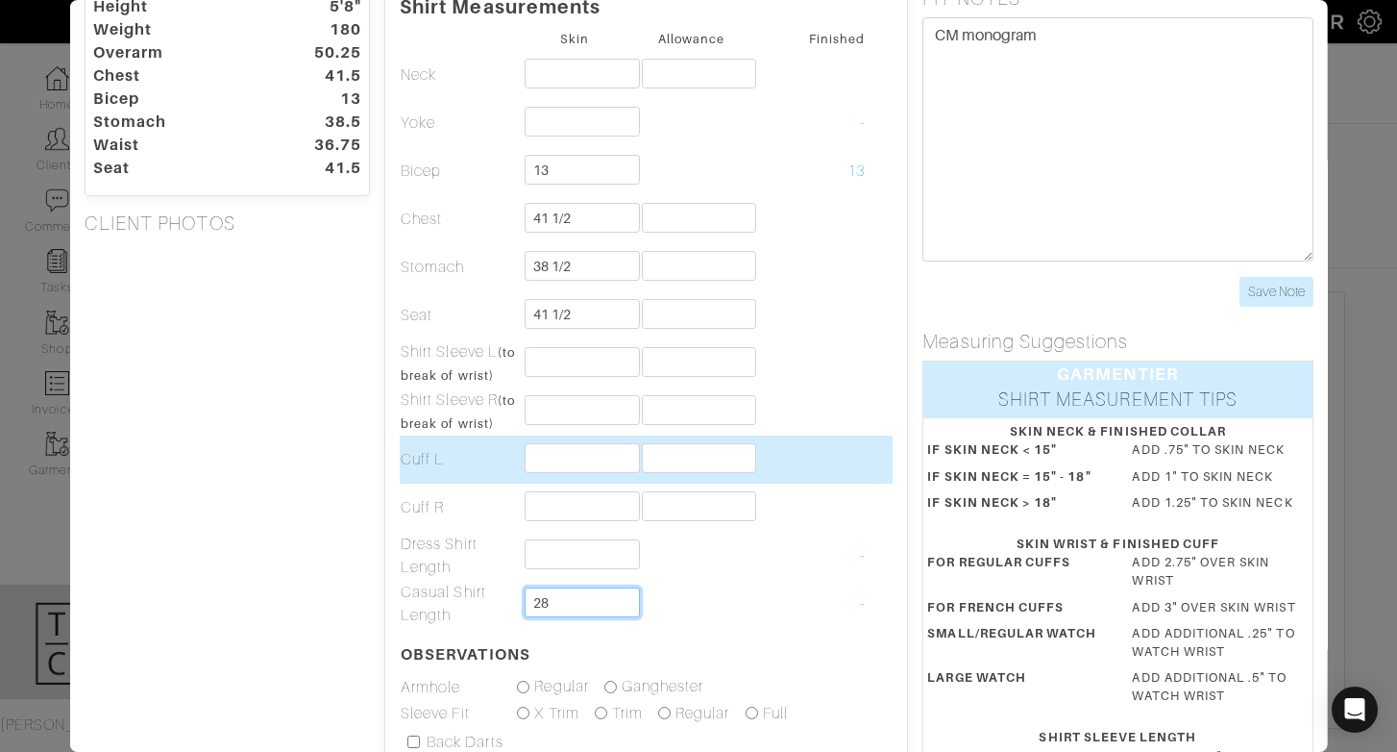
type input "28"
click at [494, 444] on td "Cuff L" at bounding box center [458, 459] width 116 height 48
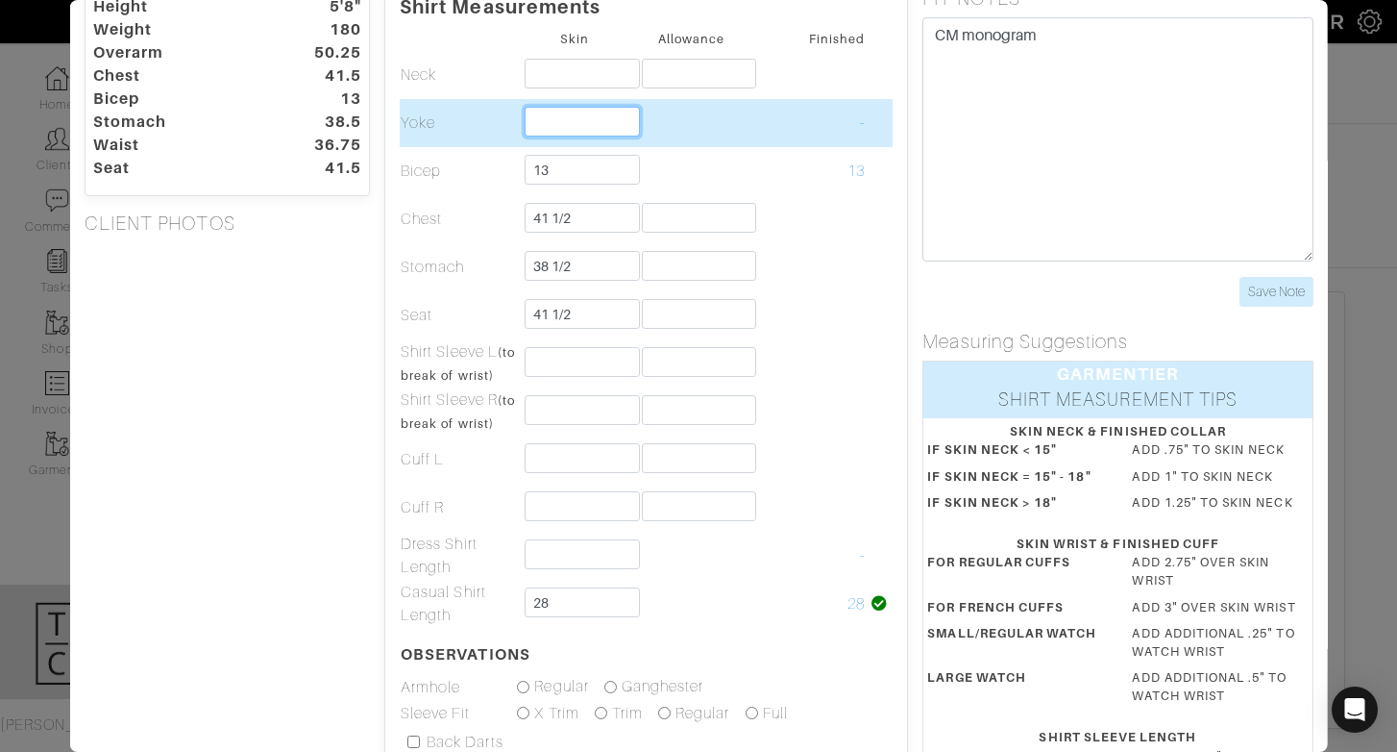
click at [556, 120] on input "text" at bounding box center [582, 122] width 114 height 30
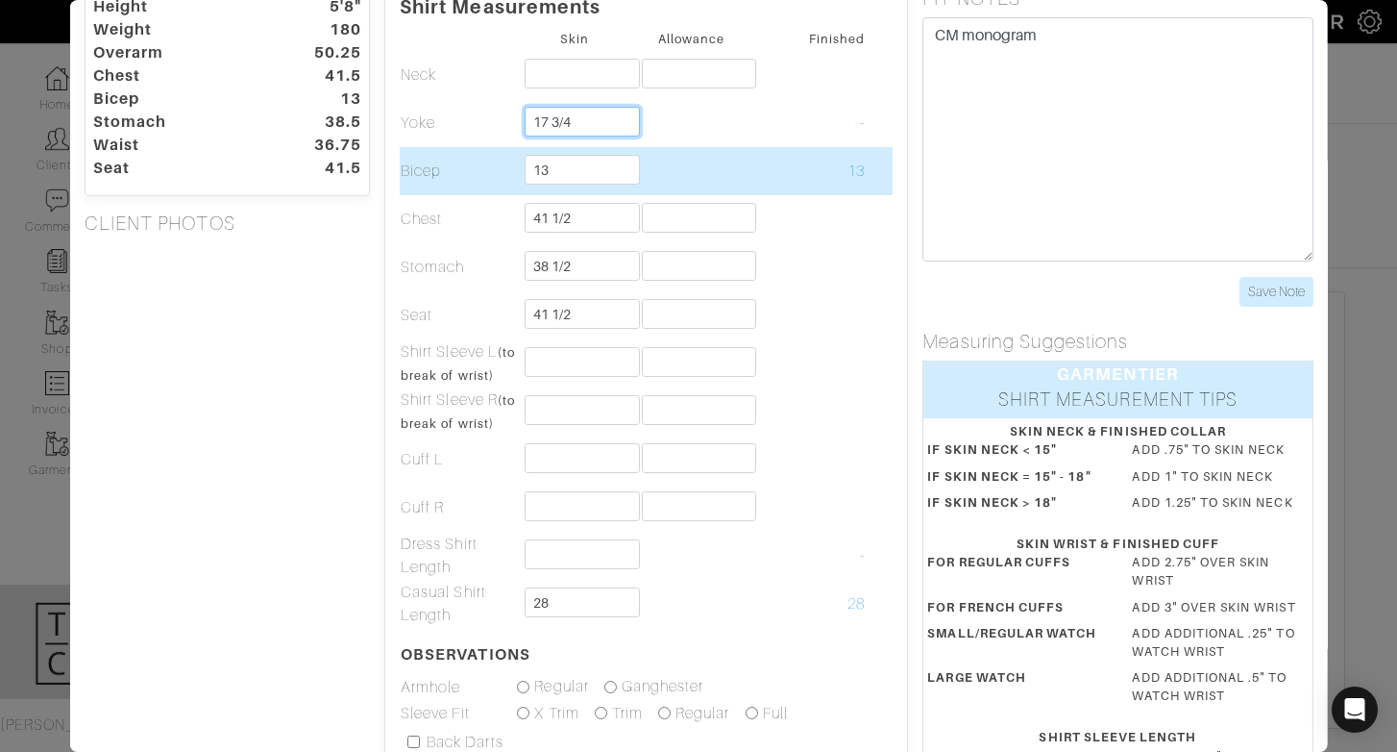
type input "17 3/4"
click at [672, 171] on td at bounding box center [690, 171] width 116 height 48
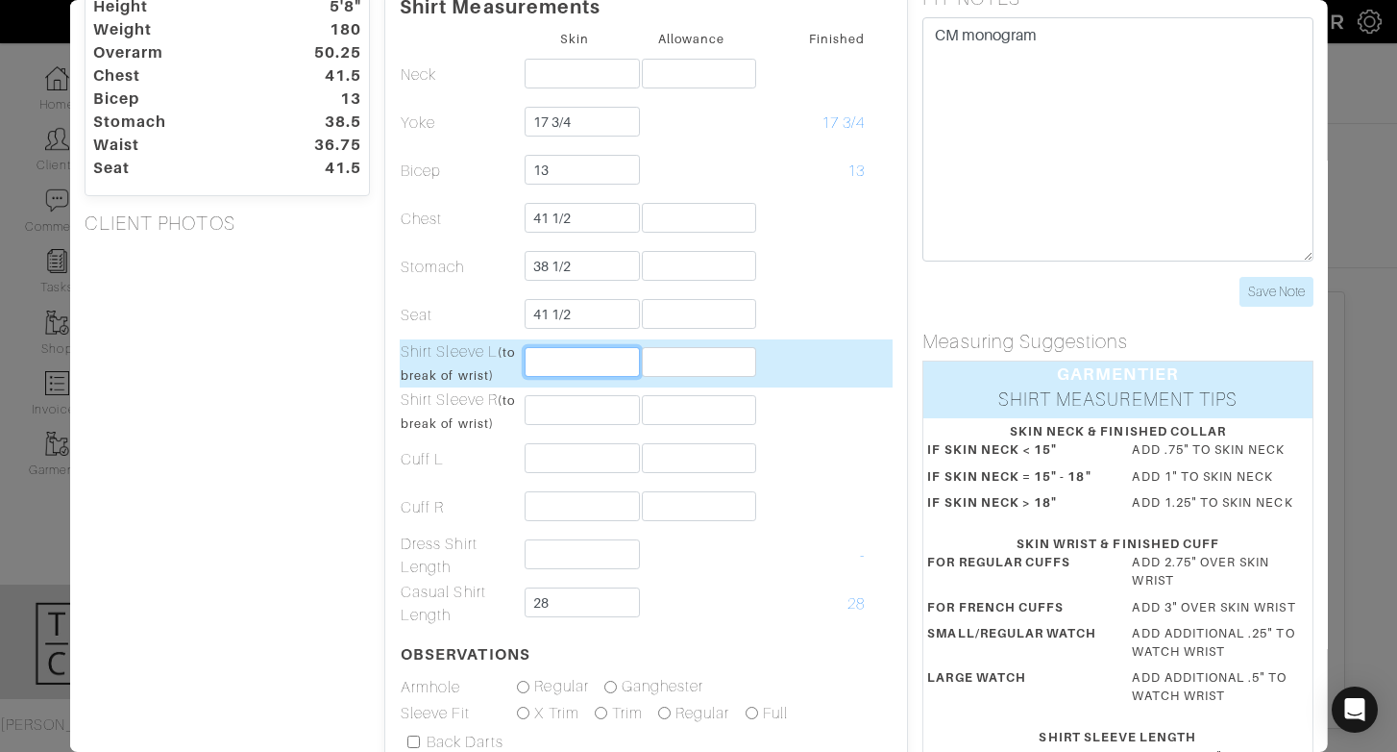
click at [581, 353] on input "text" at bounding box center [582, 362] width 114 height 30
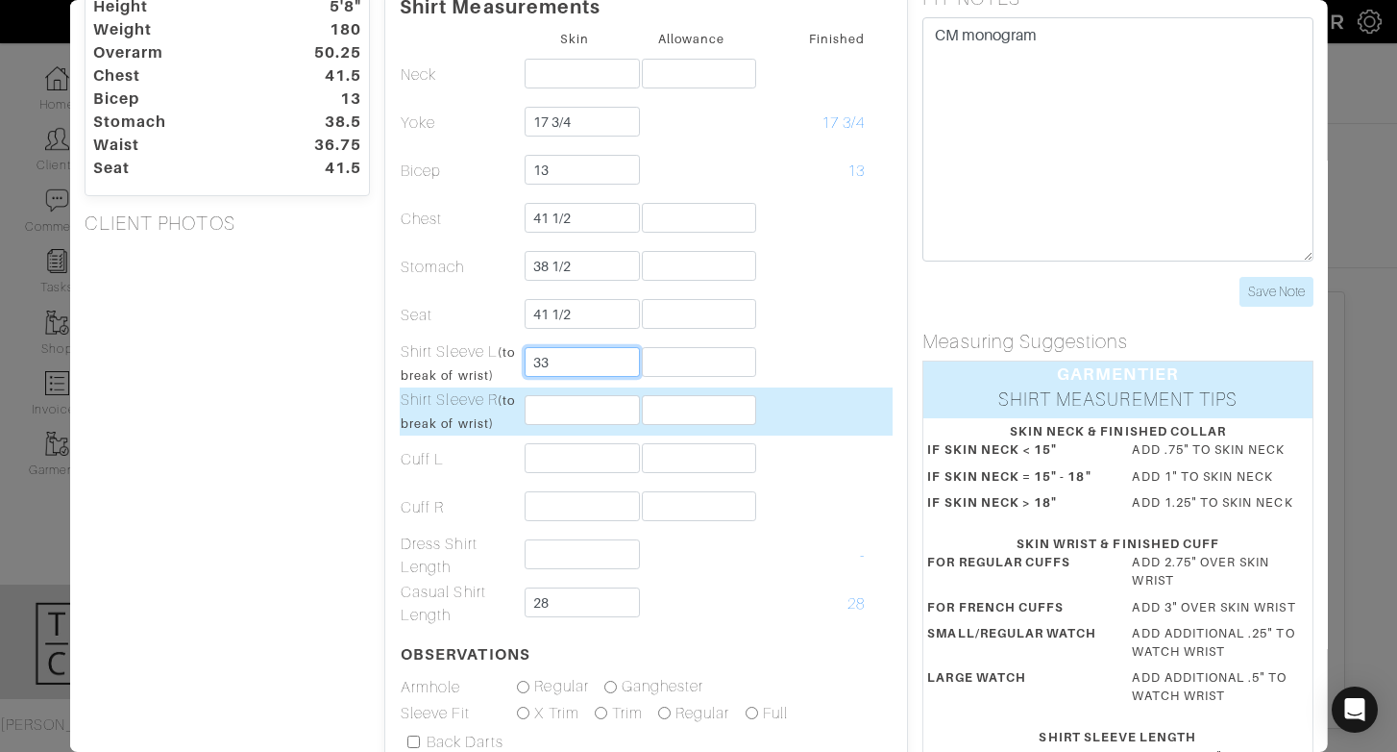
type input "33"
click at [561, 405] on input "text" at bounding box center [582, 410] width 114 height 30
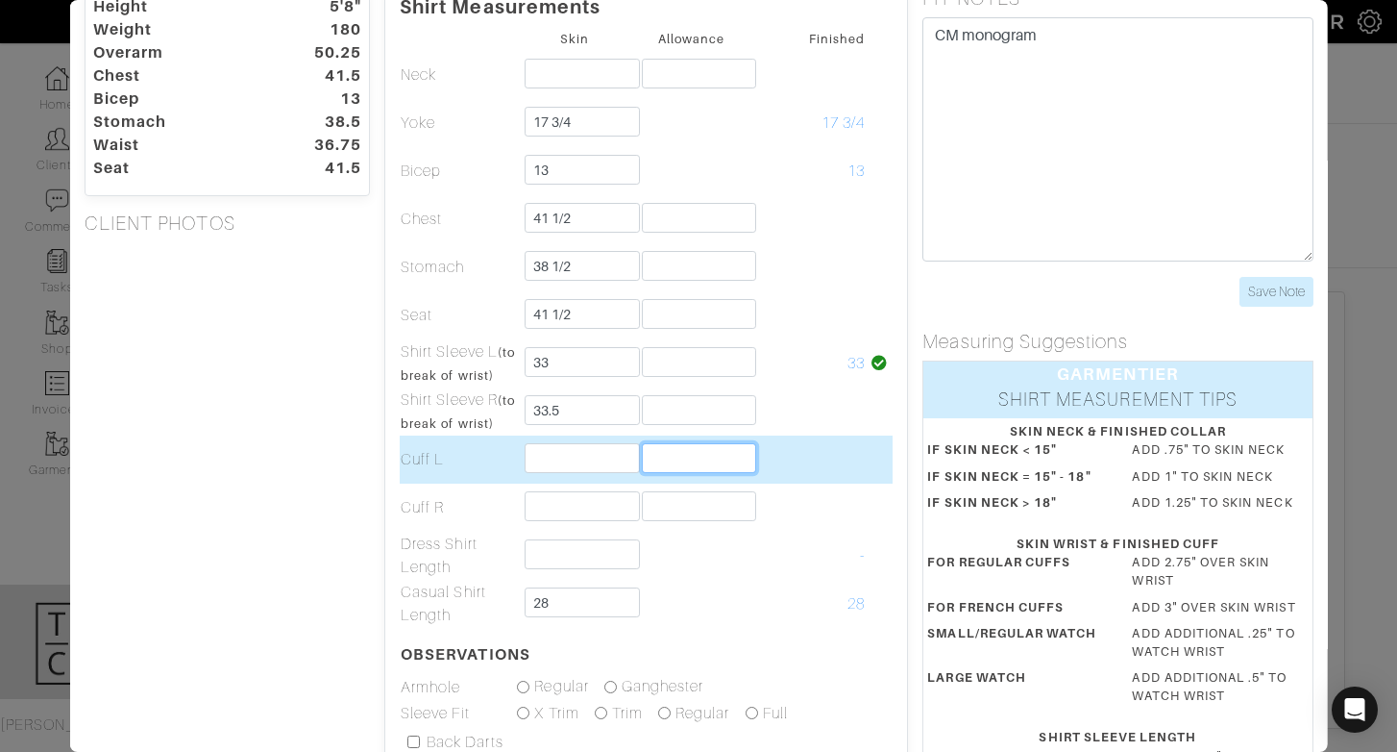
type input "33 1/2"
click at [664, 453] on input "text" at bounding box center [698, 458] width 114 height 30
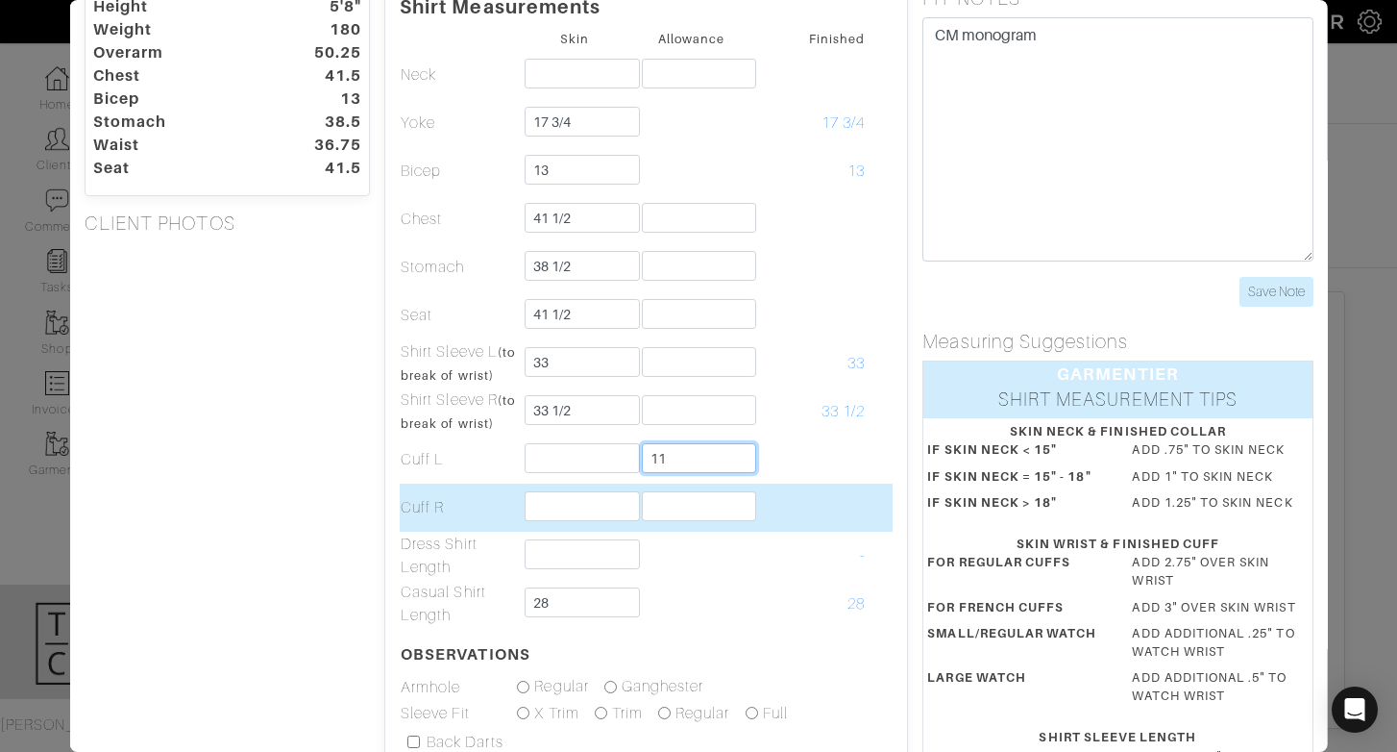
type input "1"
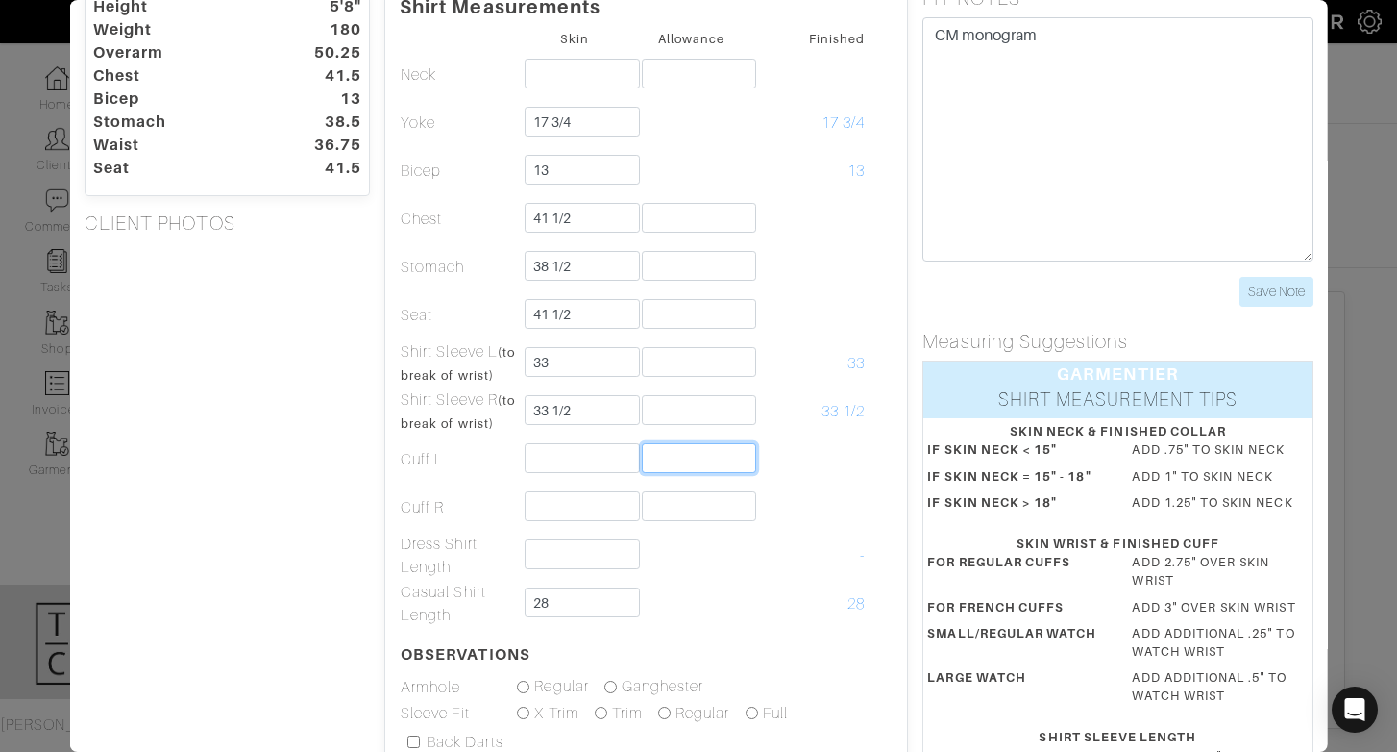
scroll to position [0, 0]
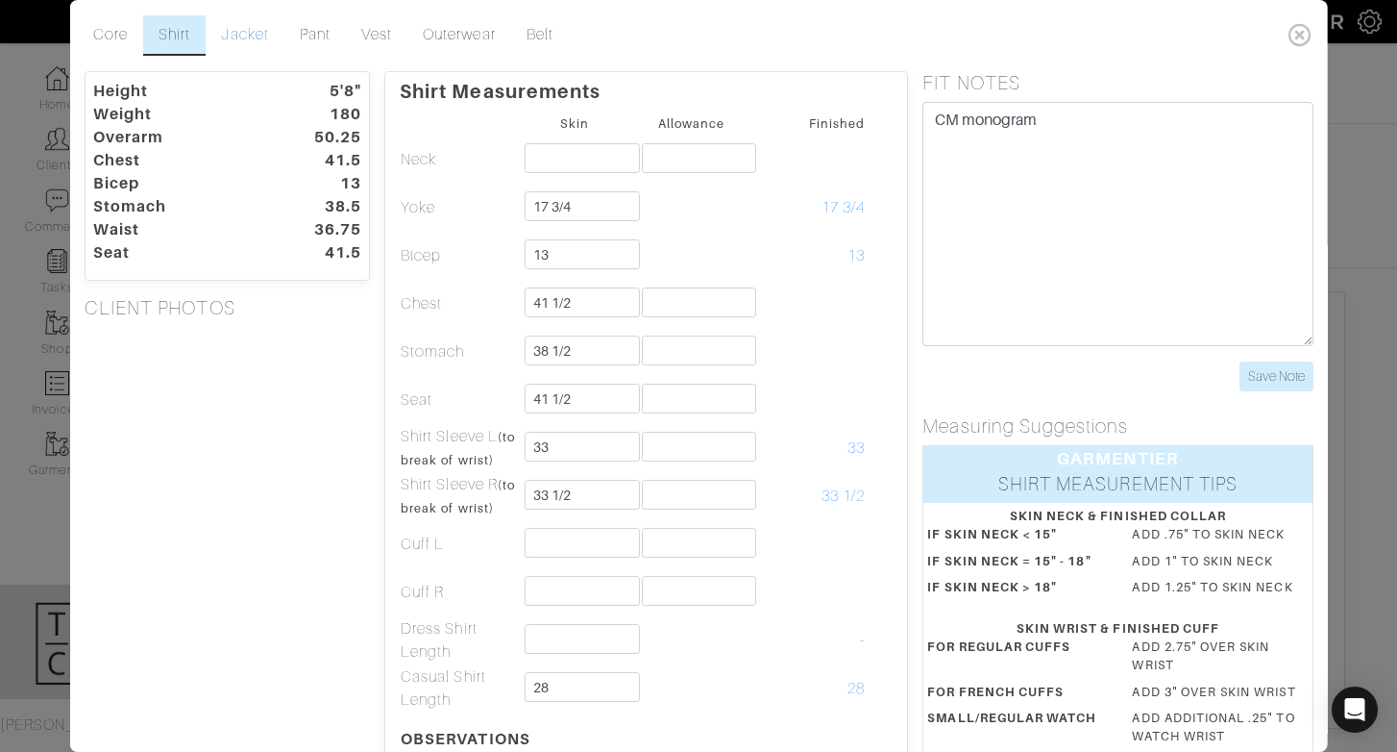
click at [237, 37] on link "Jacket" at bounding box center [245, 35] width 78 height 40
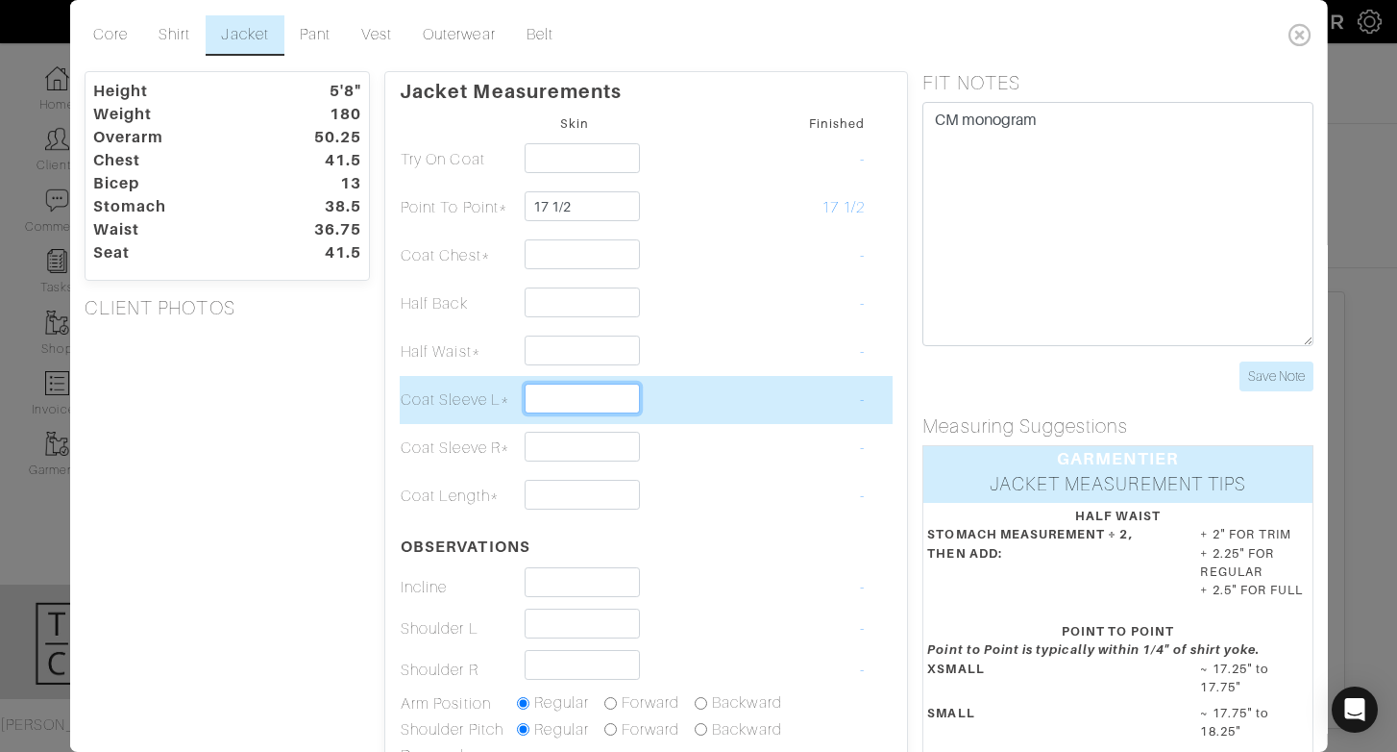
click at [570, 389] on input "text" at bounding box center [582, 398] width 114 height 30
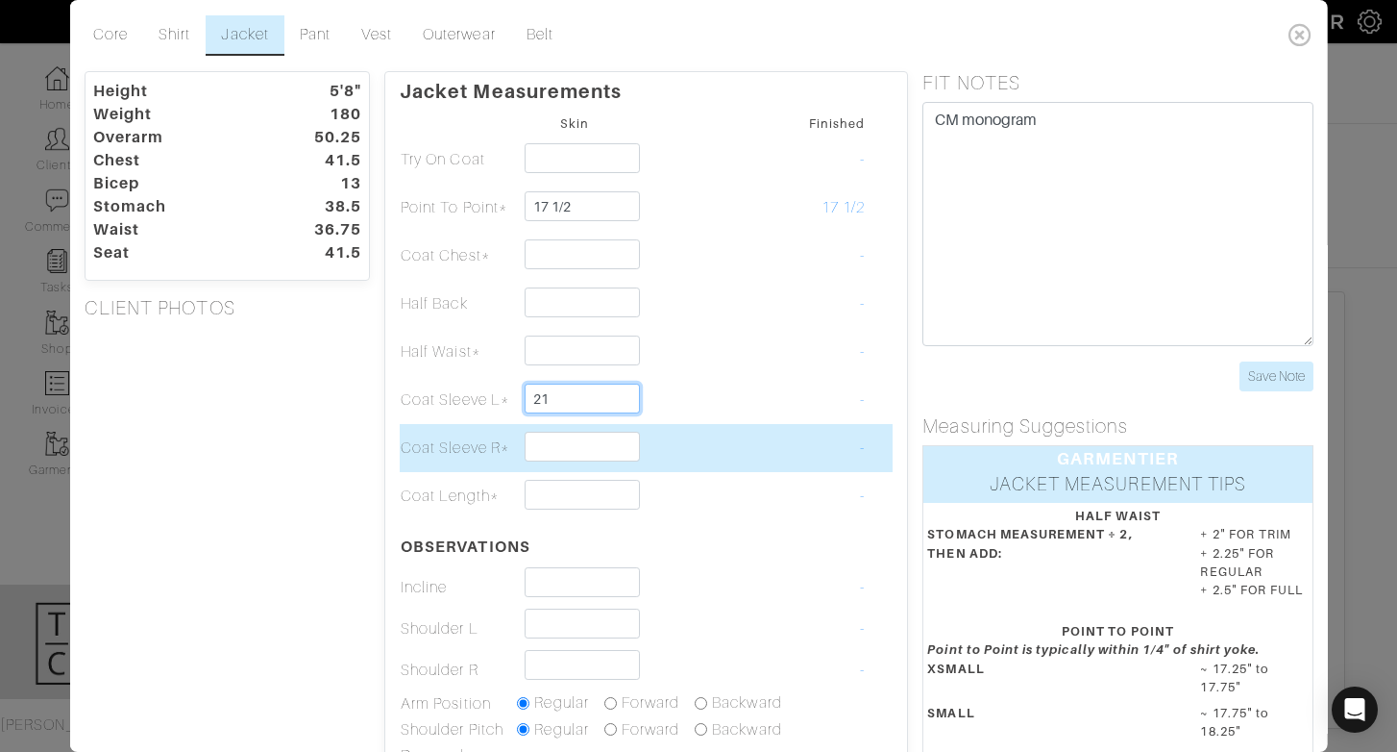
type input "21"
click at [555, 445] on input "text" at bounding box center [582, 447] width 114 height 30
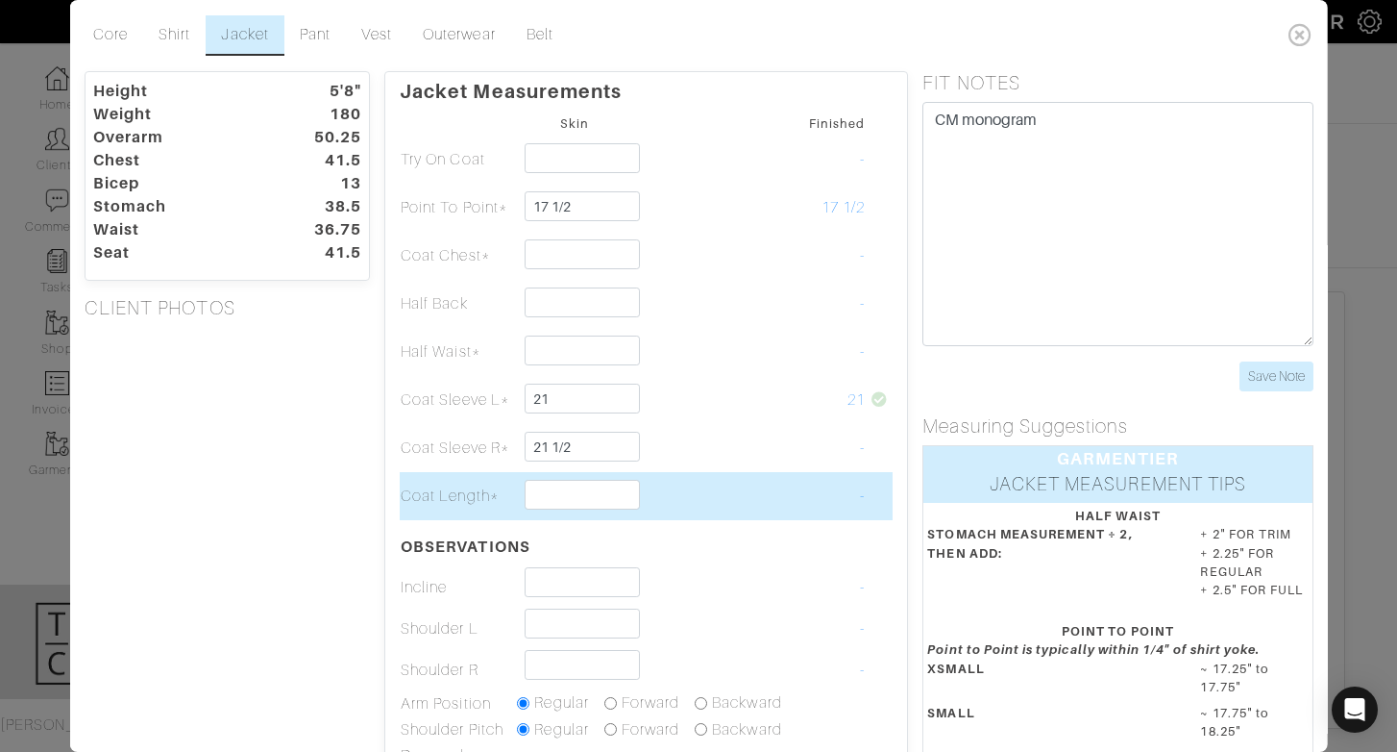
click at [659, 511] on td at bounding box center [690, 496] width 116 height 48
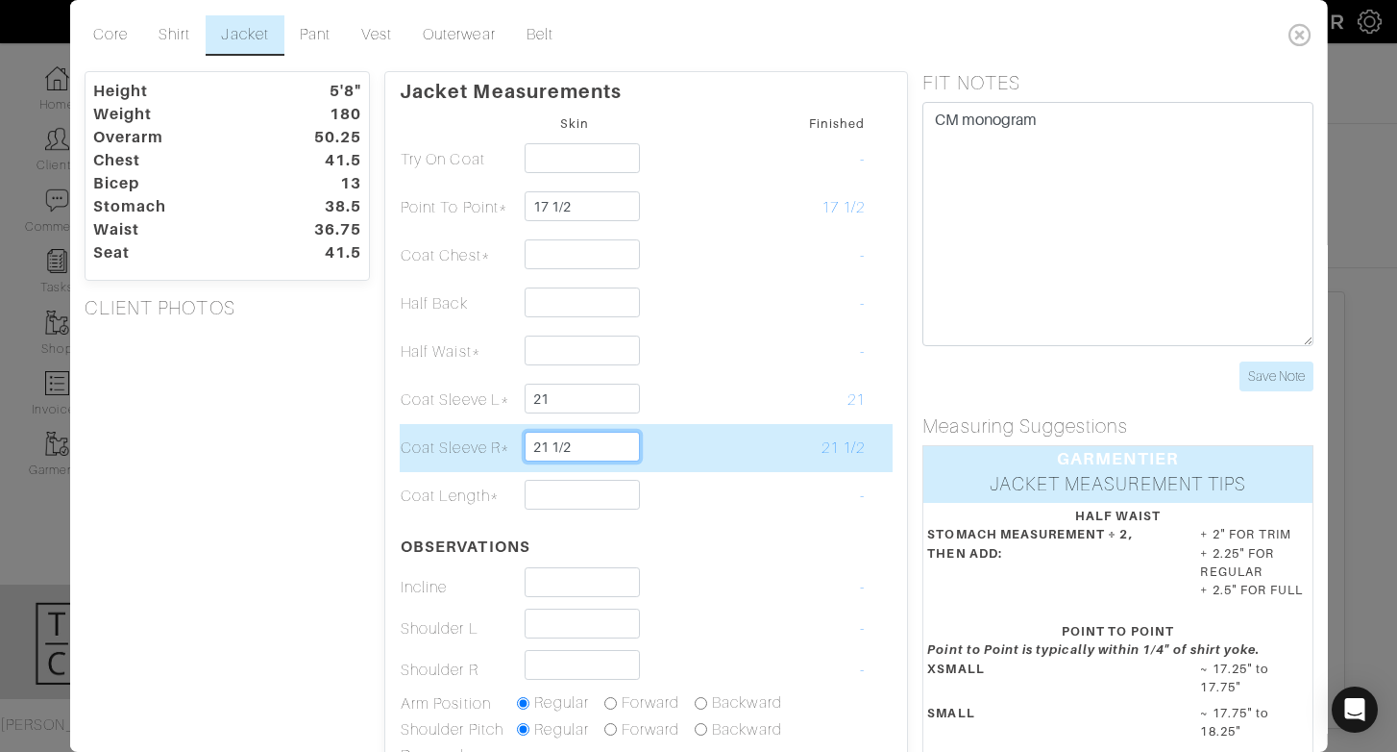
click at [575, 444] on input "21 1/2" at bounding box center [582, 447] width 114 height 30
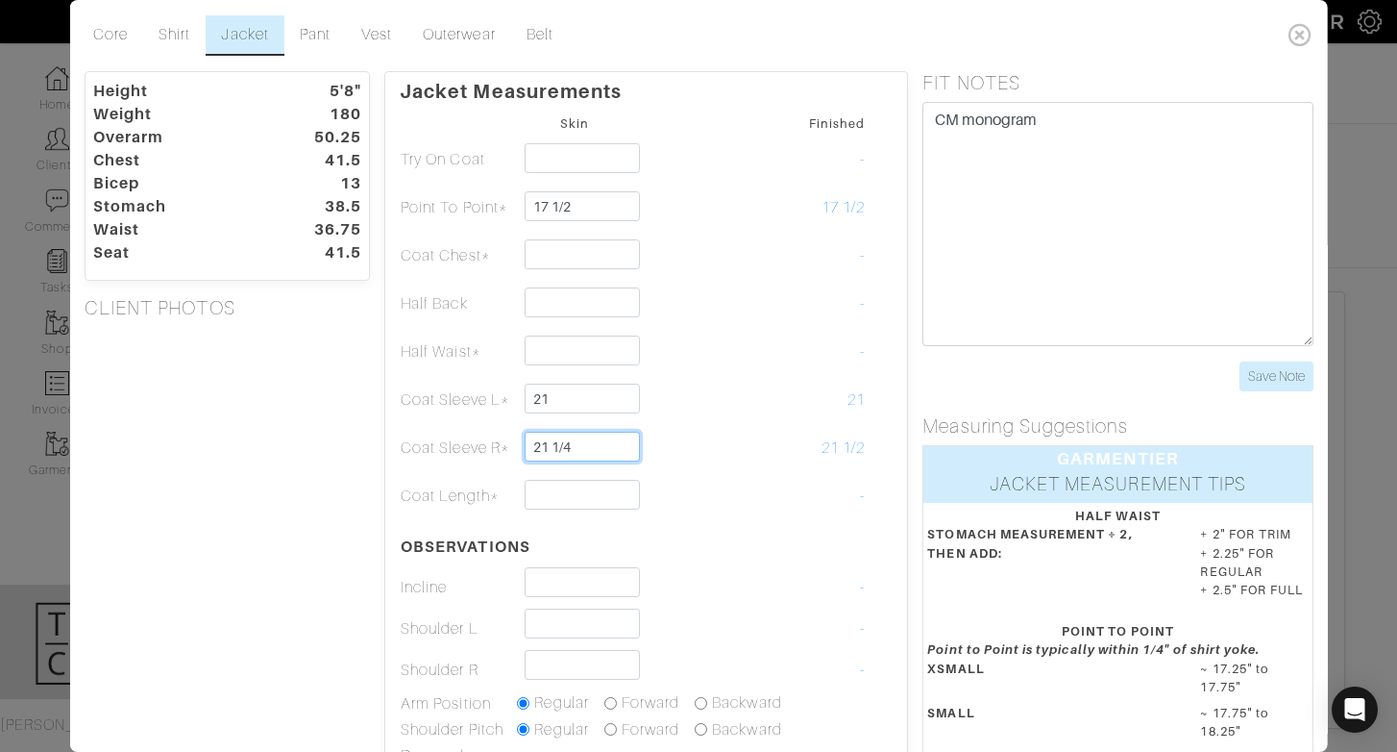
type input "21 1/4"
click at [601, 521] on table "Skin Finished Try On Coat - Point To Point* 17 1/2 17 1/2 Coat Chest* -" at bounding box center [646, 489] width 493 height 757
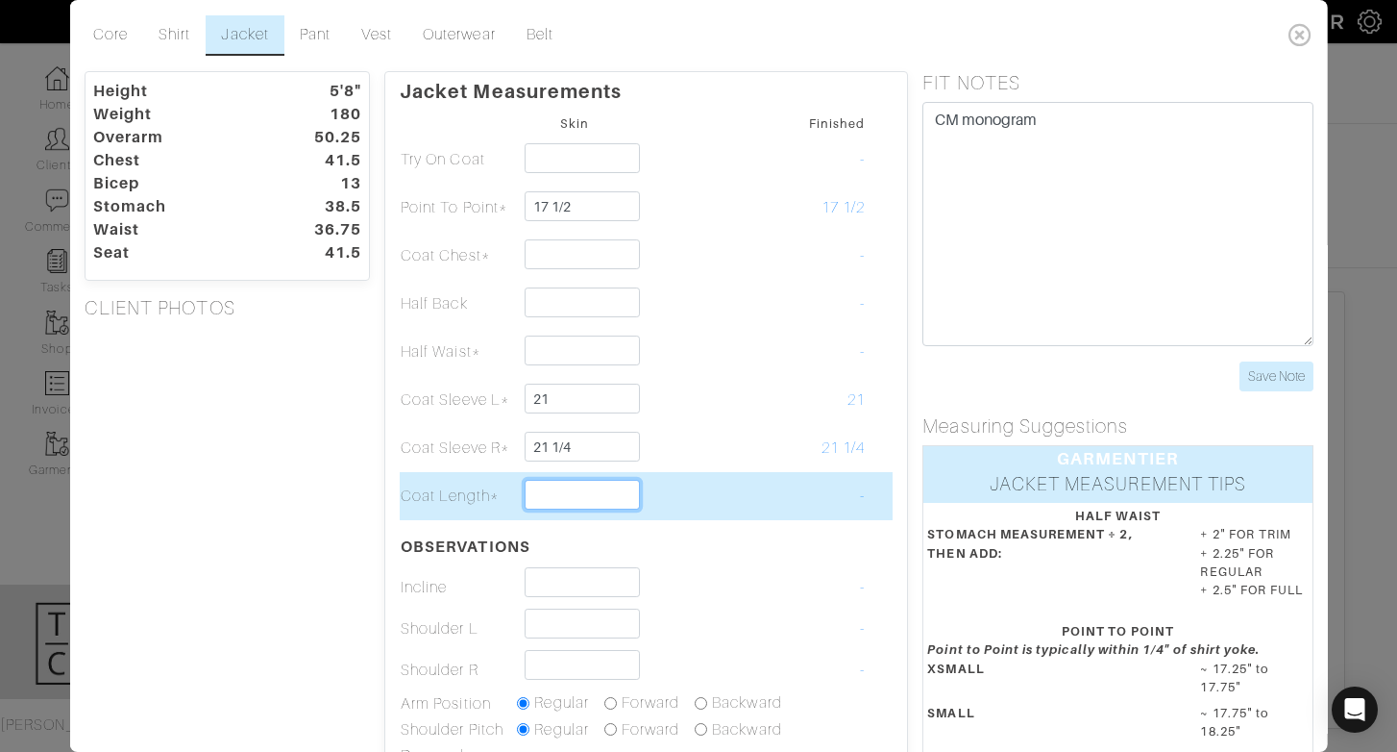
click at [572, 502] on input "text" at bounding box center [582, 495] width 114 height 30
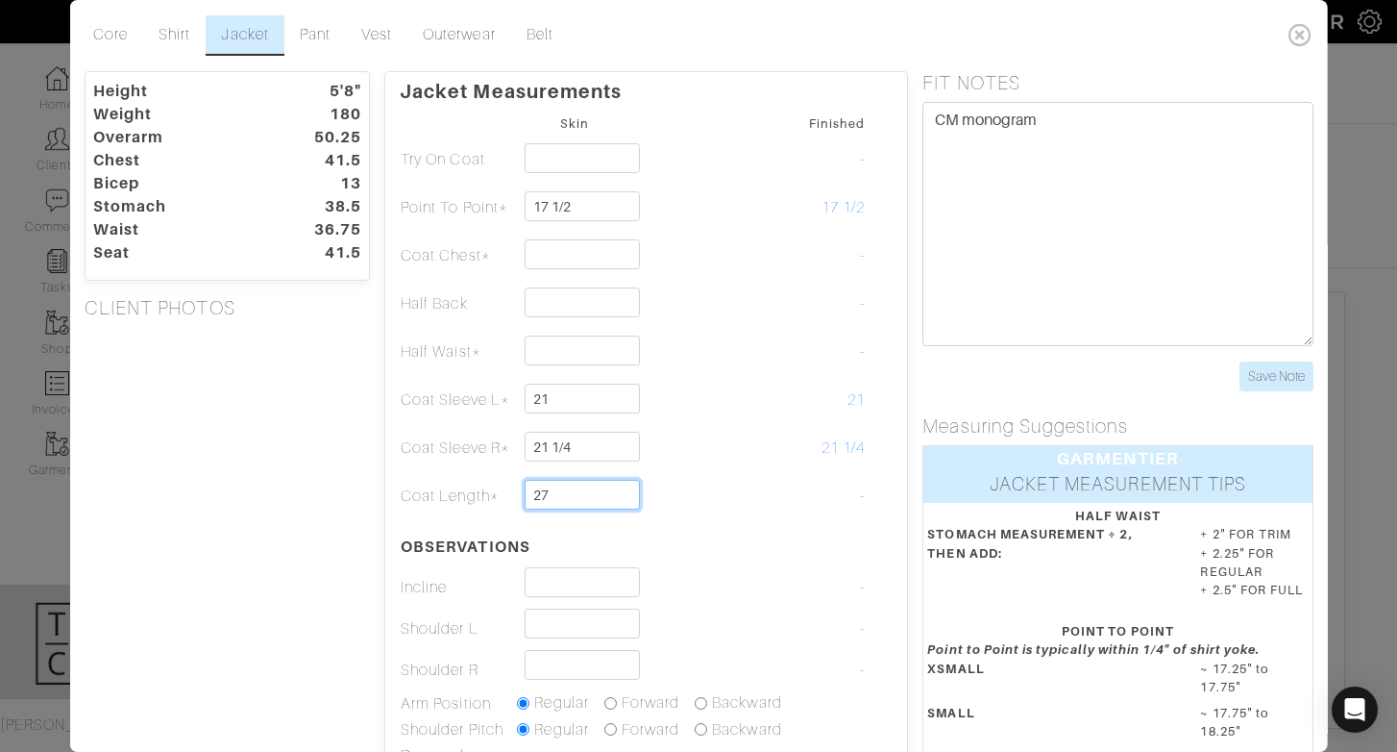
type input "27"
click at [591, 547] on table "Skin Finished Try On Coat - Point To Point* 17 1/2 17 1/2 Coat Chest* -" at bounding box center [646, 489] width 493 height 757
click at [192, 41] on link "Shirt" at bounding box center [174, 35] width 62 height 40
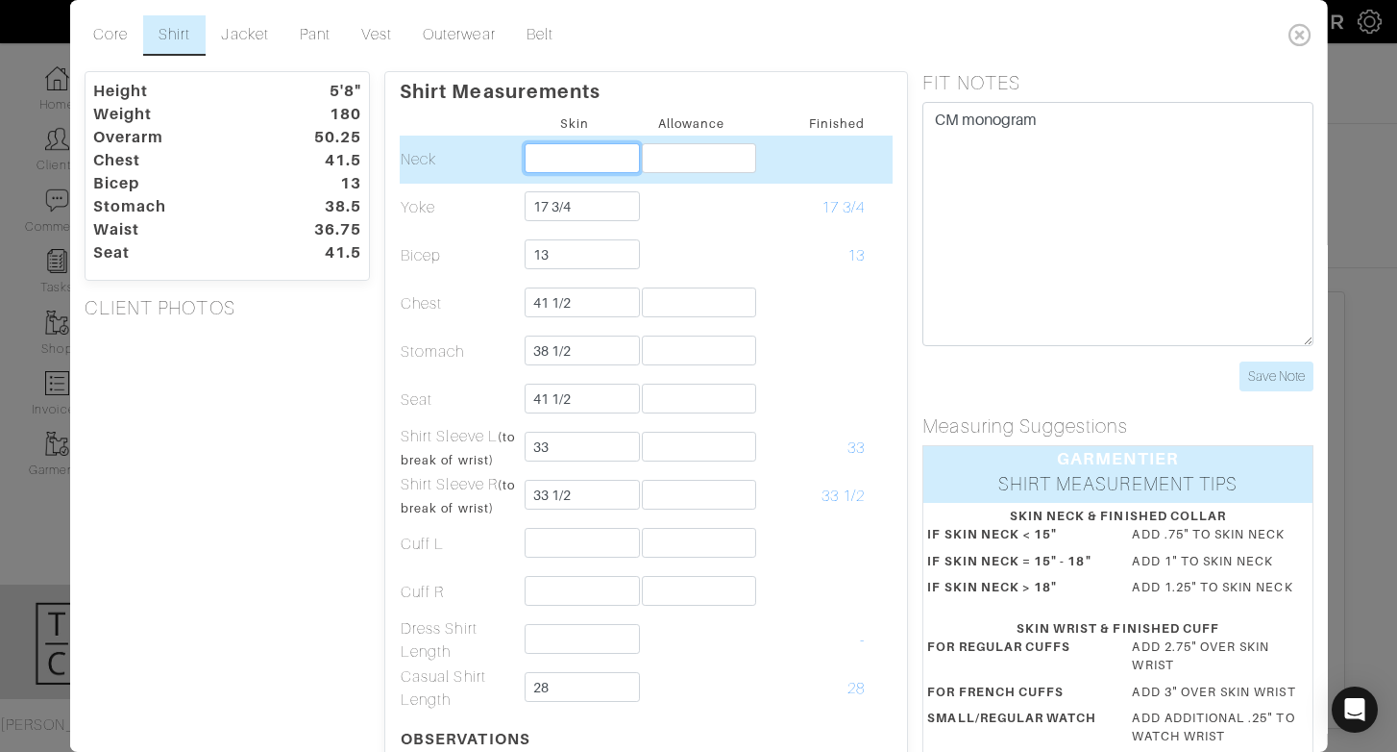
click at [563, 173] on td at bounding box center [574, 160] width 116 height 48
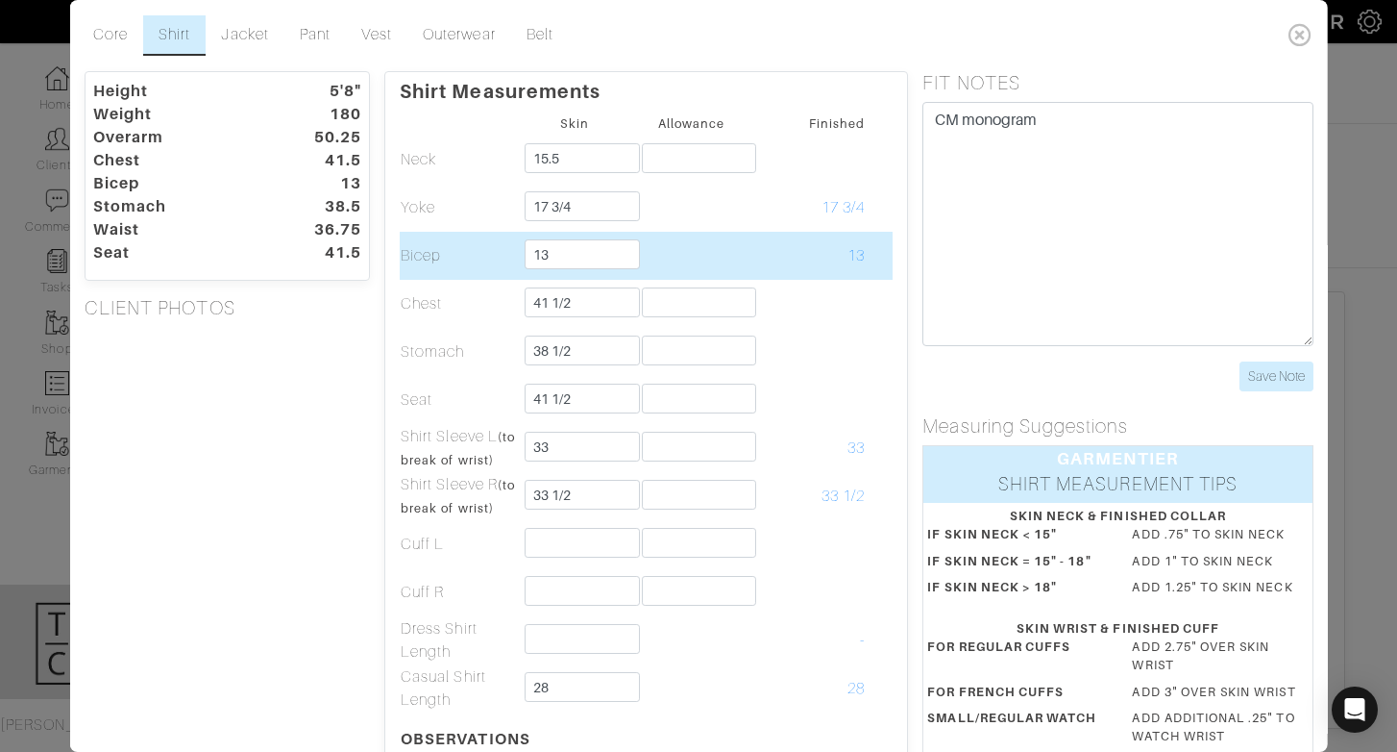
type input "15 1/2"
click at [689, 235] on td at bounding box center [690, 256] width 116 height 48
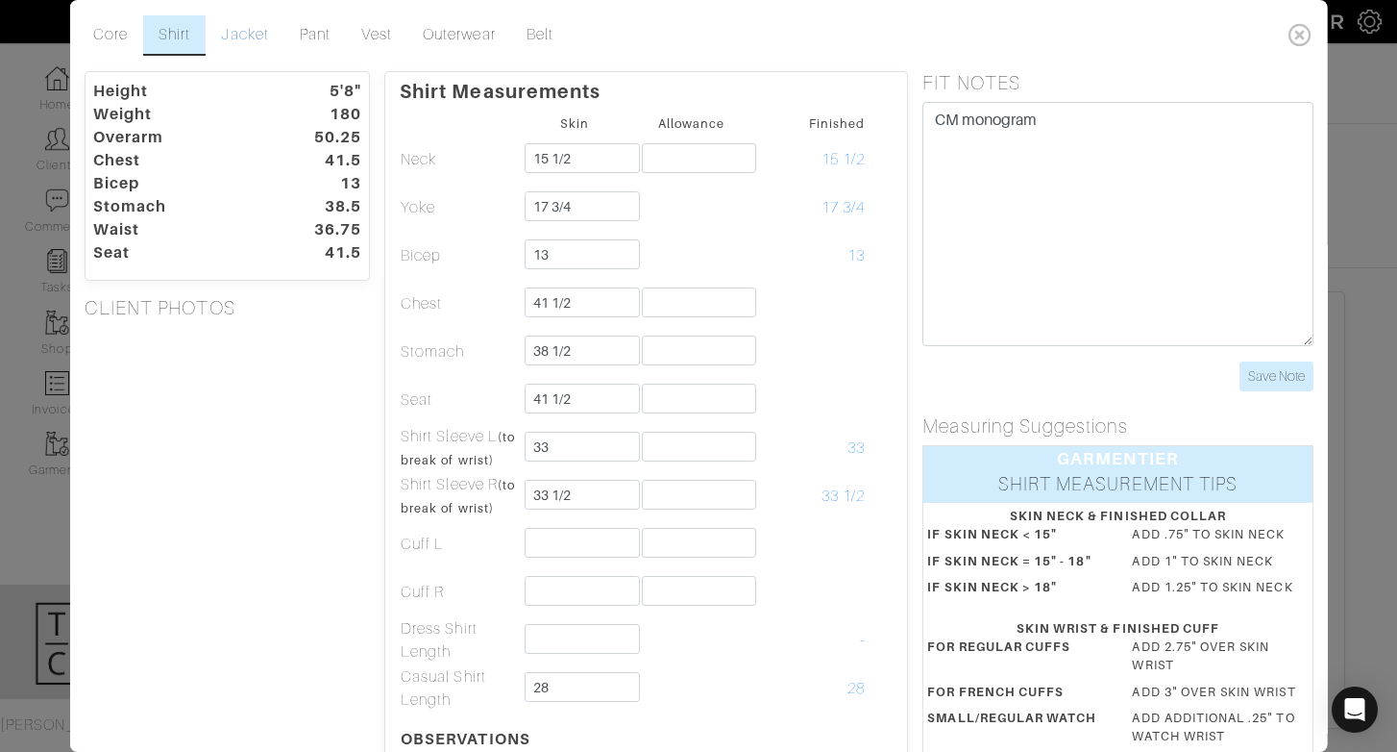
click at [225, 35] on link "Jacket" at bounding box center [245, 35] width 78 height 40
click at [323, 36] on link "Pant" at bounding box center [315, 35] width 62 height 40
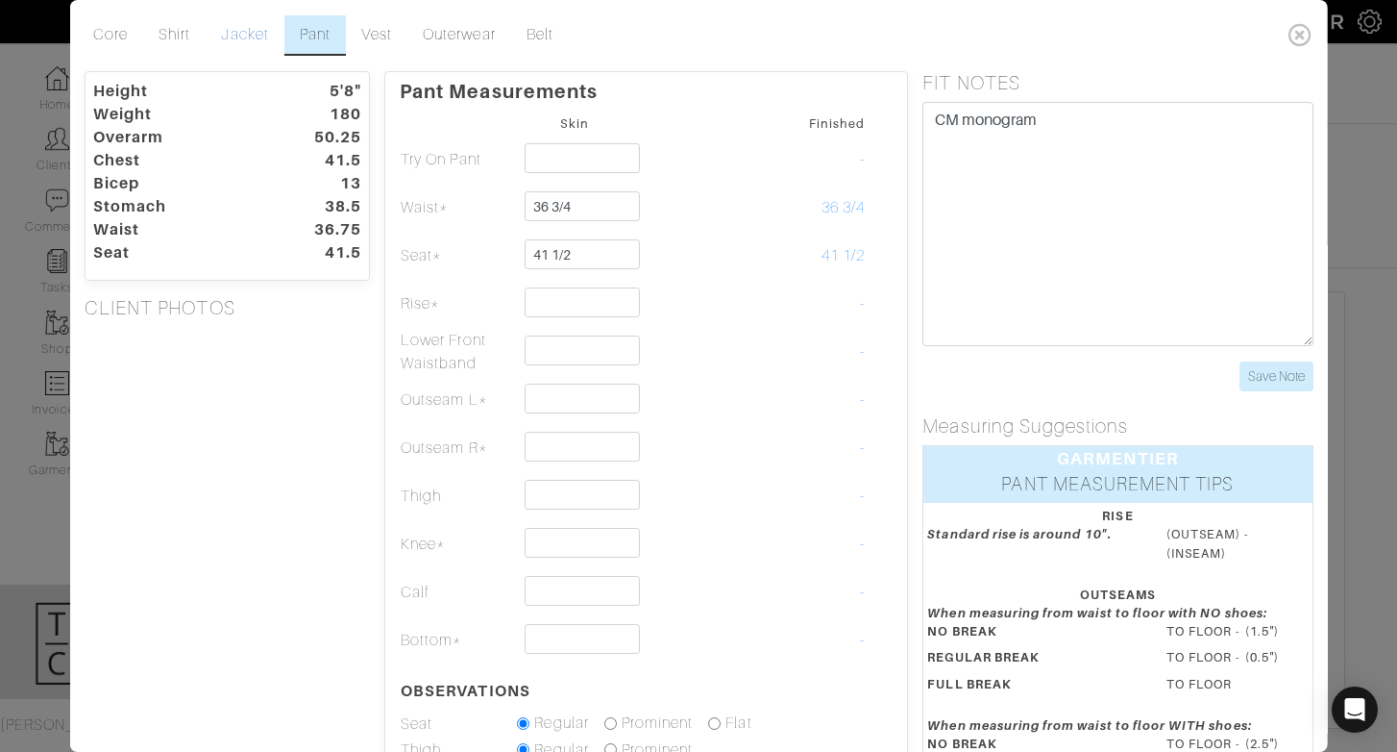
click at [242, 35] on link "Jacket" at bounding box center [245, 35] width 78 height 40
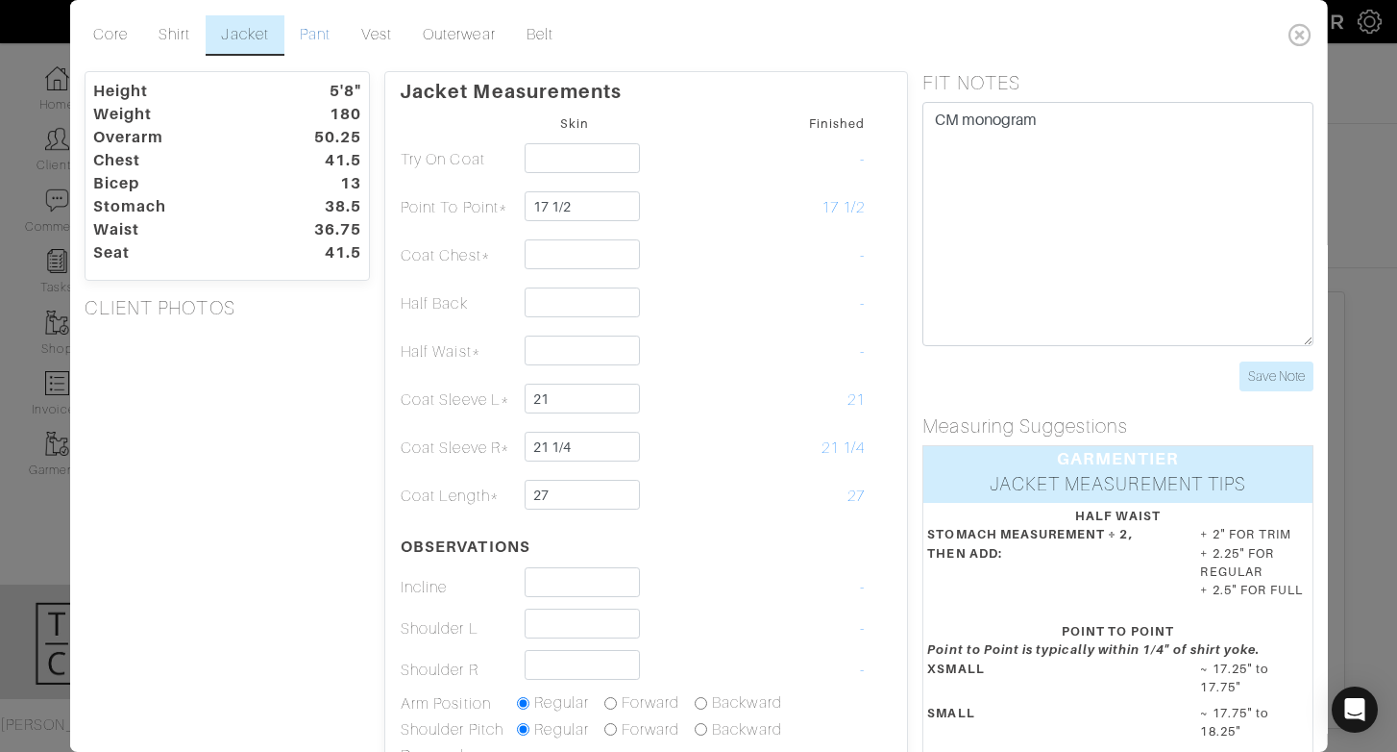
click at [321, 37] on link "Pant" at bounding box center [315, 35] width 62 height 40
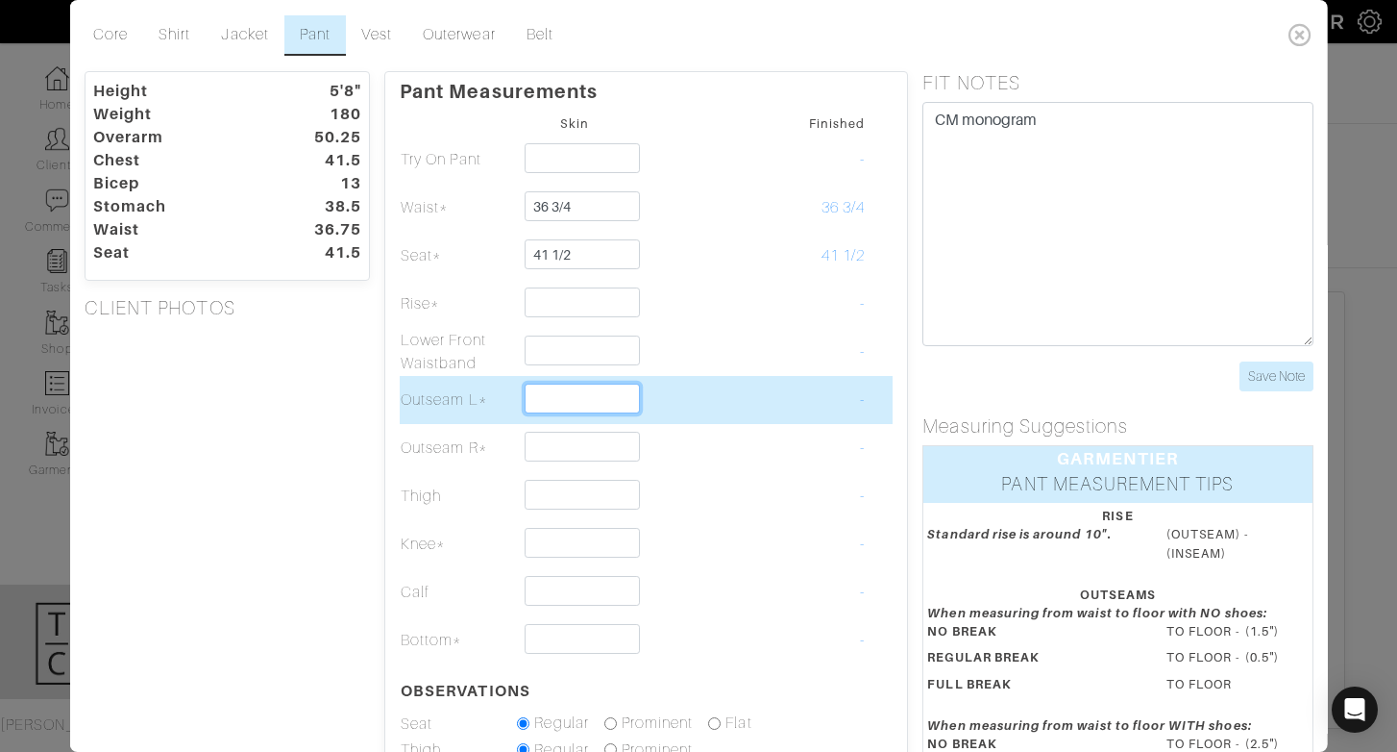
click at [587, 403] on input "text" at bounding box center [582, 398] width 114 height 30
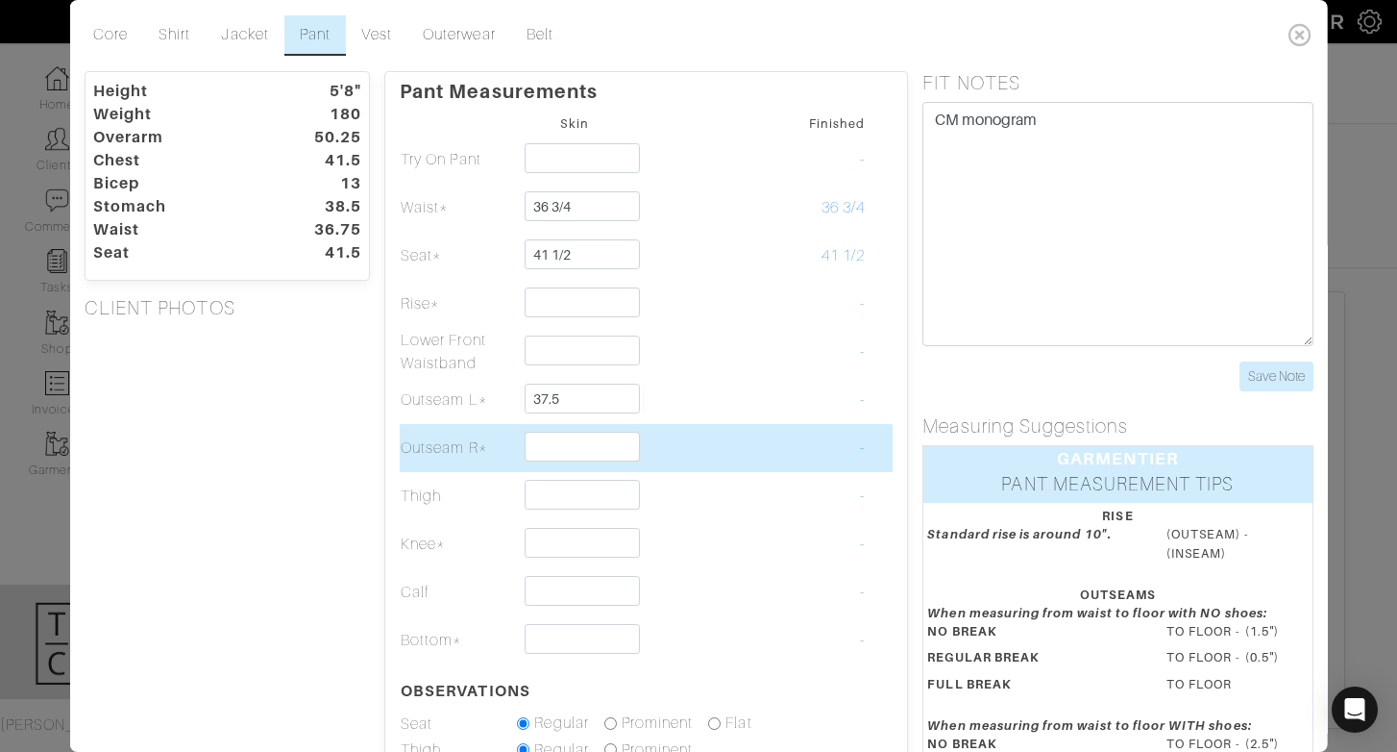
type input "37 1/2"
click at [581, 462] on td at bounding box center [574, 448] width 116 height 48
click at [563, 467] on td at bounding box center [574, 448] width 116 height 48
click at [563, 463] on td at bounding box center [574, 448] width 116 height 48
click at [563, 451] on input "text" at bounding box center [582, 447] width 114 height 30
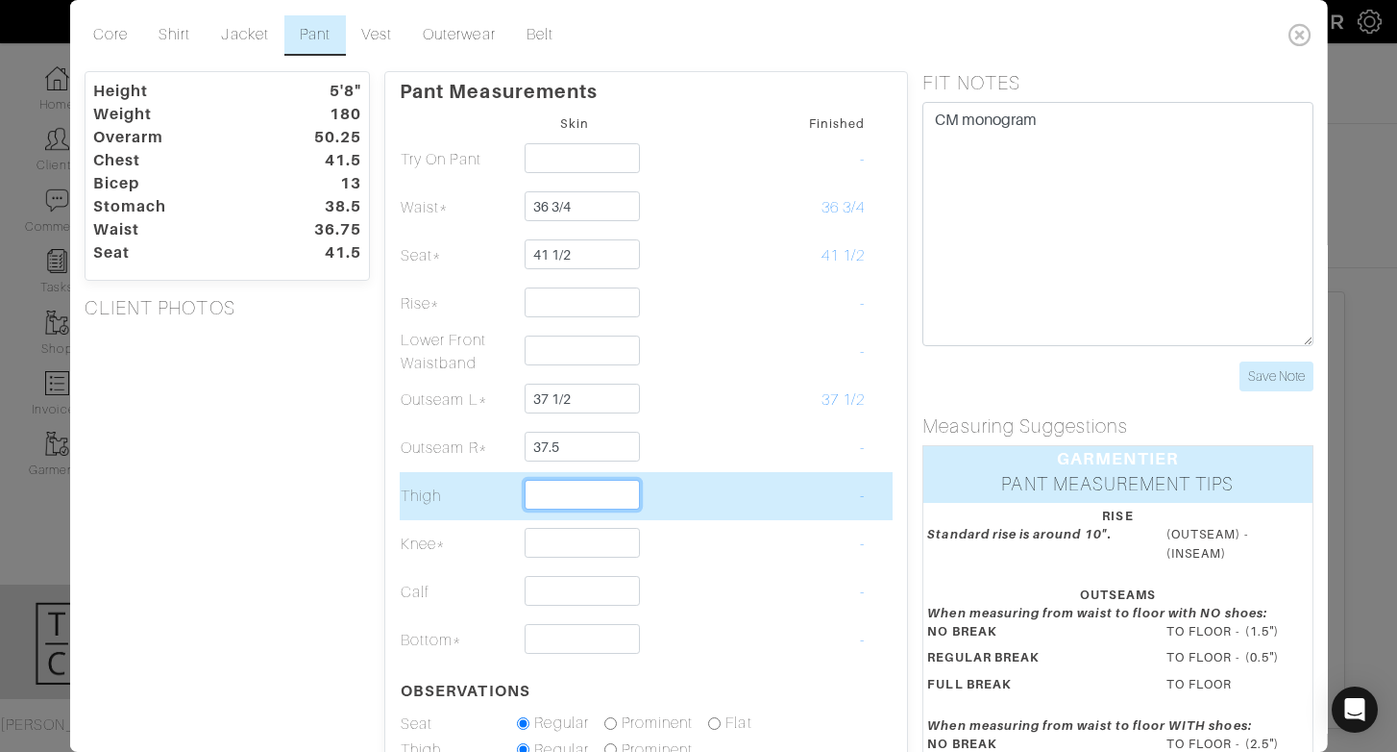
type input "37 1/2"
click at [570, 503] on input "text" at bounding box center [582, 495] width 114 height 30
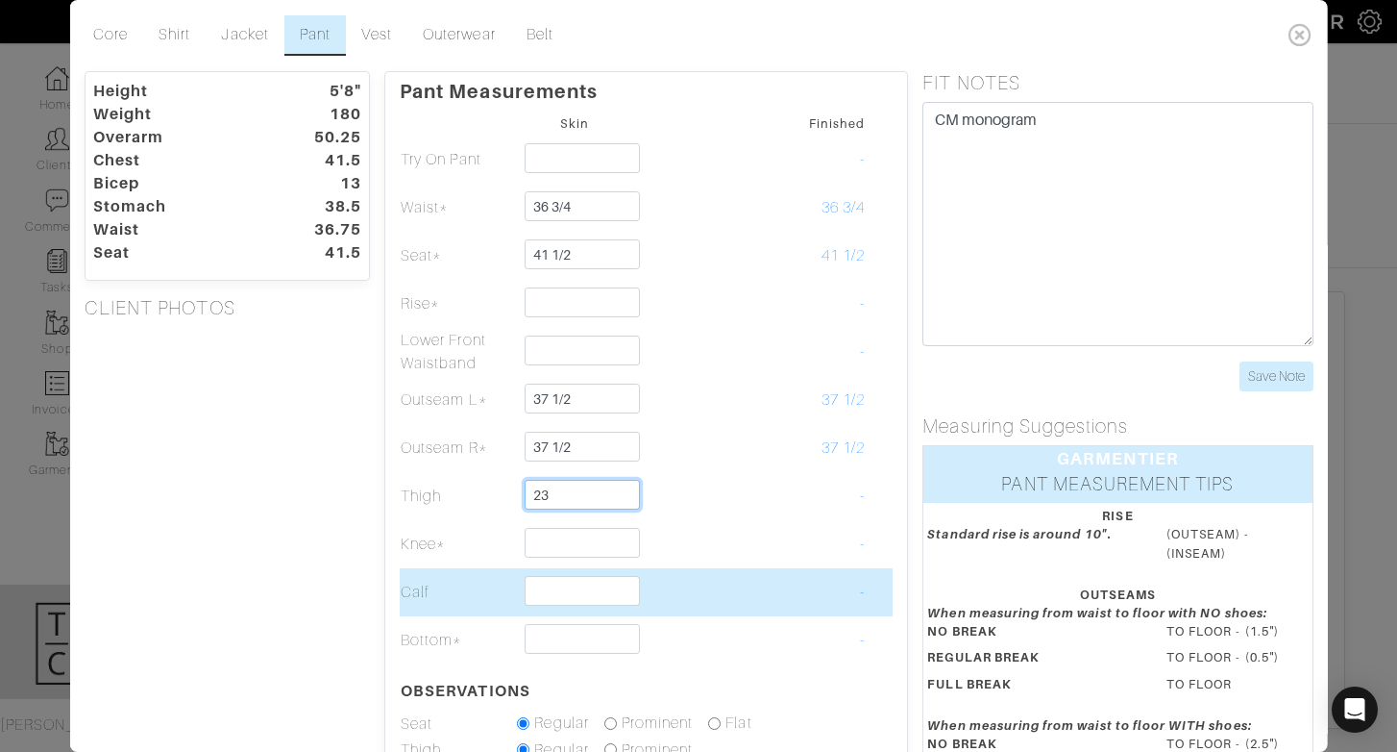
type input "23"
click at [531, 589] on input "text" at bounding box center [582, 591] width 114 height 30
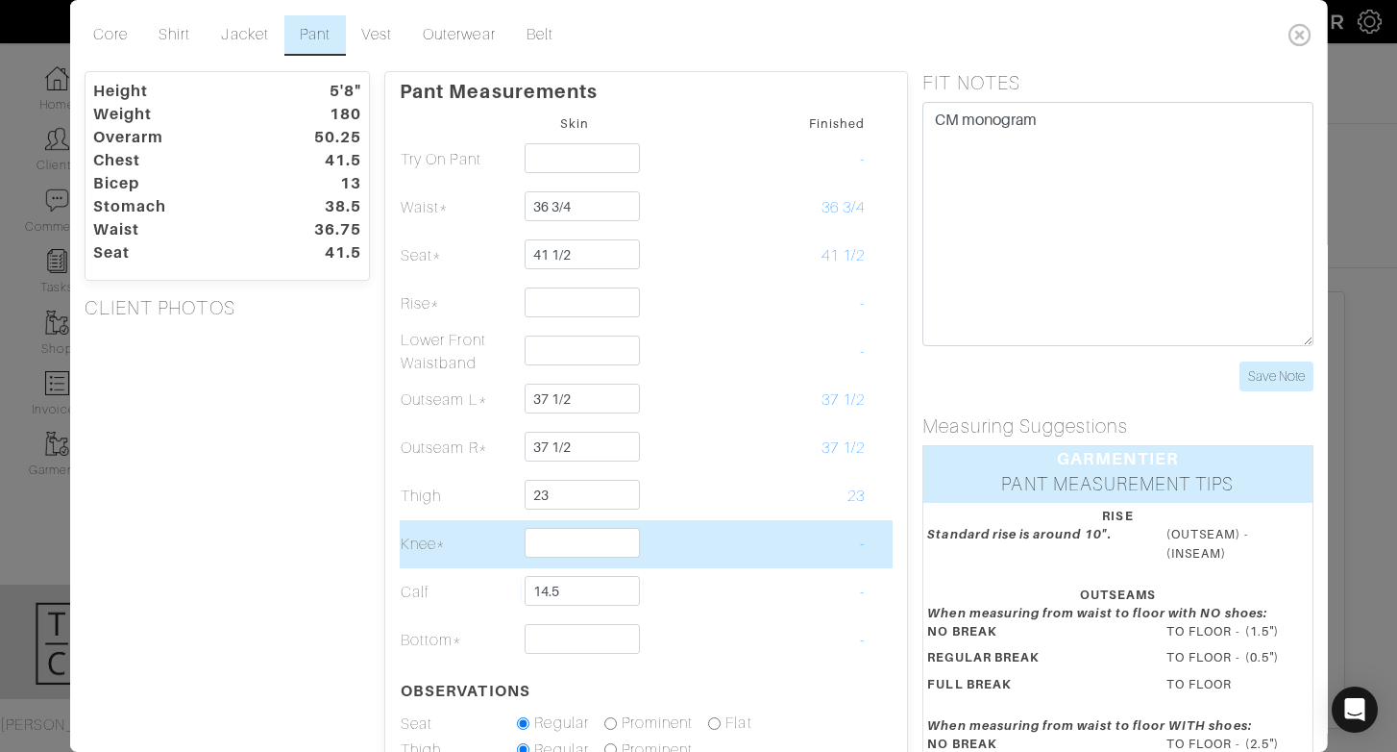
type input "14 1/2"
click at [539, 557] on td at bounding box center [574, 544] width 116 height 48
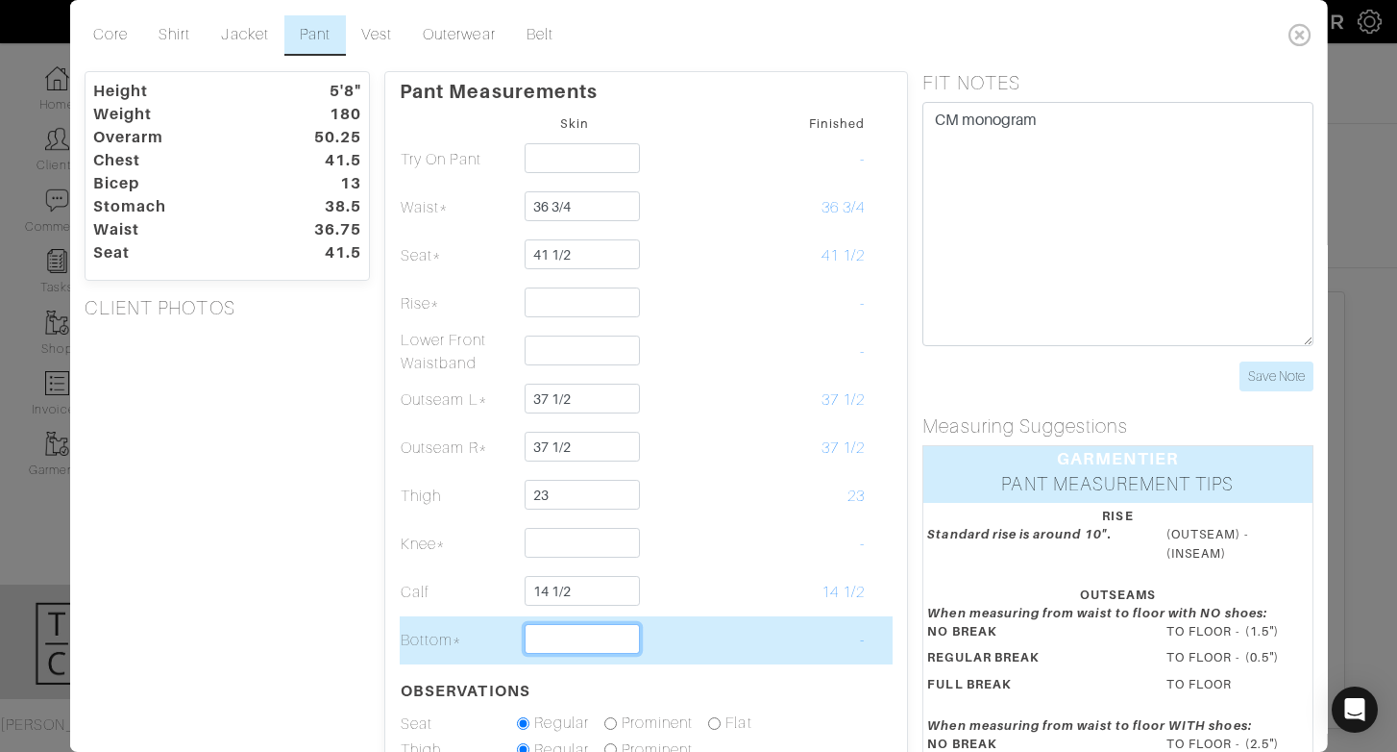
click at [556, 638] on input "text" at bounding box center [582, 639] width 114 height 30
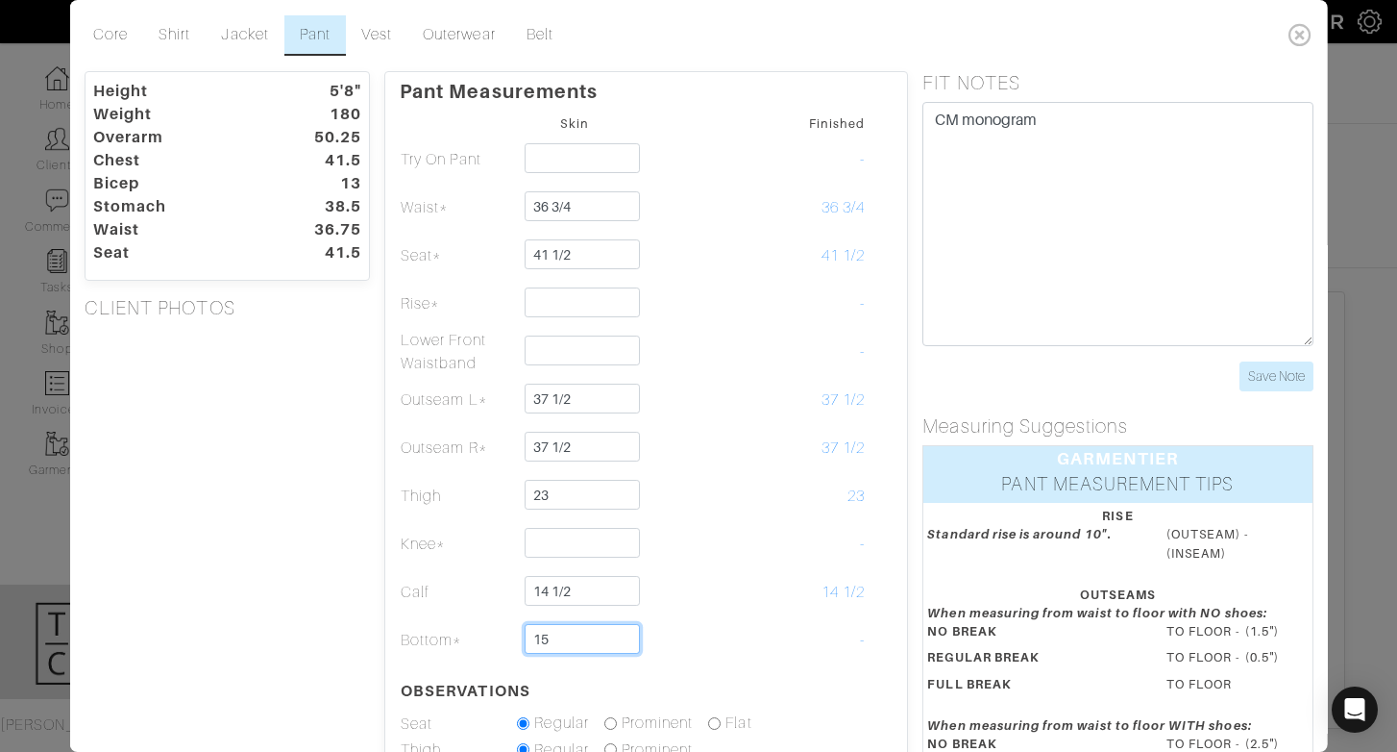
type input "15"
click at [605, 668] on table "Skin Finished Try On Pant - Waist* 36 3/4 36 3/4 Seat* 41 1/2 41 1/2" at bounding box center [646, 500] width 493 height 778
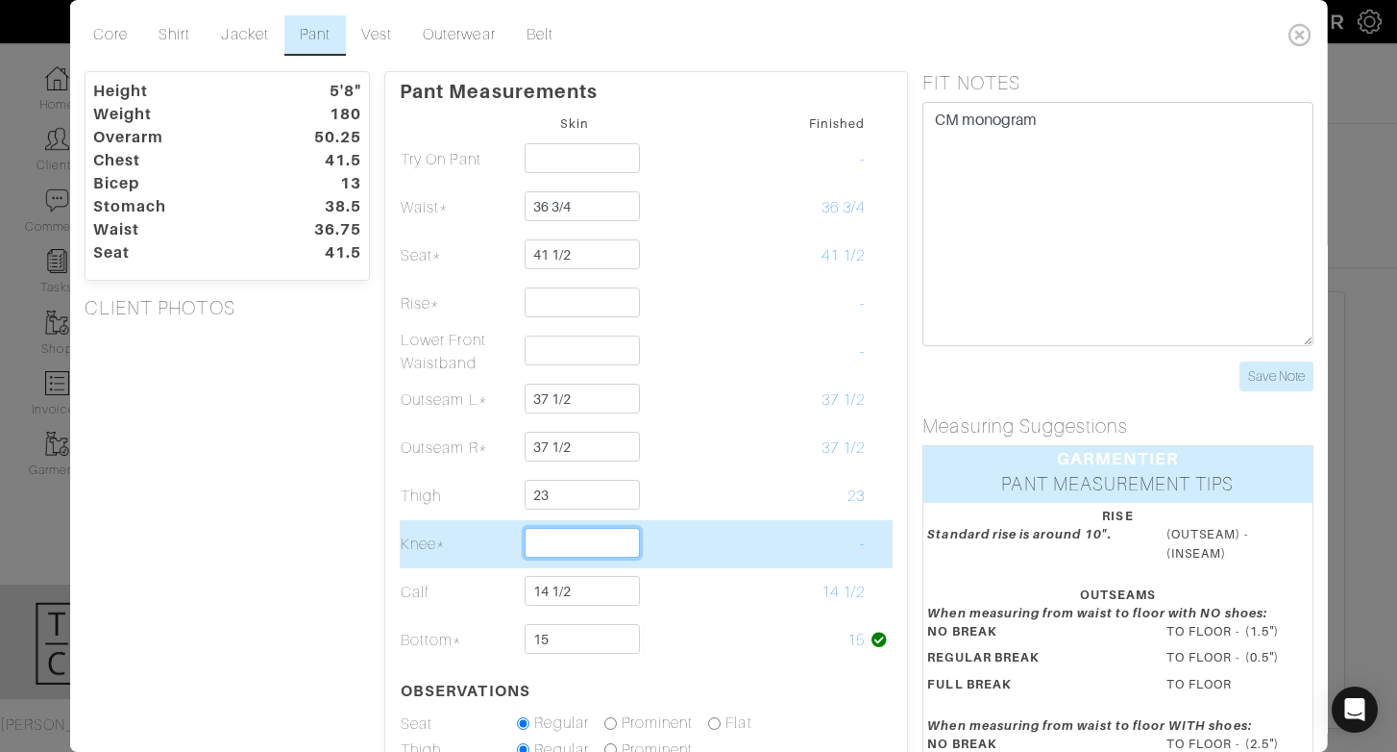
click at [556, 537] on input "text" at bounding box center [582, 543] width 114 height 30
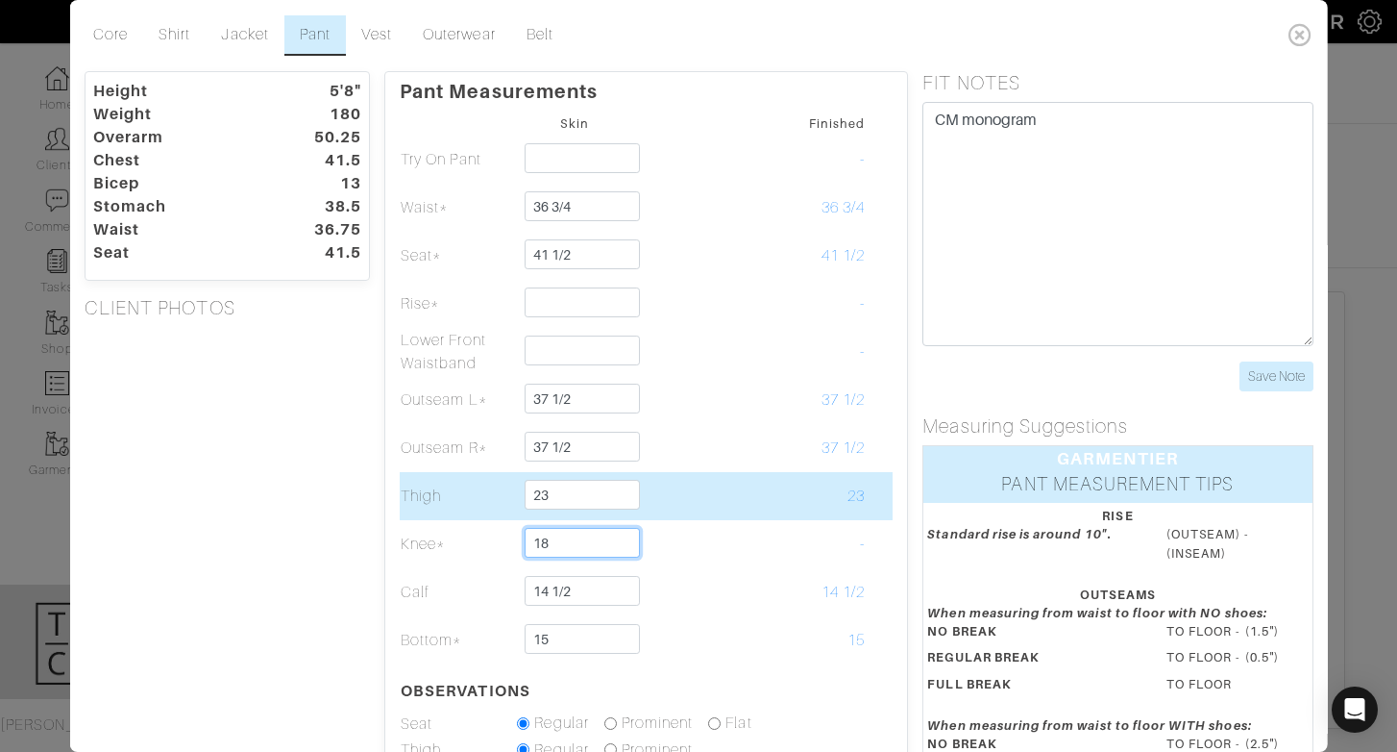
type input "18"
click at [741, 508] on td at bounding box center [690, 496] width 116 height 48
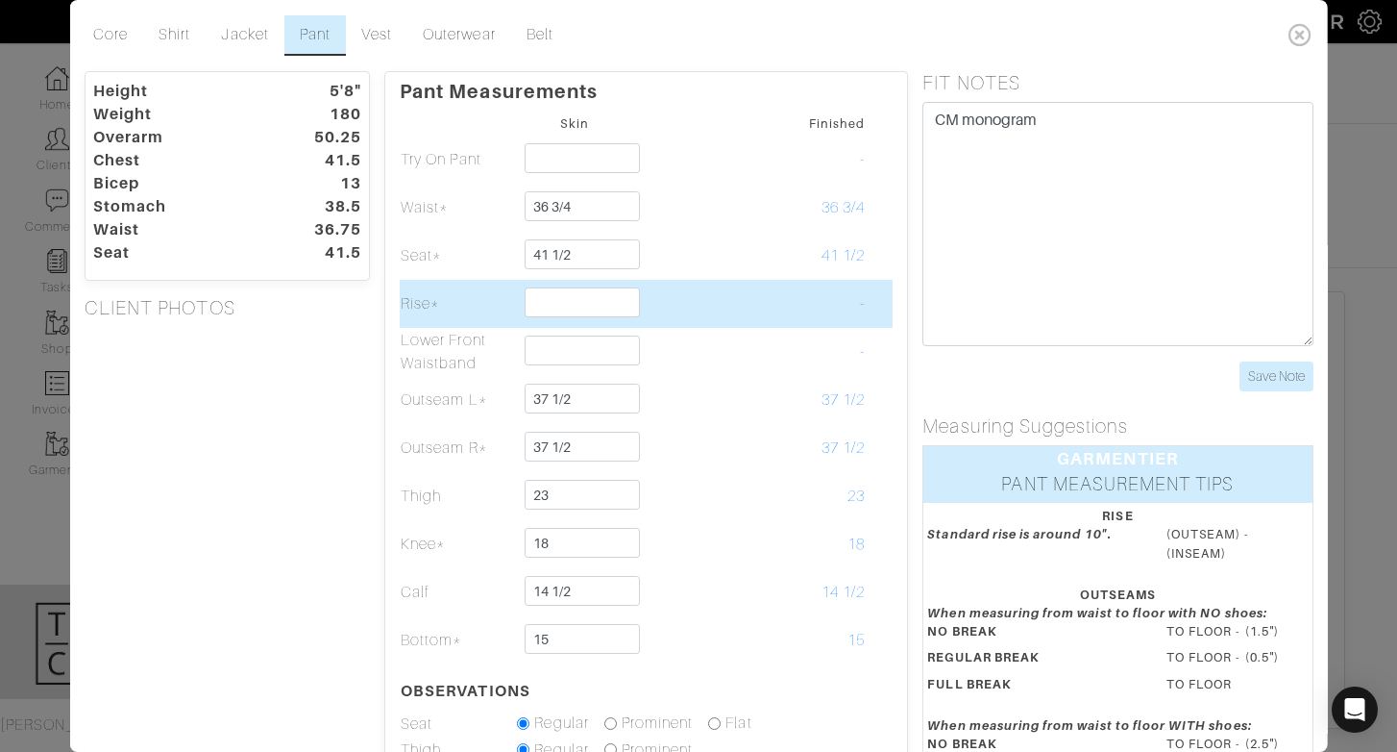
click at [581, 321] on td at bounding box center [574, 304] width 116 height 48
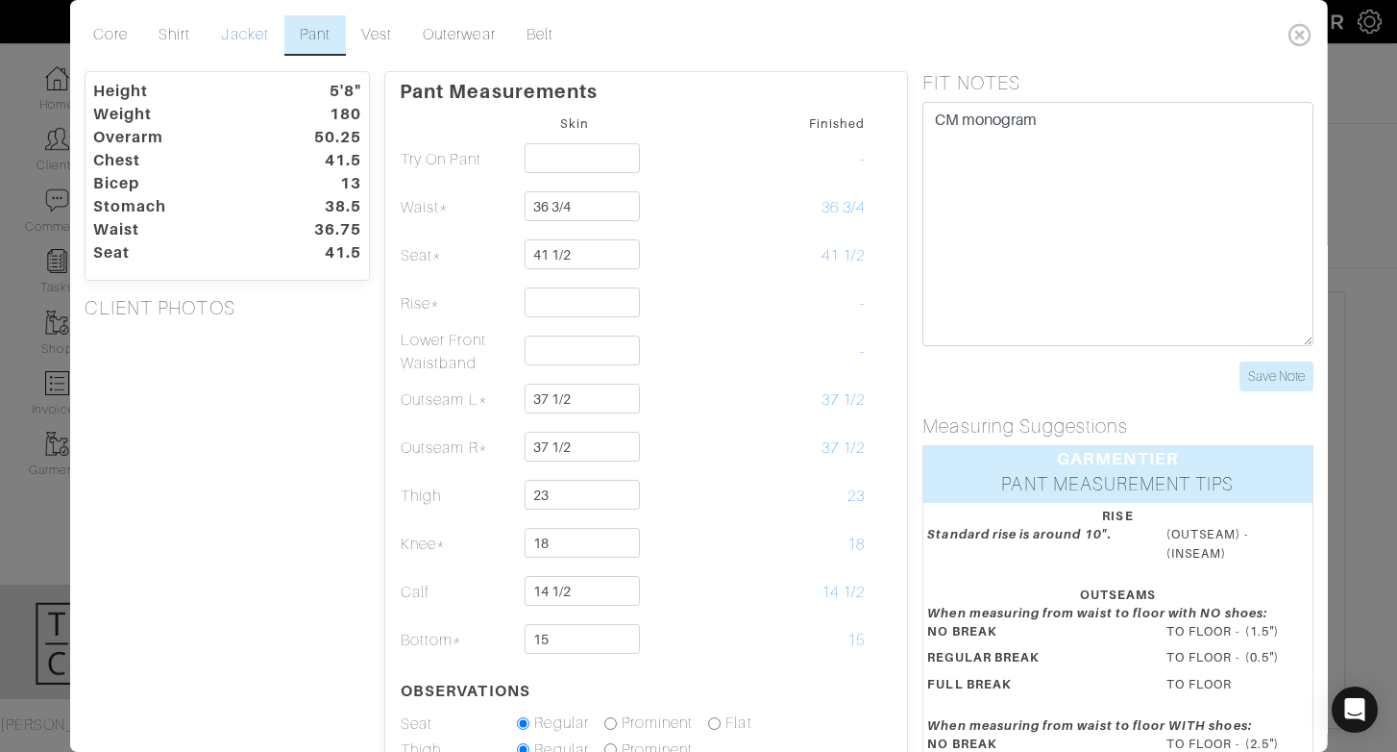
click at [260, 38] on link "Jacket" at bounding box center [245, 35] width 78 height 40
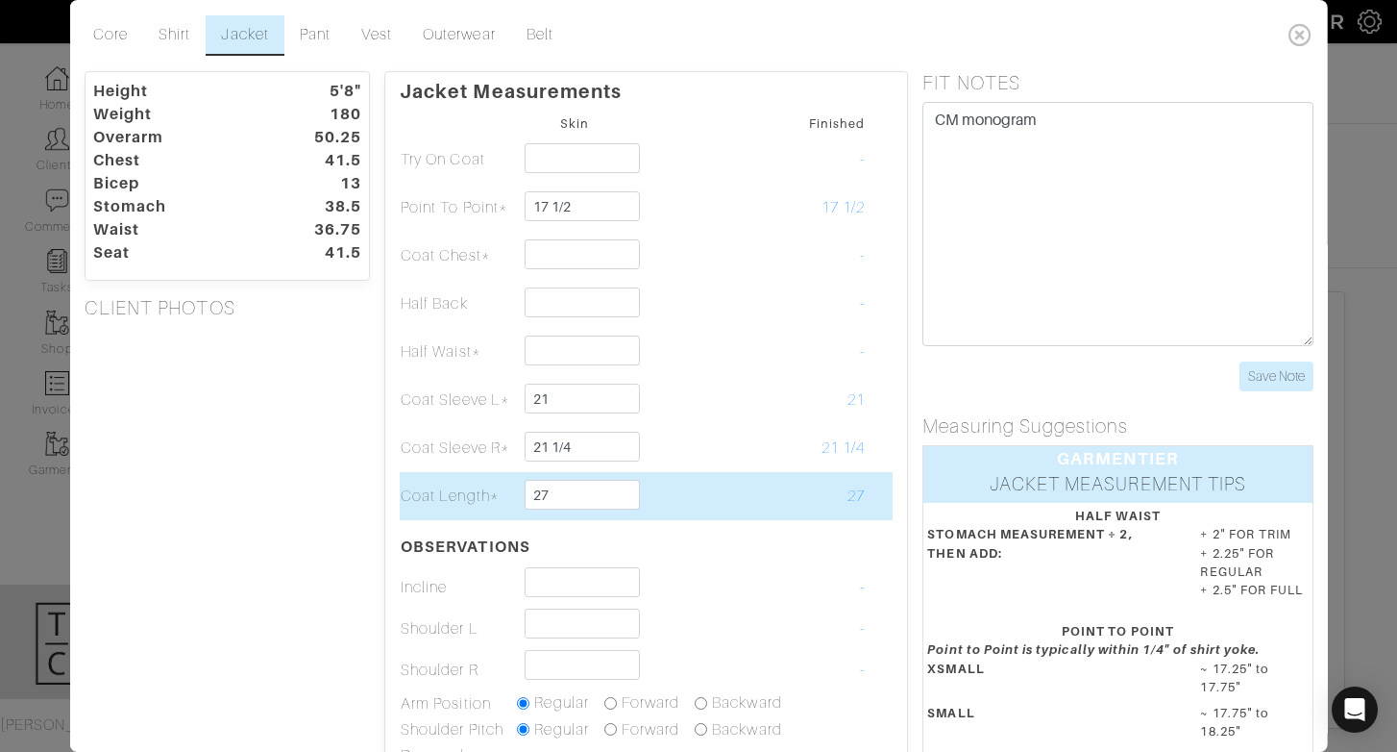
scroll to position [169, 0]
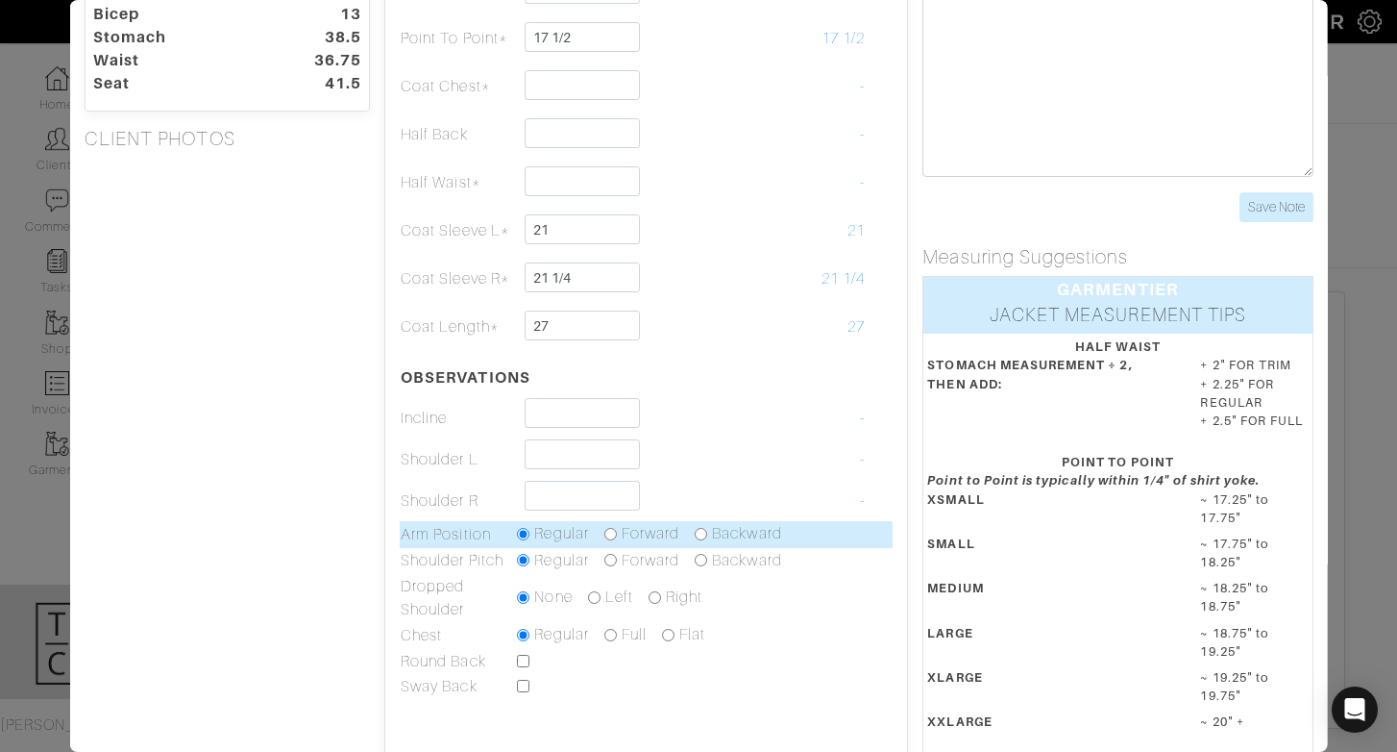
click at [705, 531] on input "radio" at bounding box center [701, 534] width 12 height 12
radio input "true"
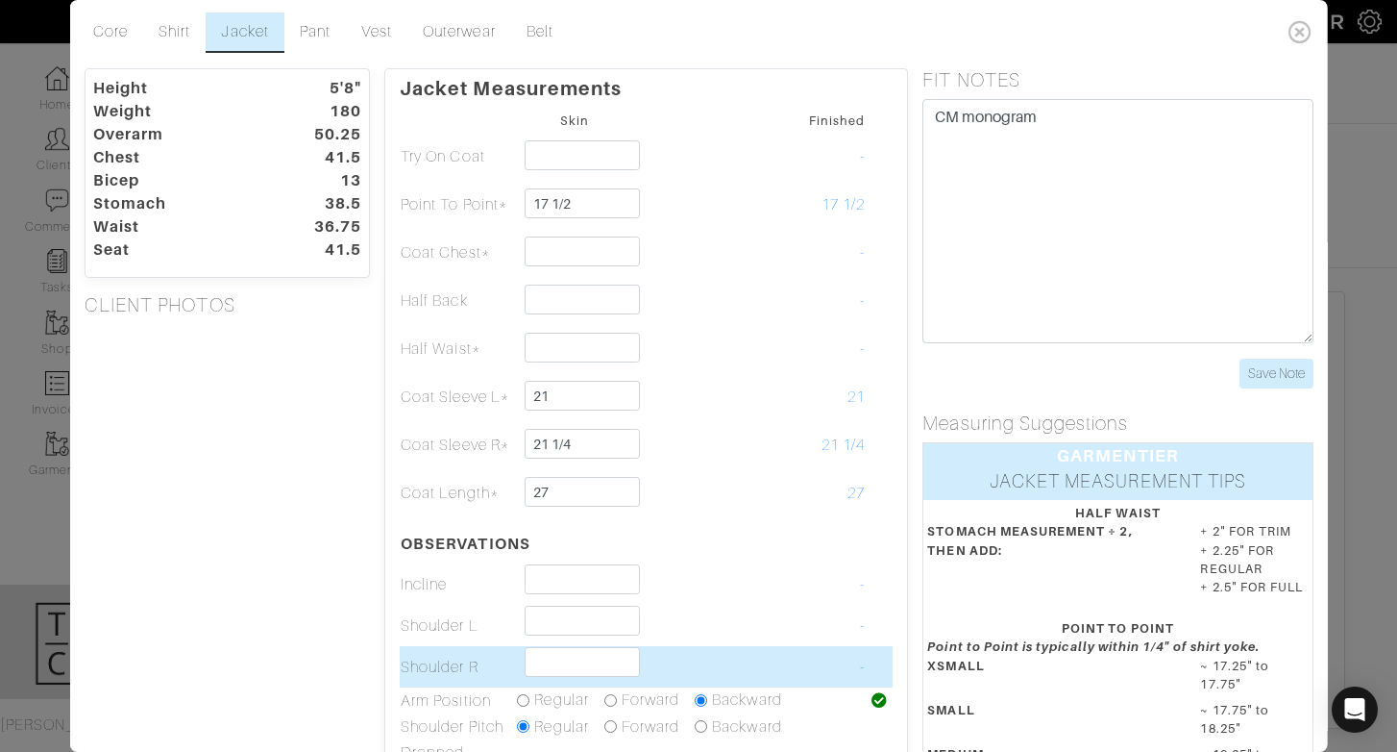
scroll to position [5, 0]
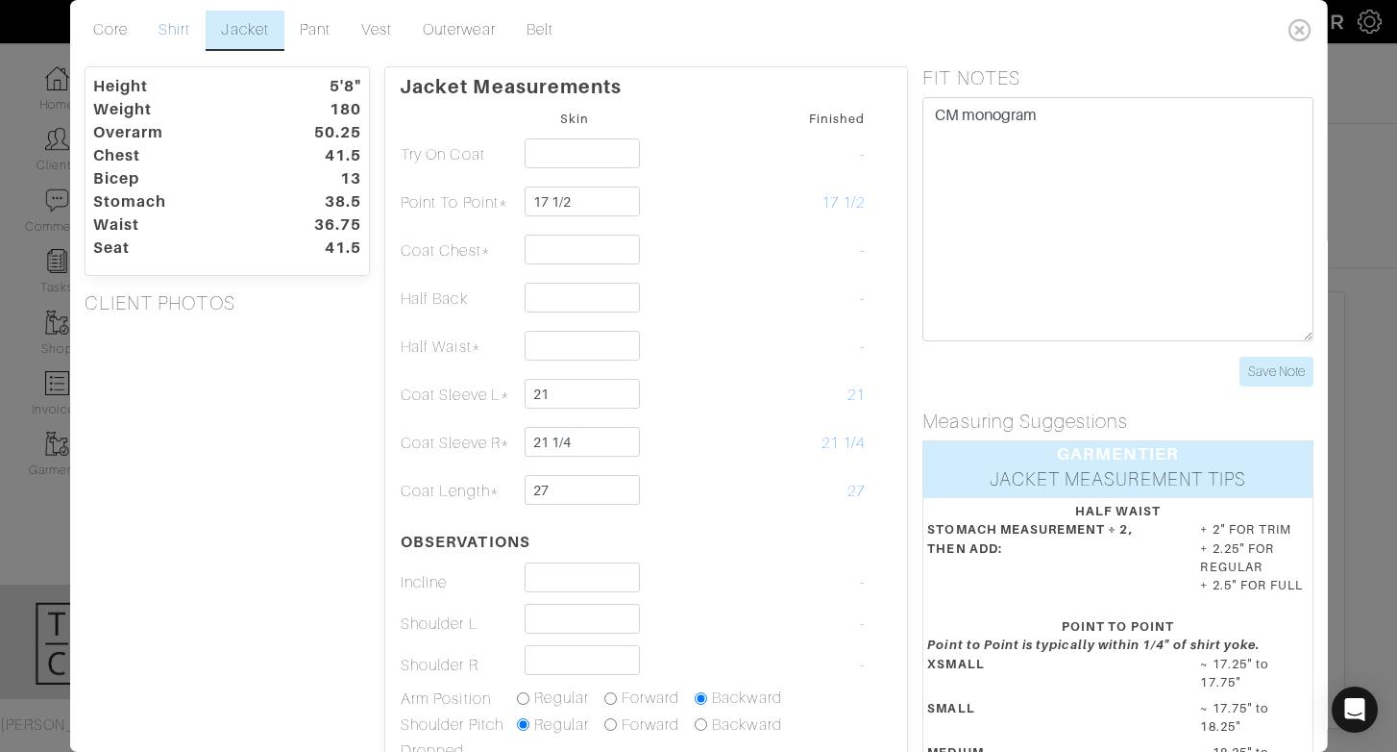
click at [185, 24] on link "Shirt" at bounding box center [174, 31] width 62 height 40
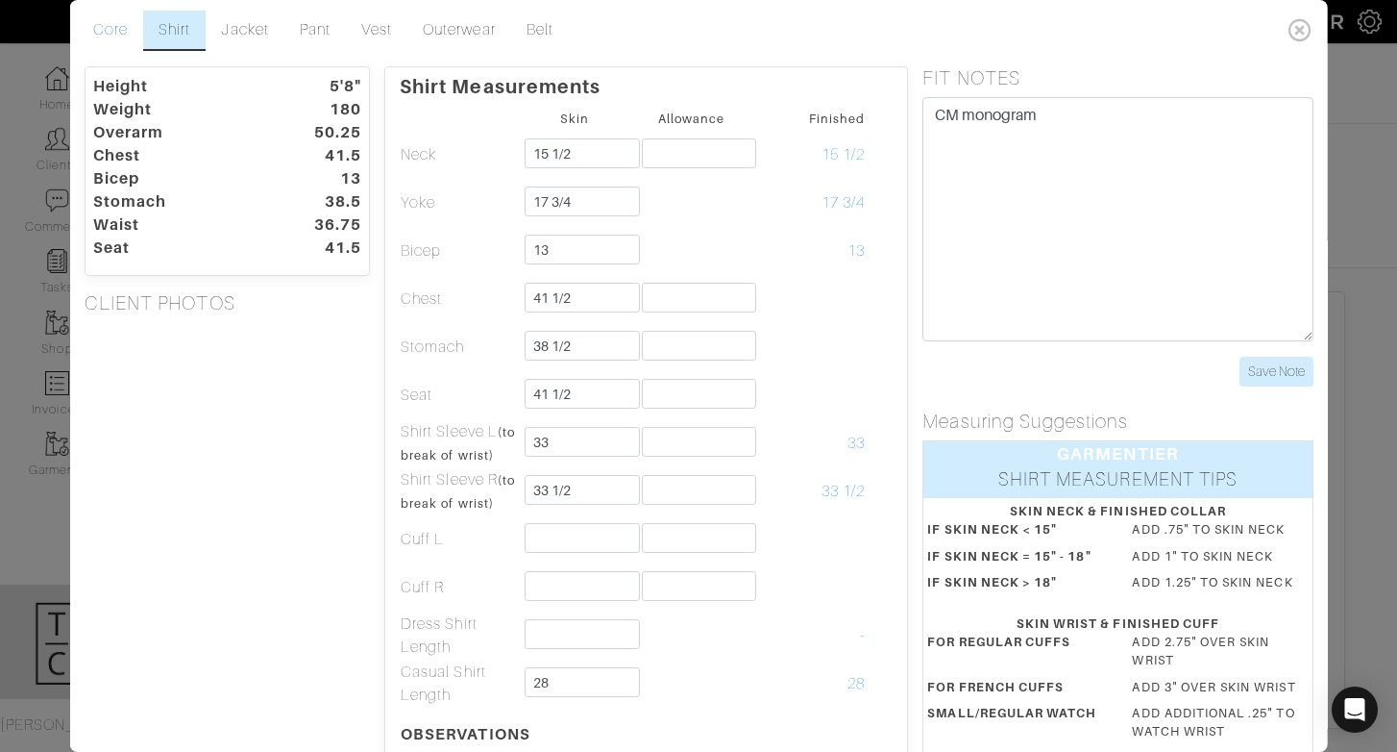
click at [109, 24] on link "Core" at bounding box center [110, 31] width 65 height 40
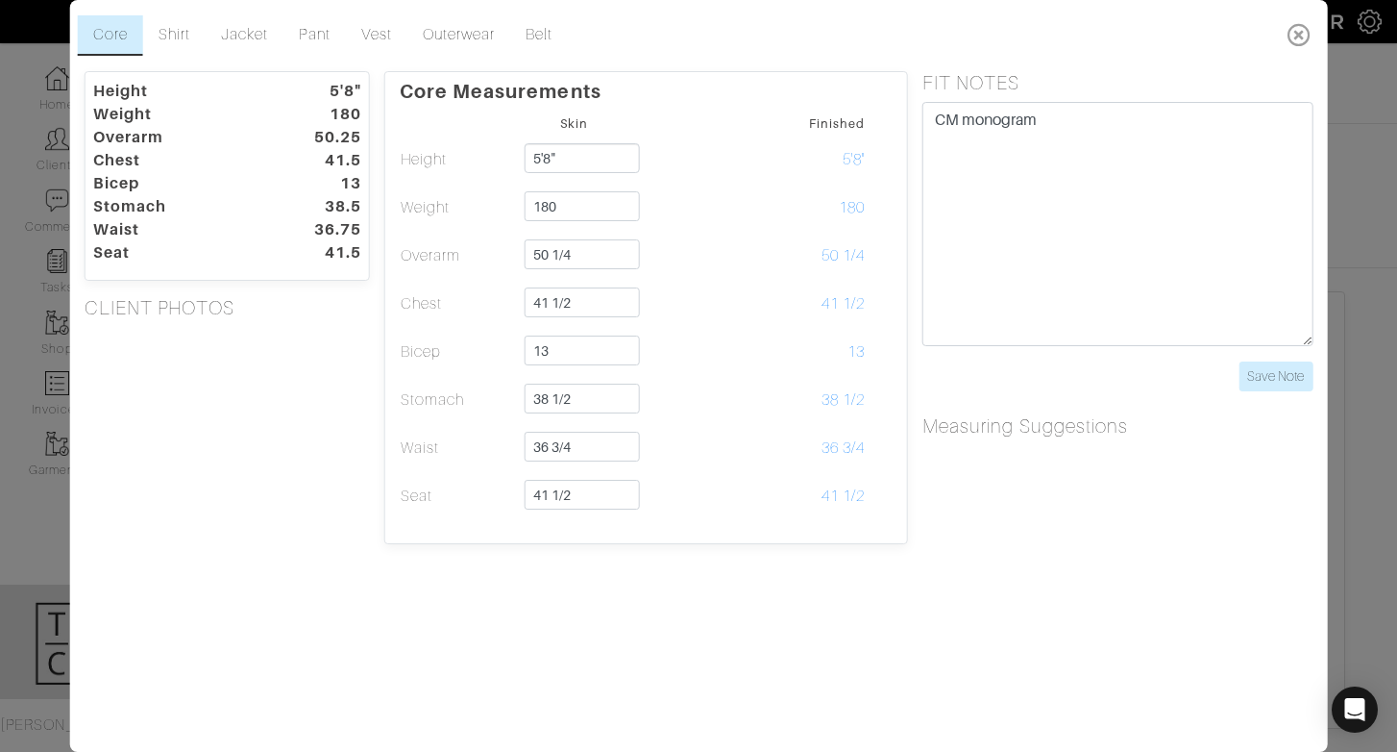
click at [1307, 37] on icon at bounding box center [1299, 34] width 39 height 38
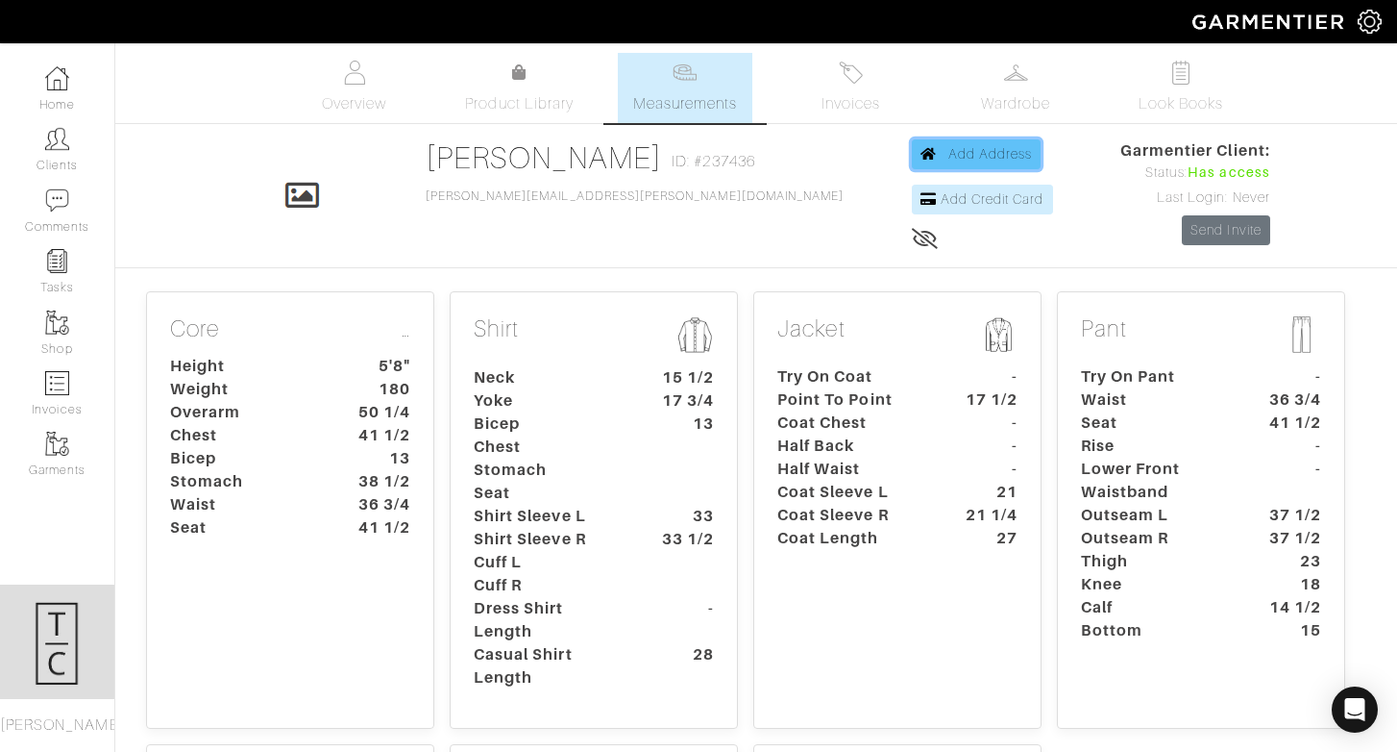
click at [949, 151] on span "Add Address" at bounding box center [991, 153] width 85 height 15
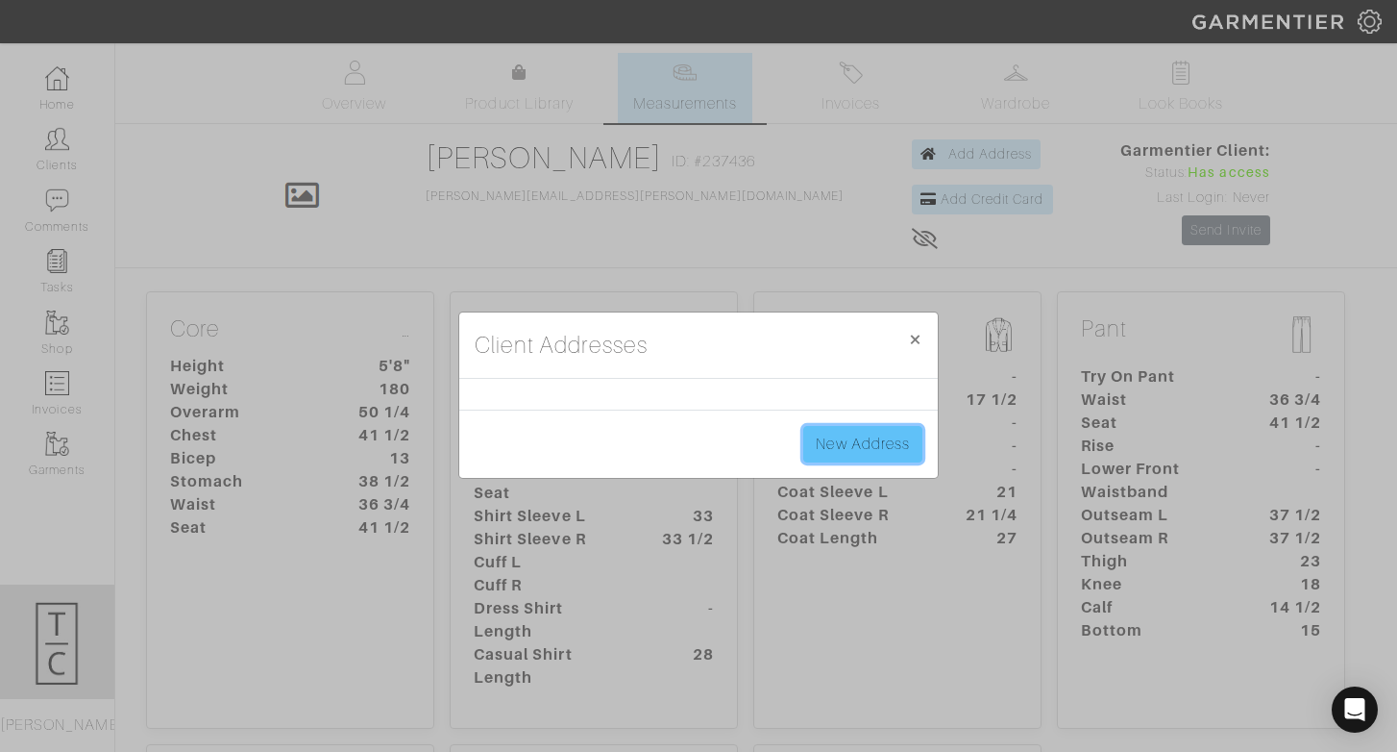
click at [863, 456] on link "New Address" at bounding box center [862, 444] width 119 height 37
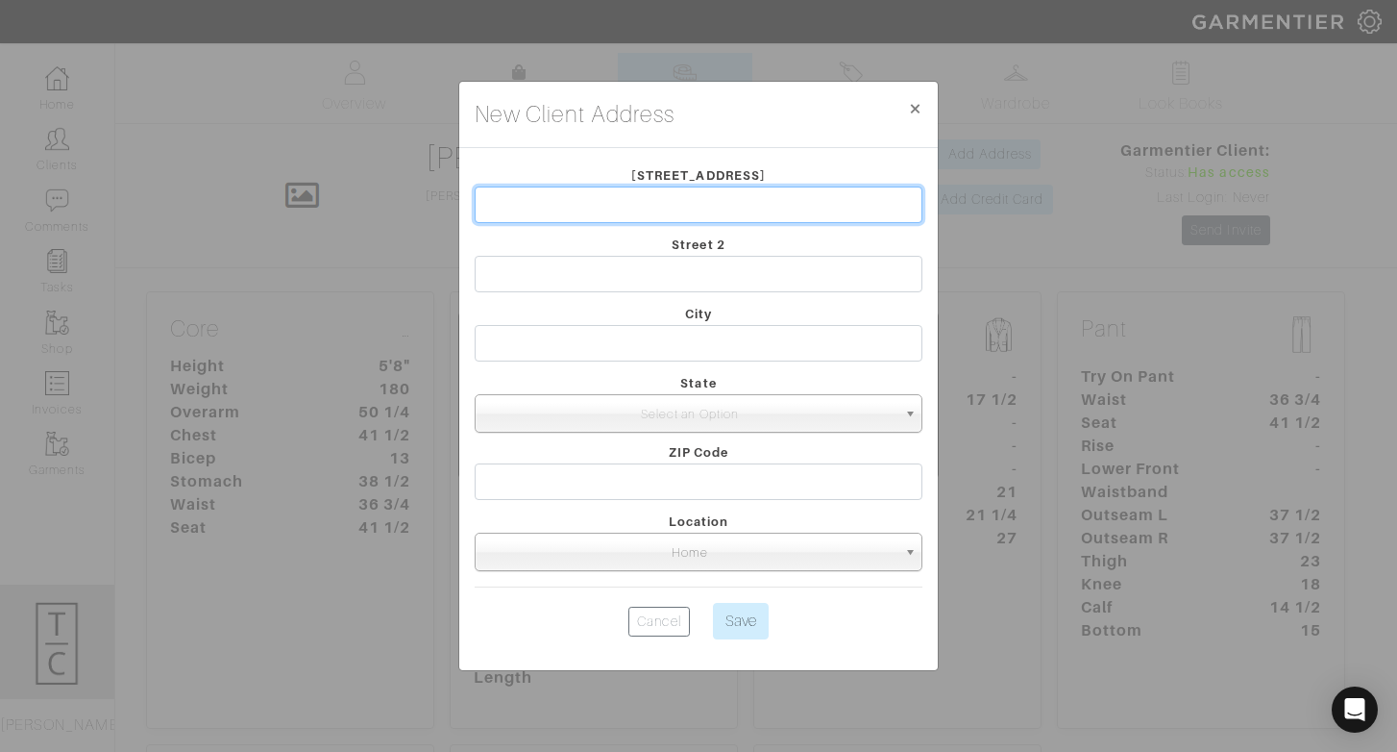
click at [582, 212] on input "text" at bounding box center [699, 204] width 448 height 37
type input "[STREET_ADDRESS]"
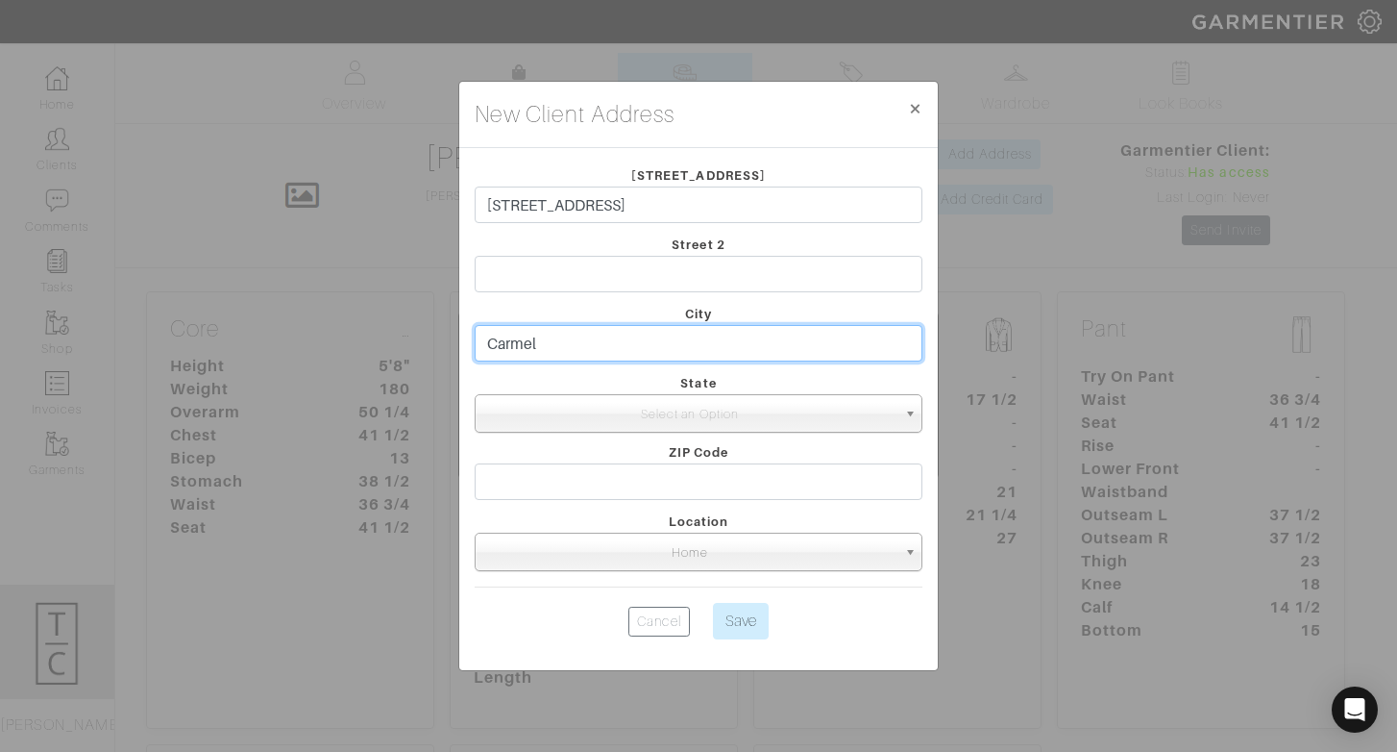
type input "Carmel"
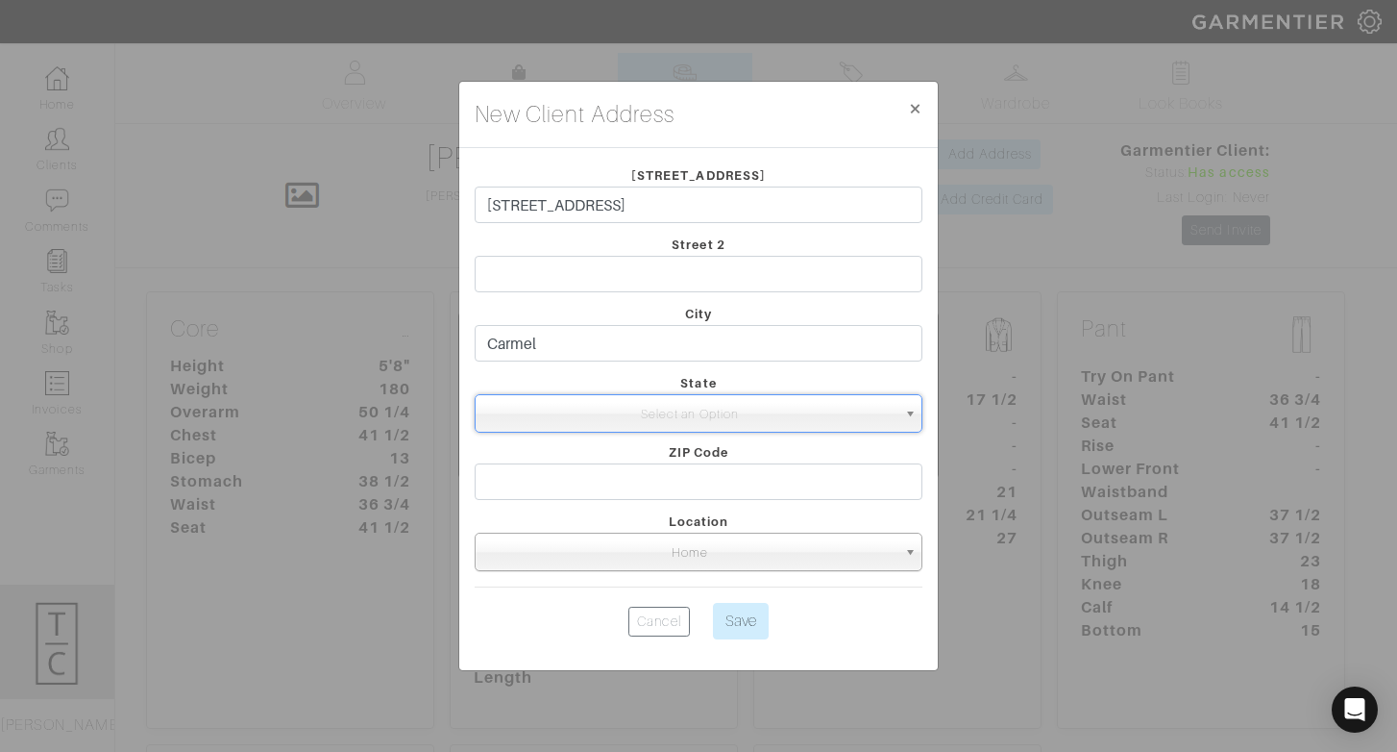
type input "In"
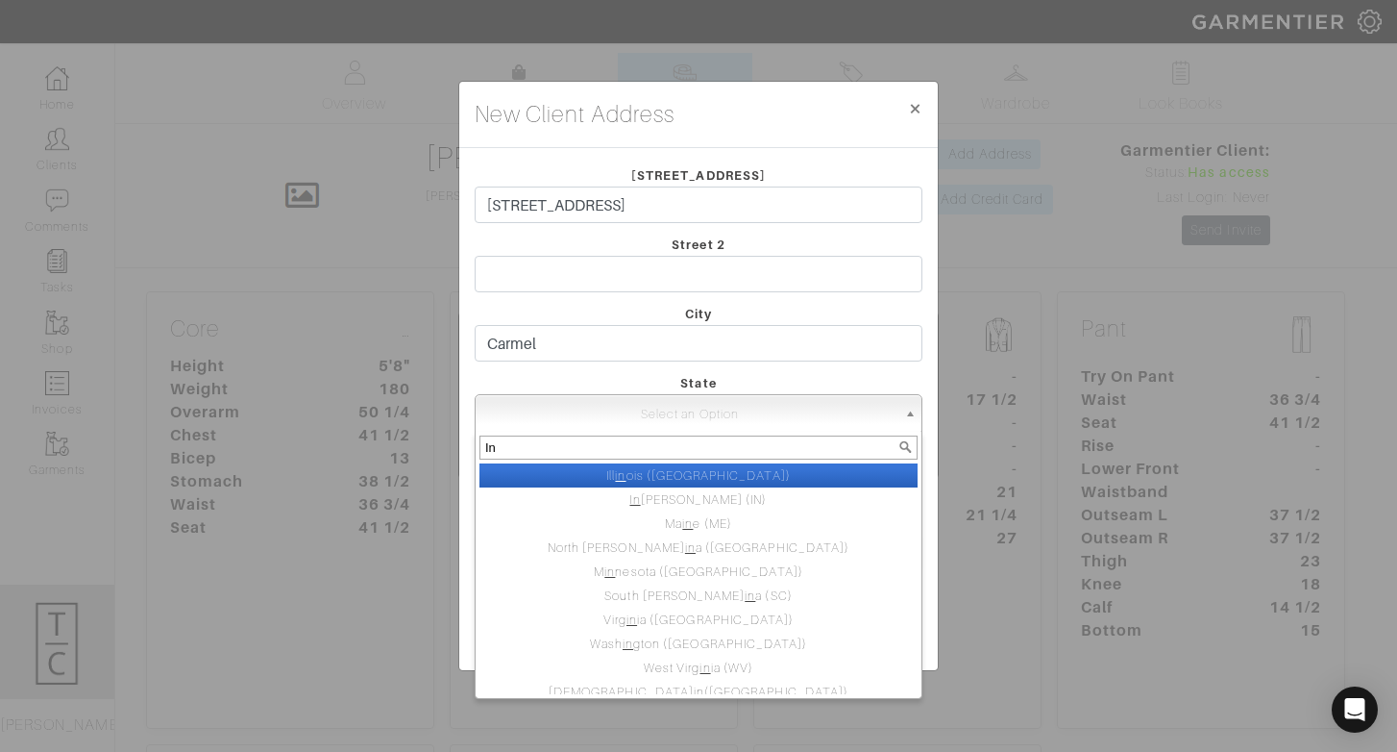
select select "1"
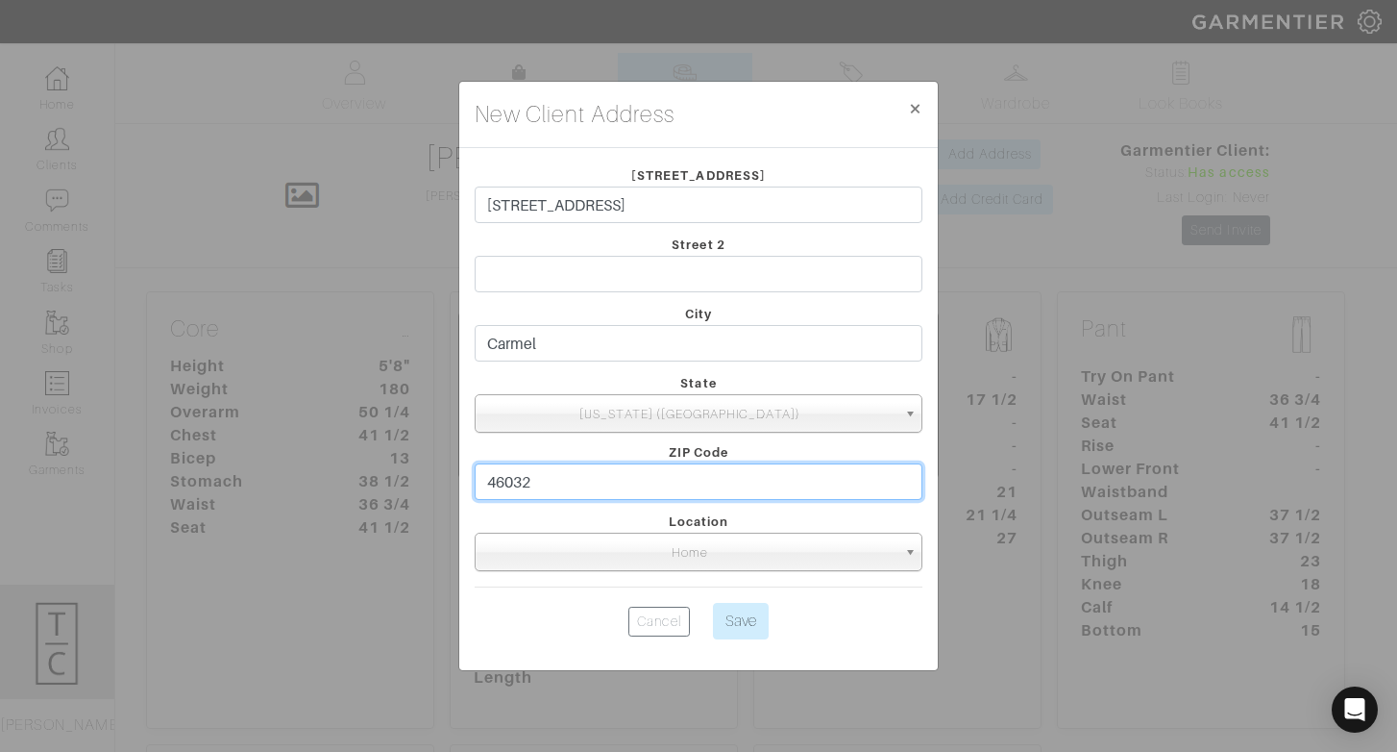
type input "46032"
click at [646, 428] on span "Illinois (IL)" at bounding box center [689, 414] width 413 height 38
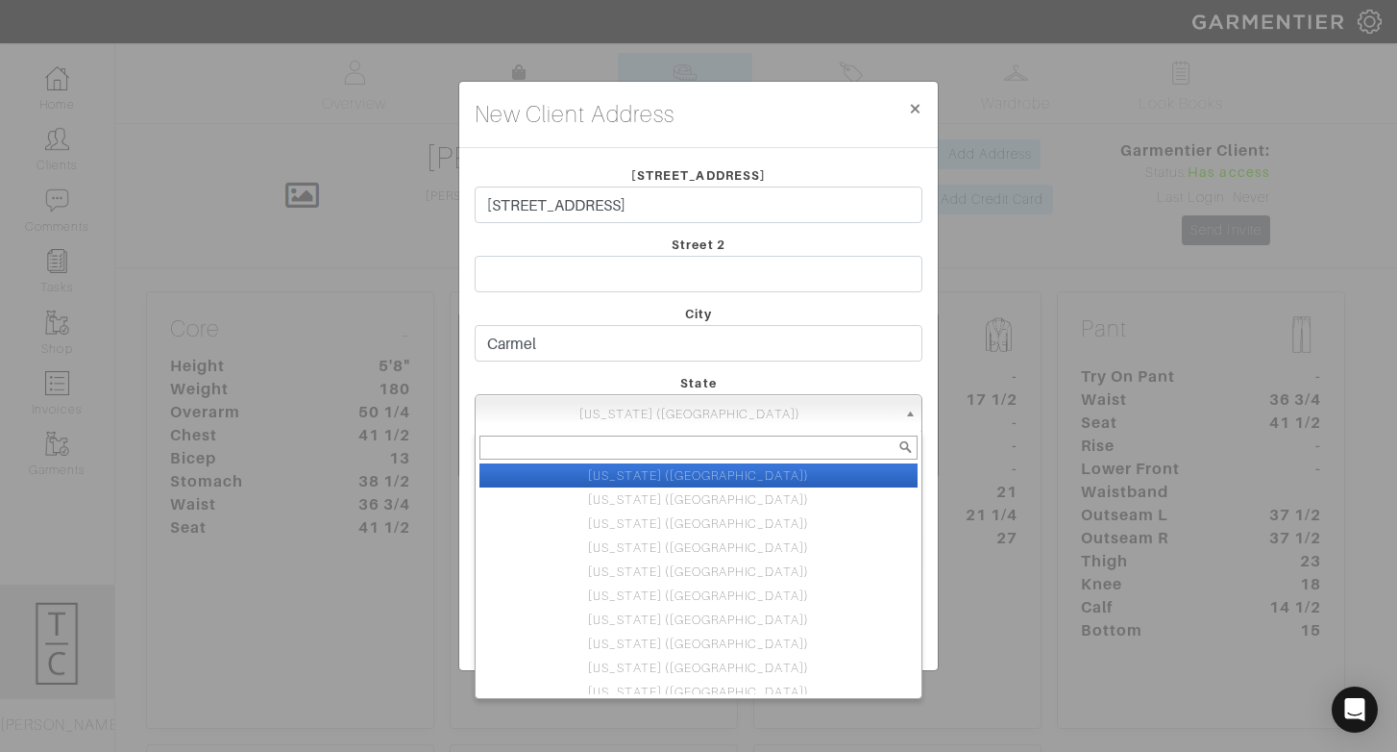
type input "IN"
select select "3"
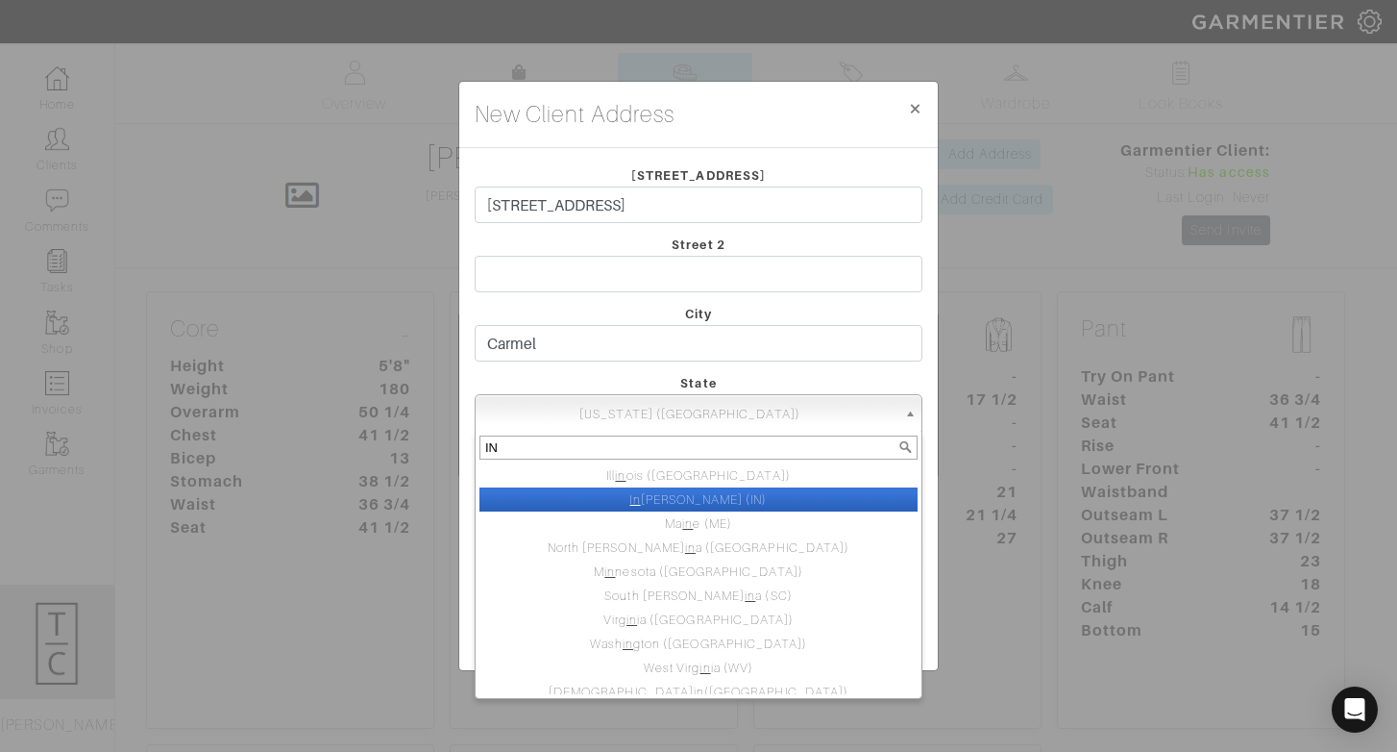
click at [657, 497] on li "In diana (IN)" at bounding box center [699, 499] width 438 height 24
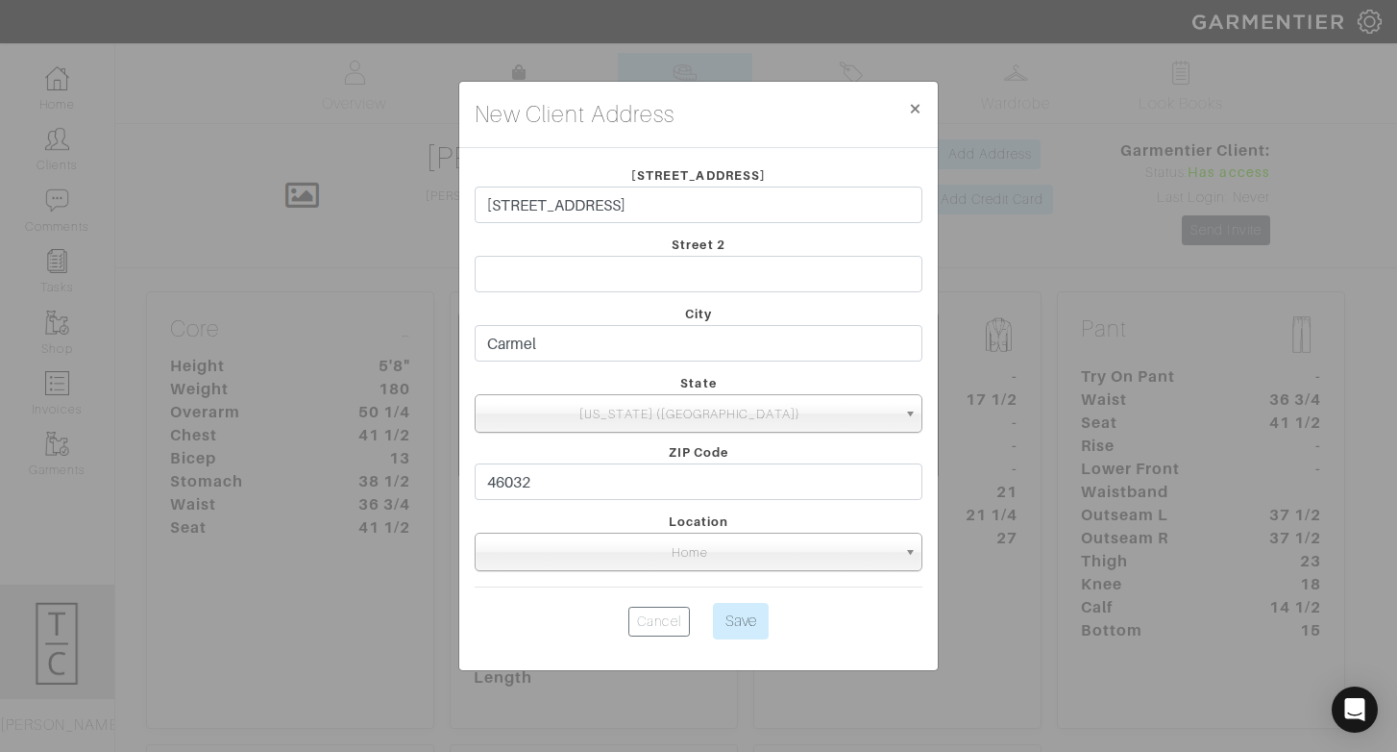
click at [556, 515] on div "Location Home Office 2nd Home Other Home" at bounding box center [698, 540] width 477 height 62
click at [743, 620] on input "Save" at bounding box center [741, 621] width 56 height 37
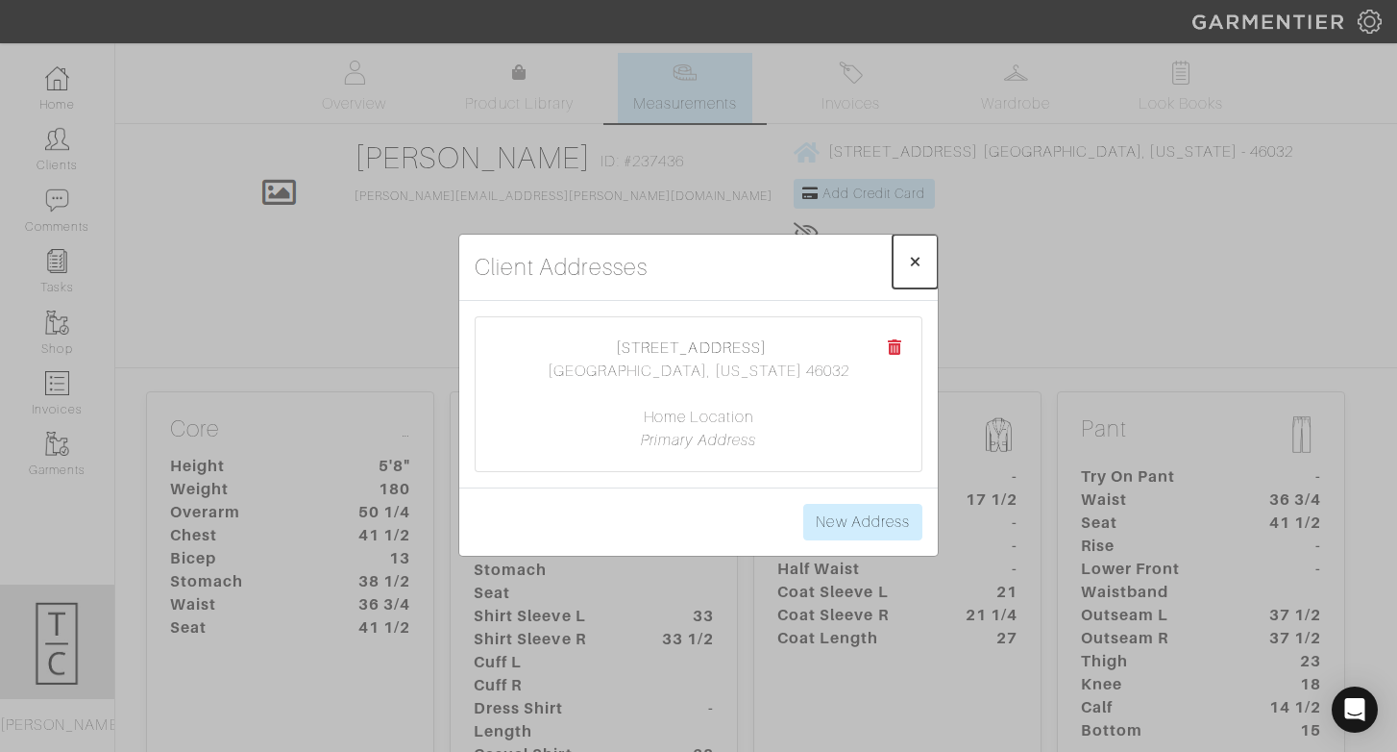
click at [911, 261] on span "×" at bounding box center [915, 261] width 14 height 26
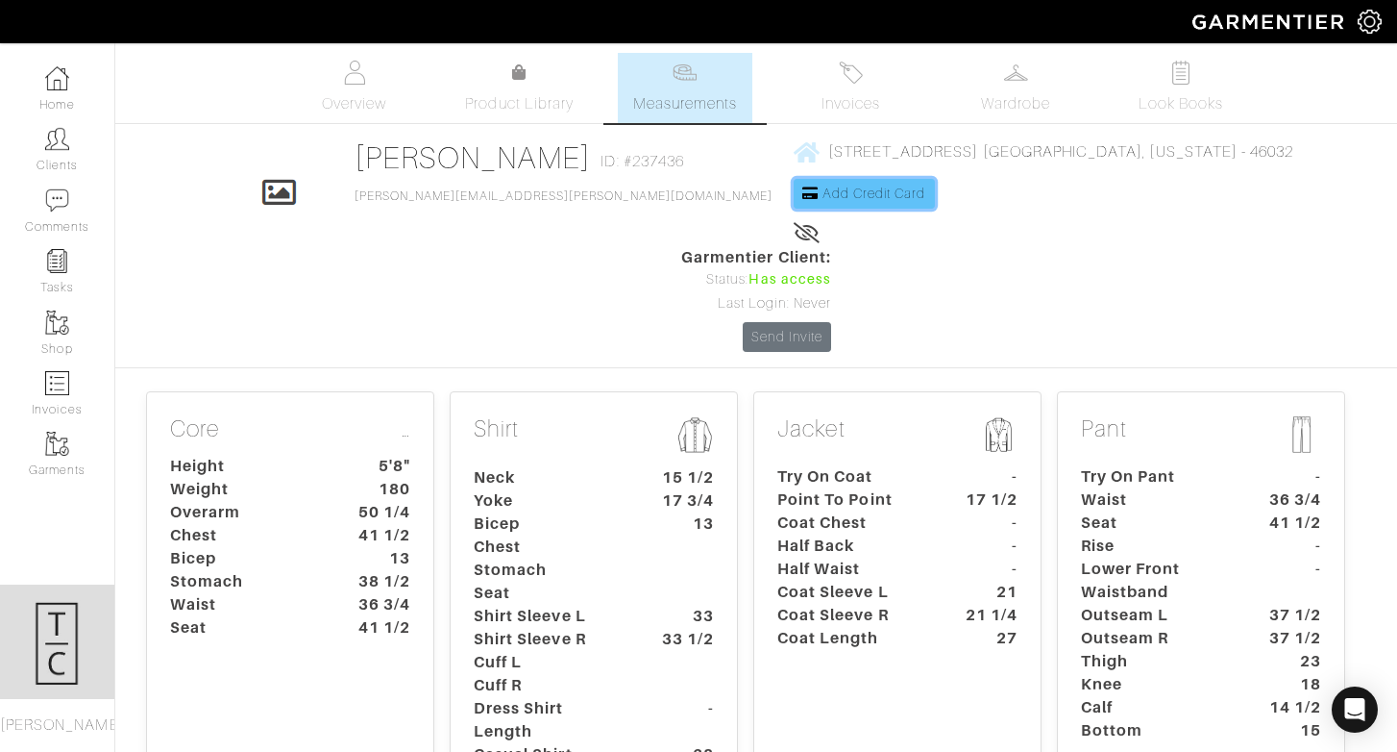
click at [858, 187] on span "Add Credit Card" at bounding box center [875, 192] width 104 height 15
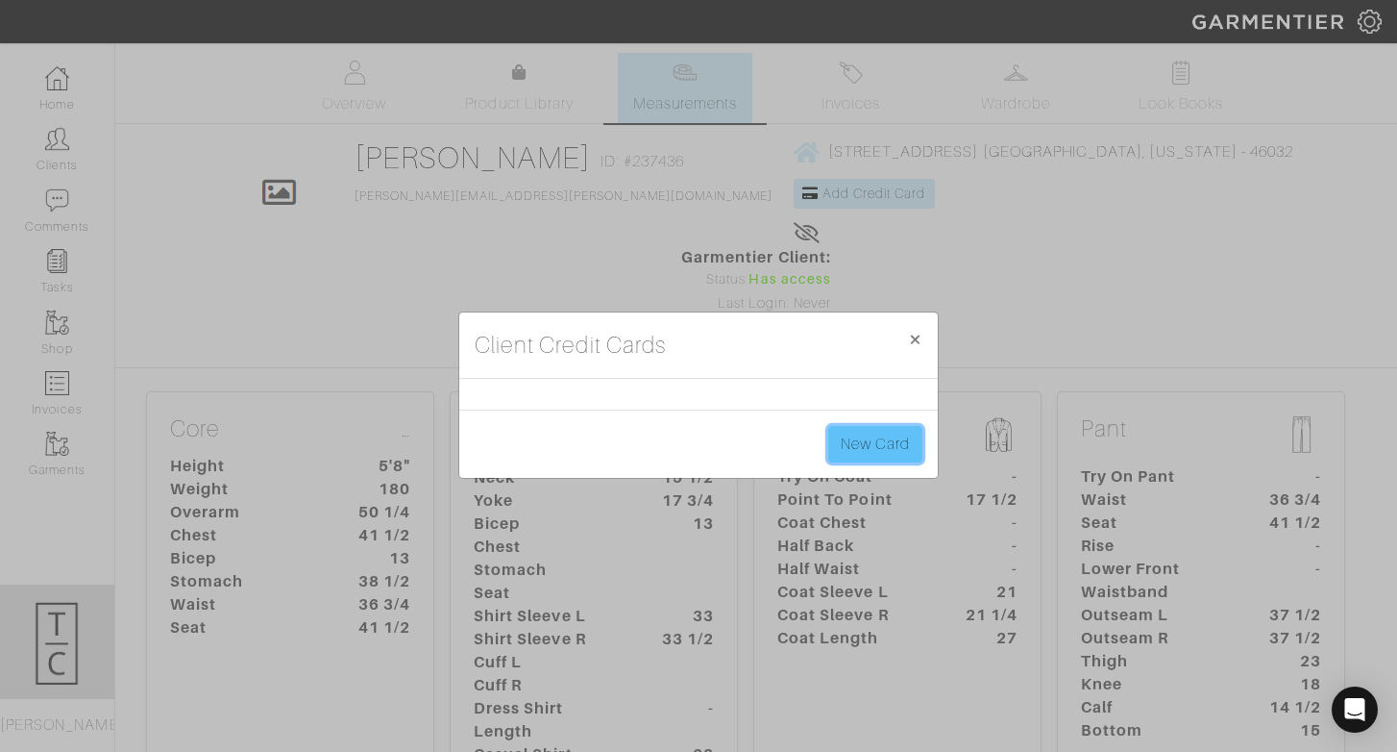
click at [892, 451] on link "New Card" at bounding box center [875, 444] width 94 height 37
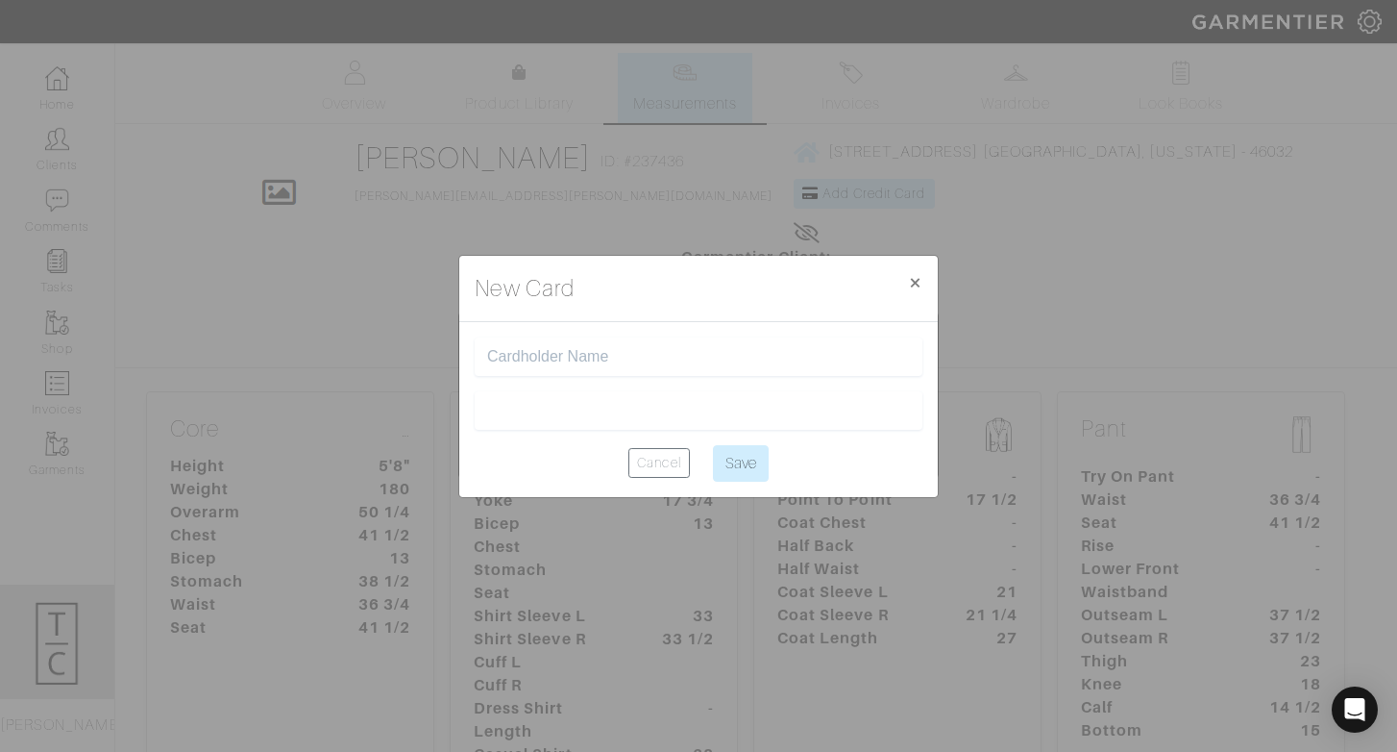
click at [628, 349] on input "text" at bounding box center [698, 357] width 423 height 18
type input "[PERSON_NAME]"
click at [746, 463] on input "Save" at bounding box center [741, 463] width 56 height 37
type input "Saving..."
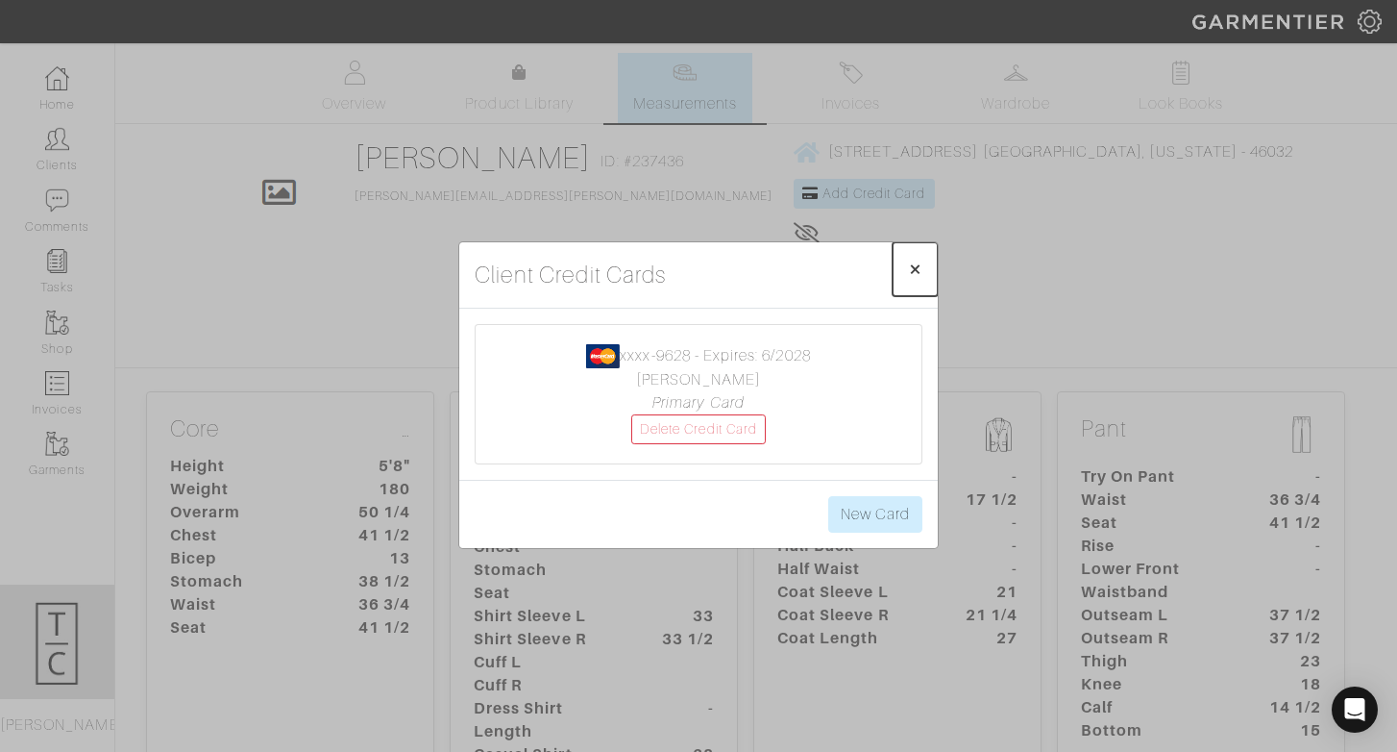
click at [919, 270] on span "×" at bounding box center [915, 269] width 14 height 26
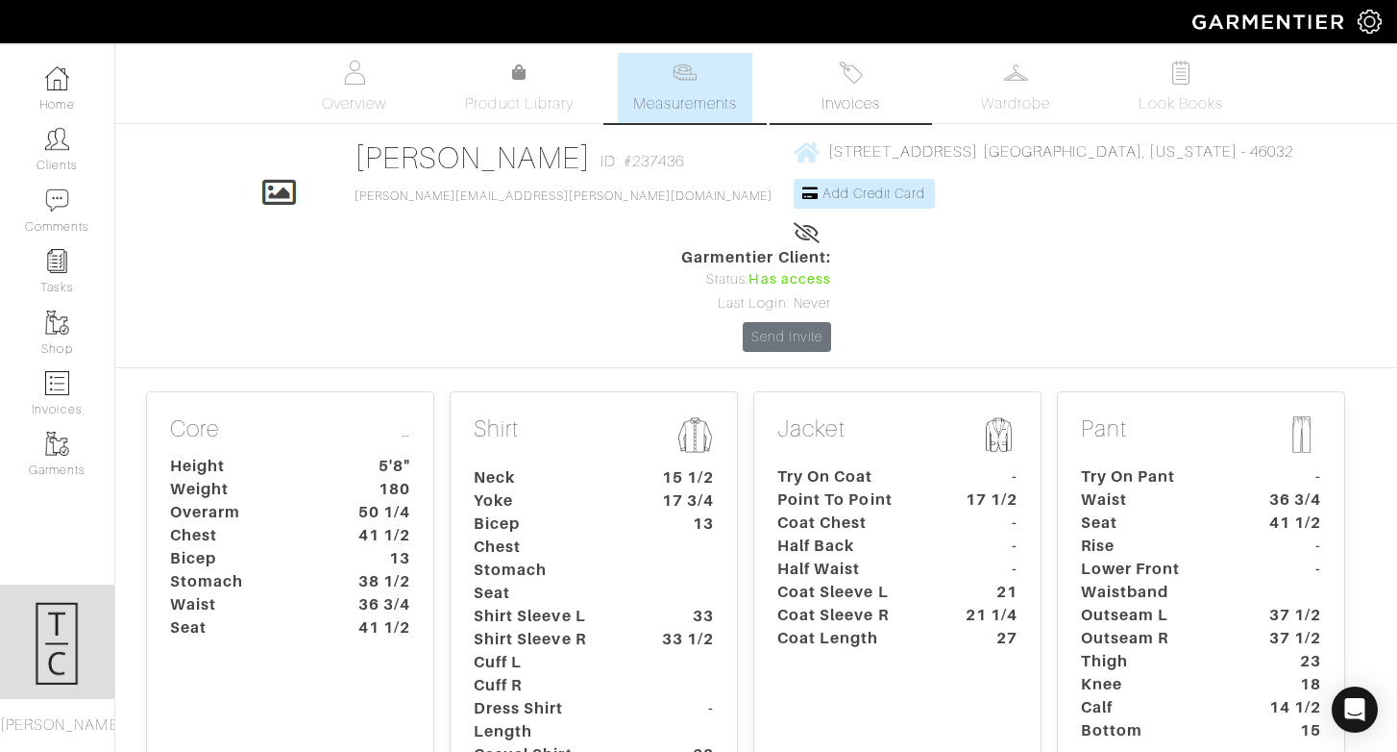
click at [840, 83] on img at bounding box center [851, 73] width 24 height 24
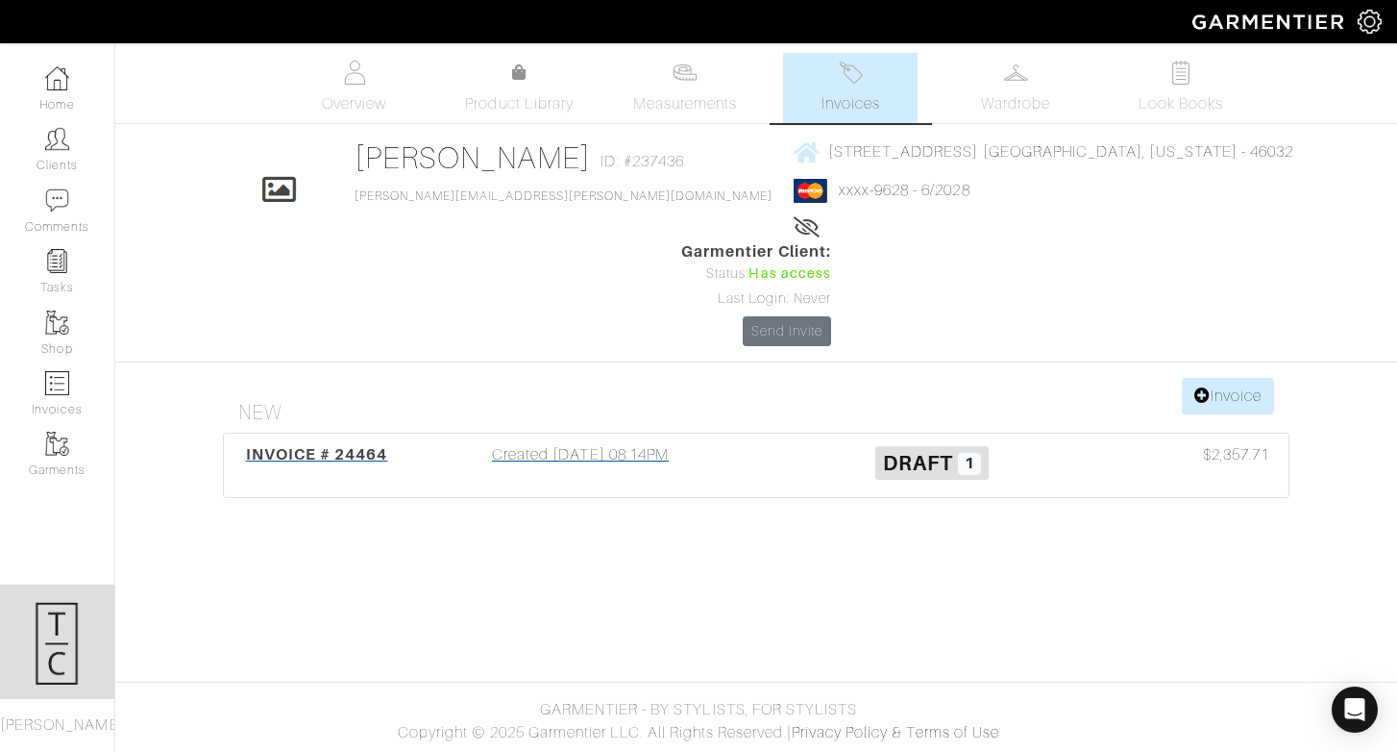
click at [345, 445] on span "INVOICE # 24464" at bounding box center [317, 454] width 142 height 18
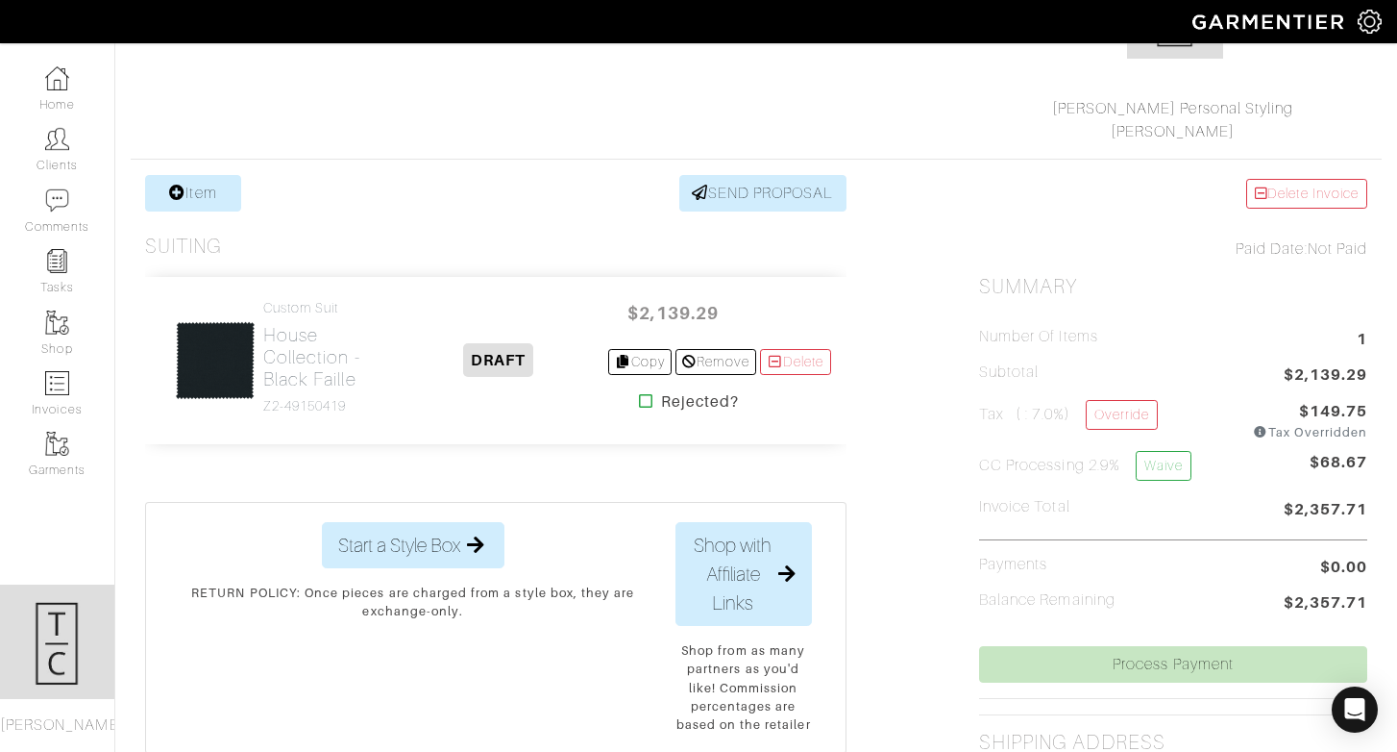
scroll to position [264, 0]
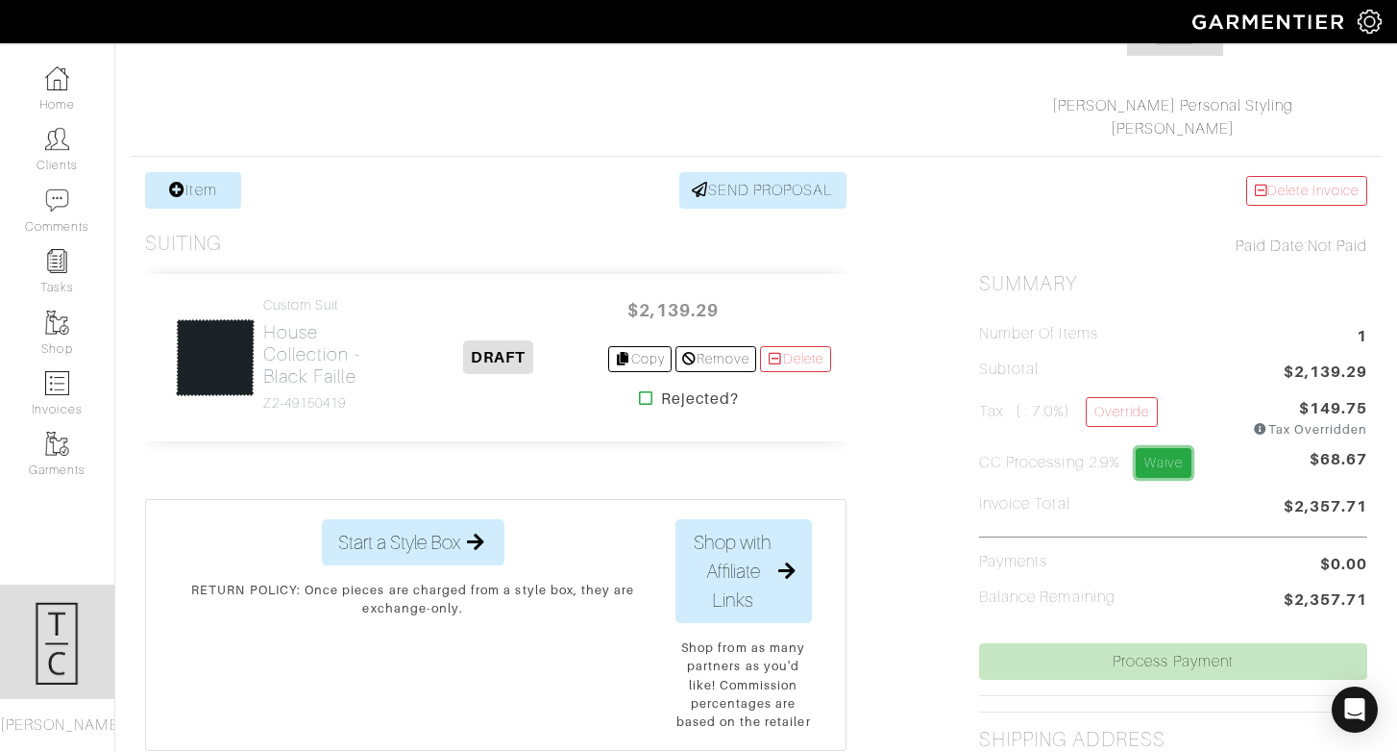
click at [1183, 468] on link "Waive" at bounding box center [1164, 463] width 56 height 30
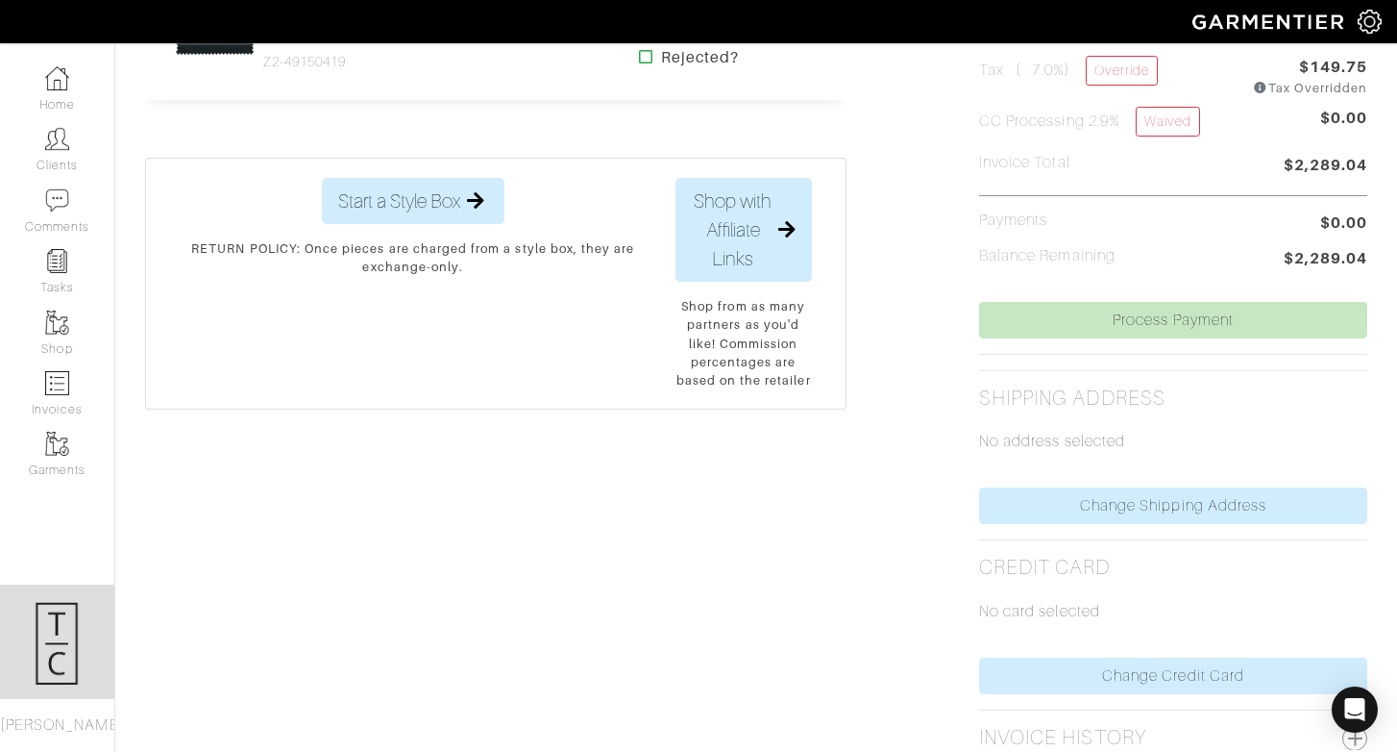
scroll to position [607, 0]
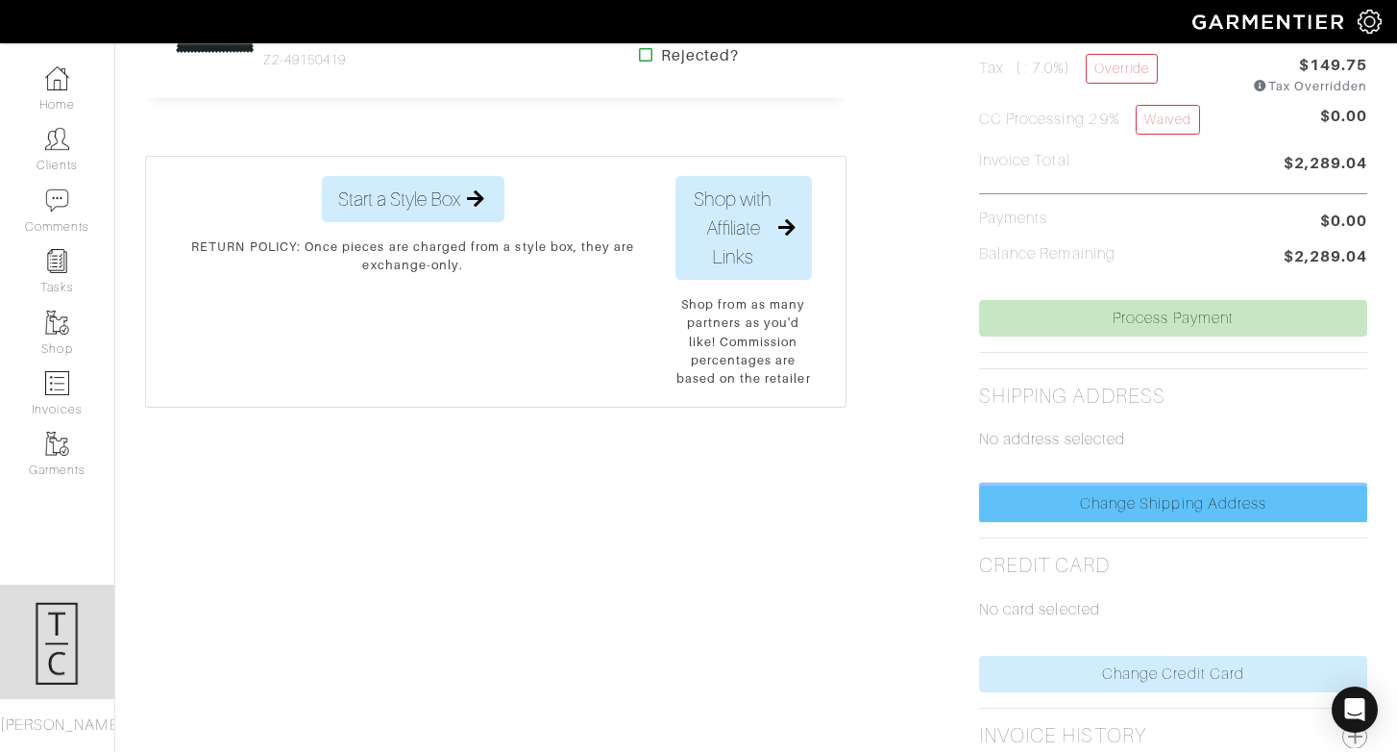
click at [1174, 500] on link "Change Shipping Address" at bounding box center [1173, 503] width 388 height 37
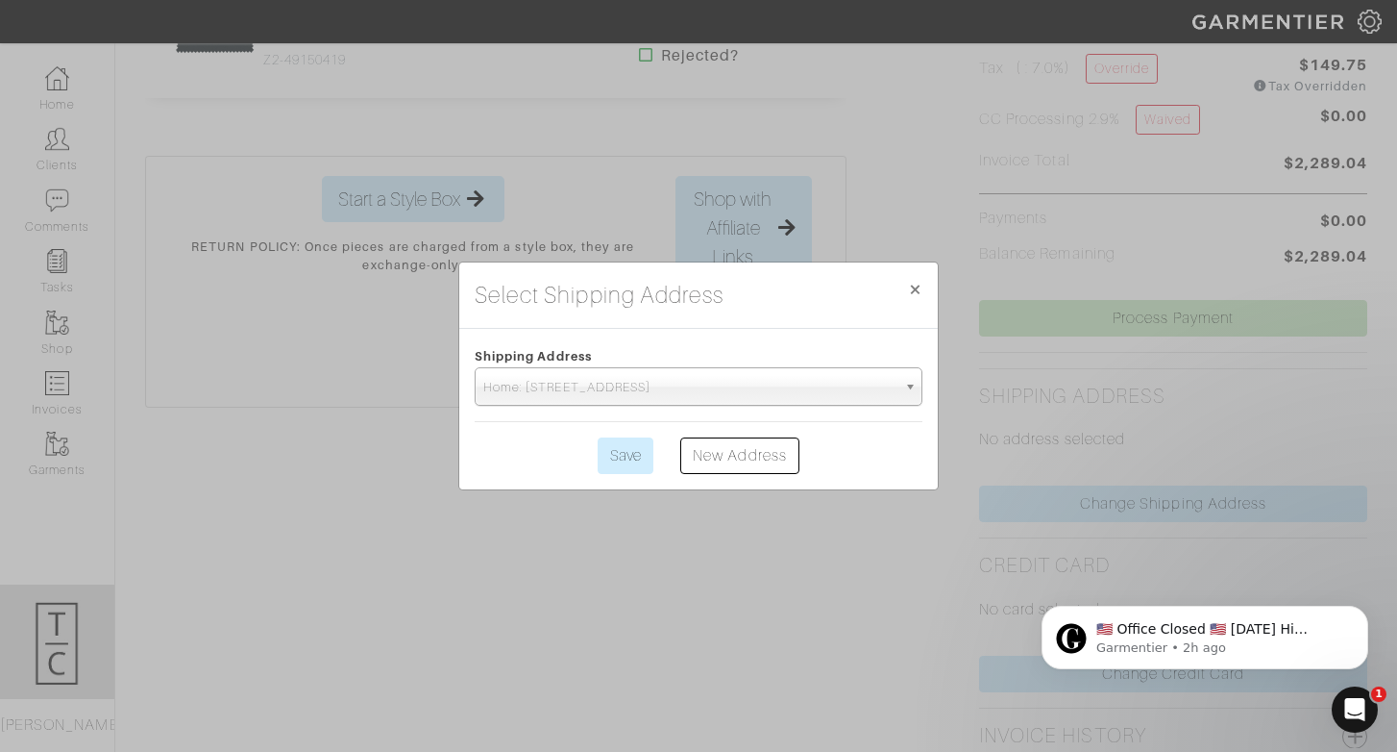
scroll to position [0, 0]
click at [628, 462] on input "Save" at bounding box center [626, 455] width 56 height 37
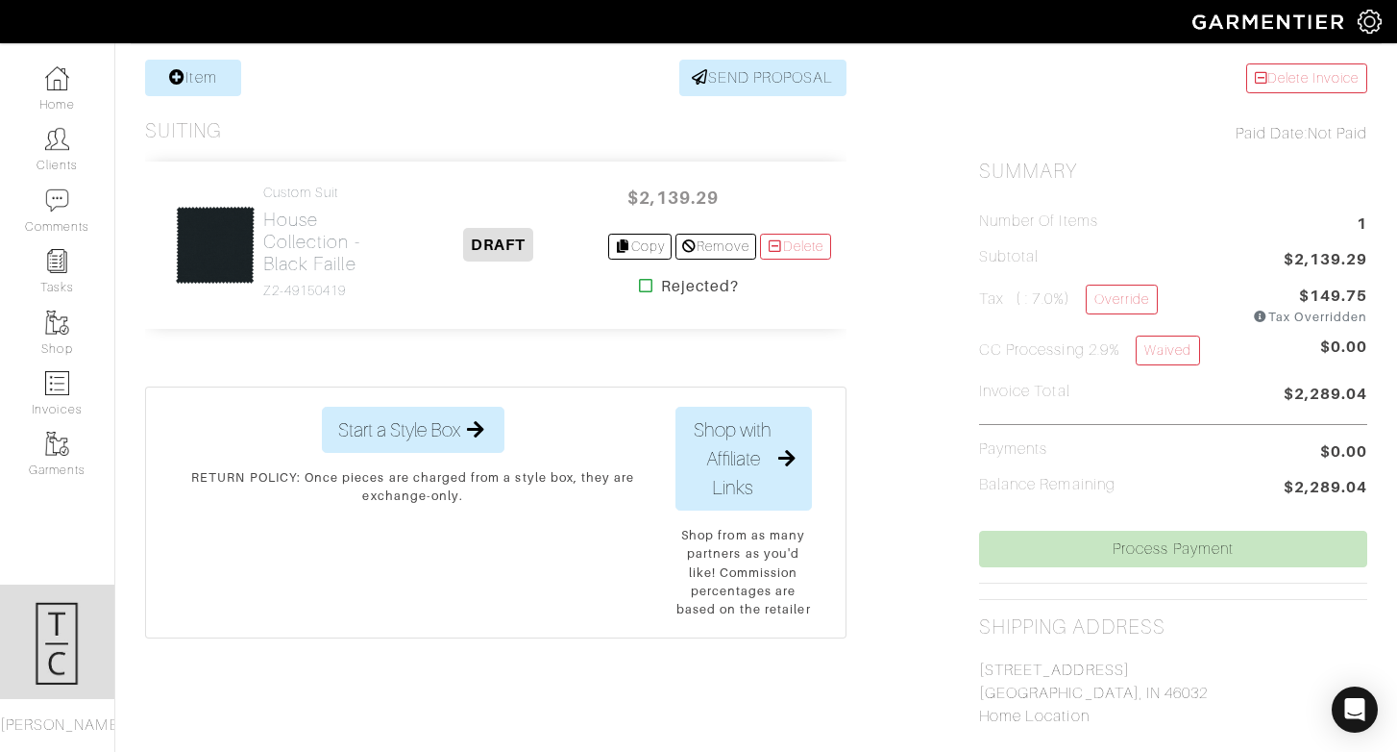
scroll to position [716, 0]
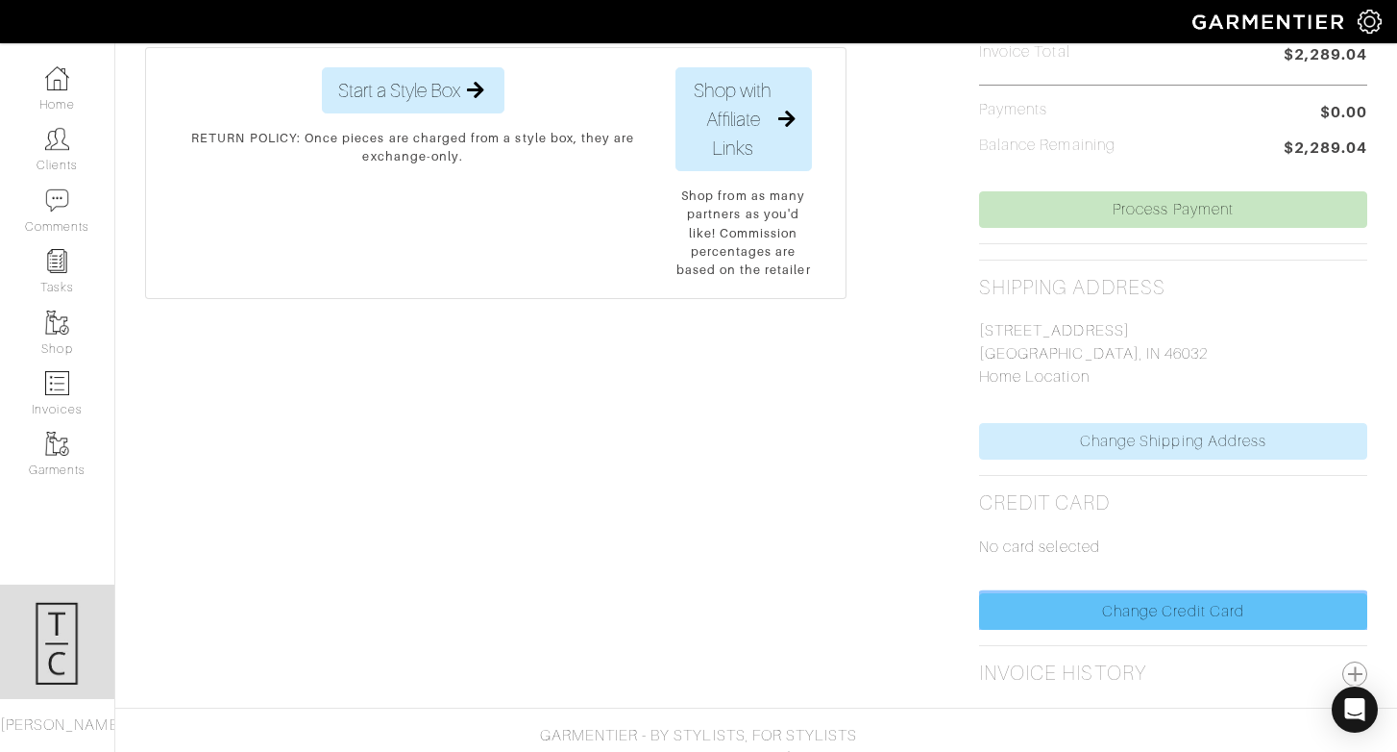
click at [1146, 623] on link "Change Credit Card" at bounding box center [1173, 611] width 388 height 37
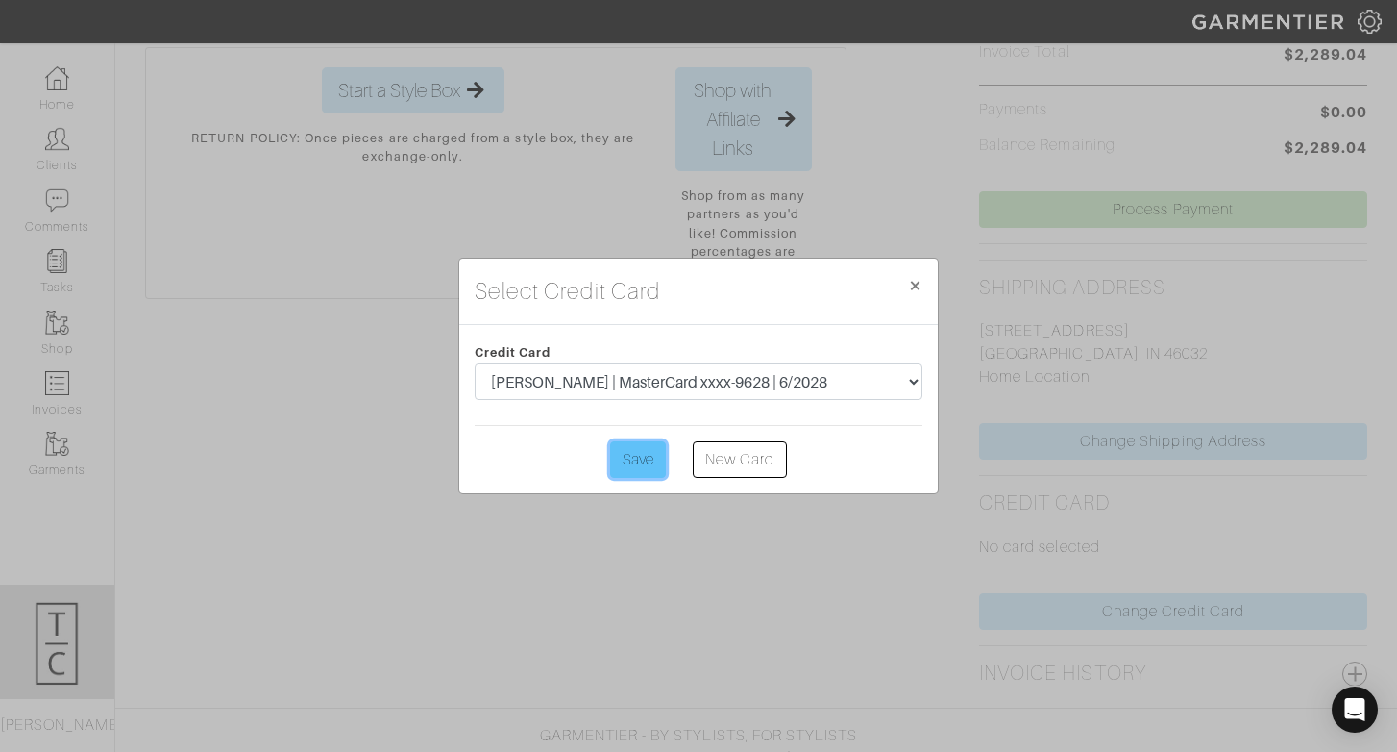
click at [642, 468] on input "Save" at bounding box center [638, 459] width 56 height 37
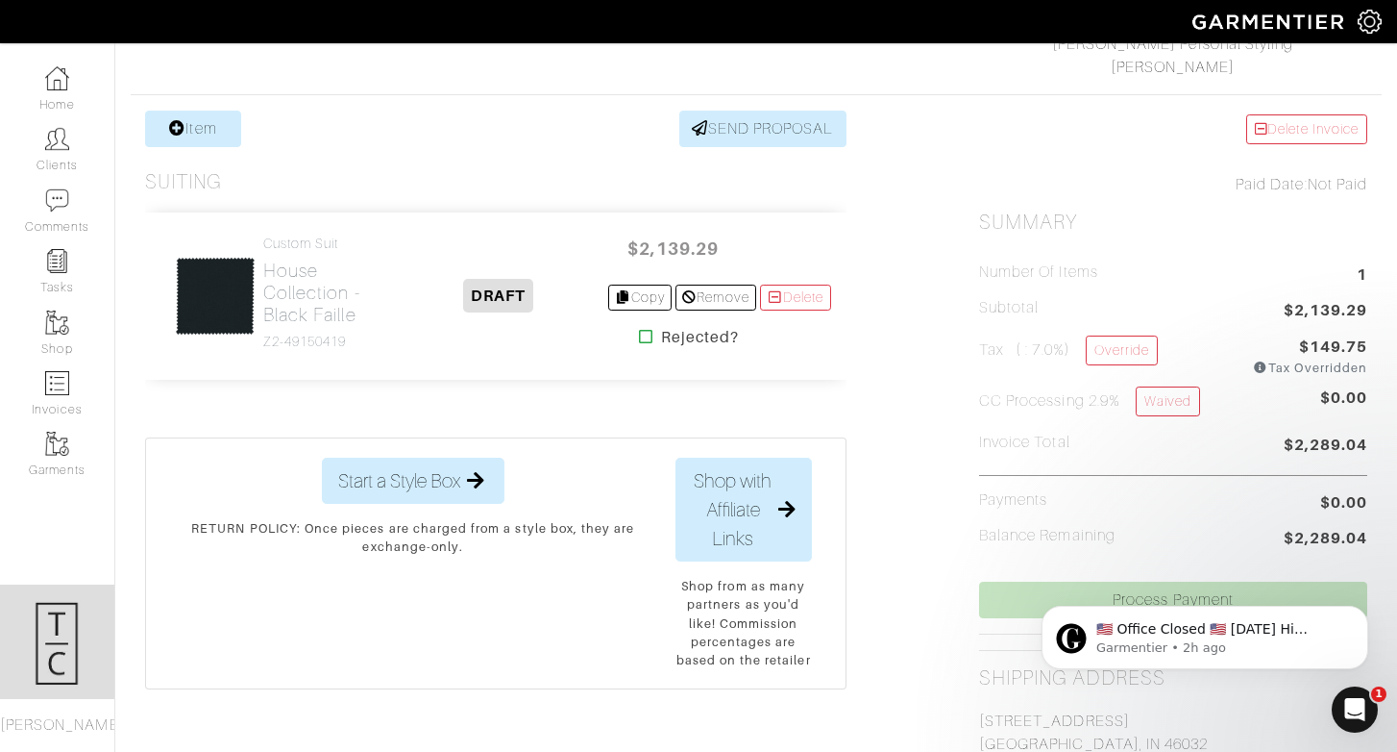
scroll to position [470, 0]
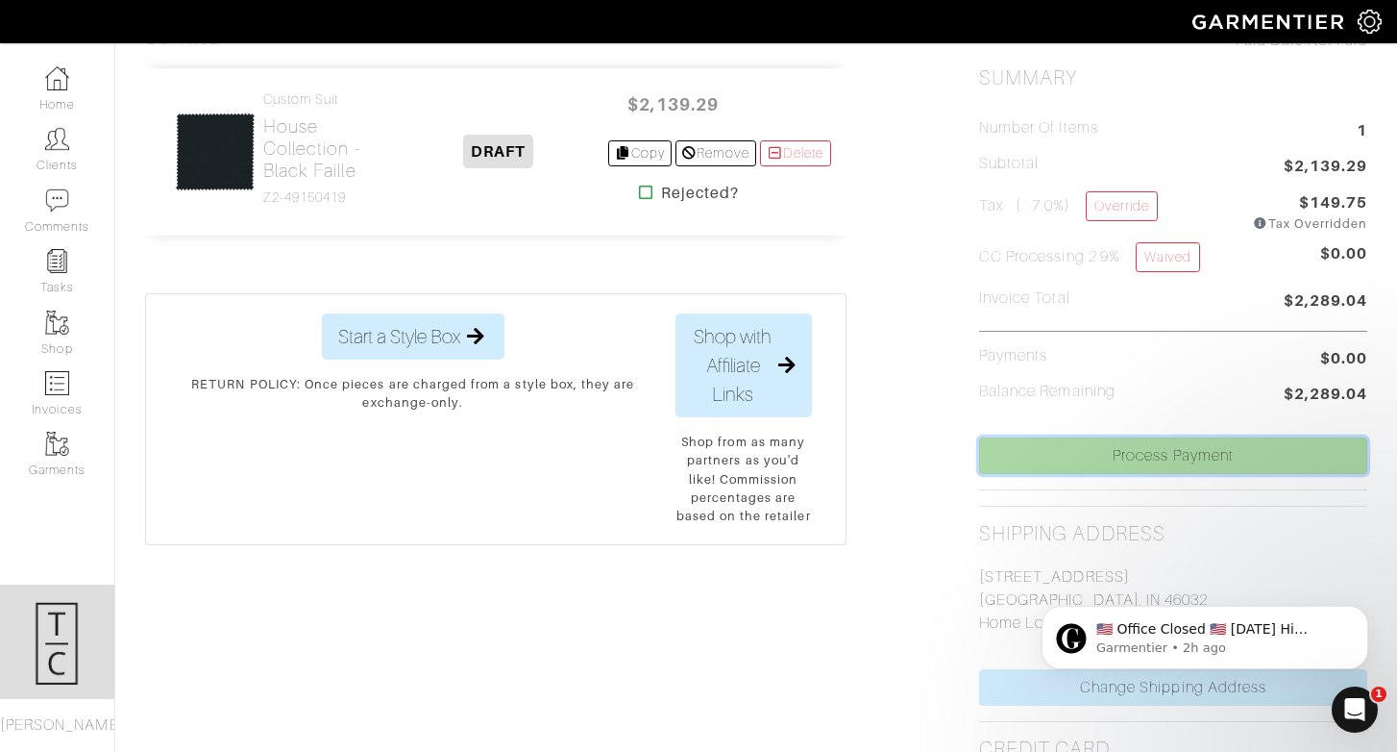
click at [1106, 472] on link "Process Payment" at bounding box center [1173, 455] width 388 height 37
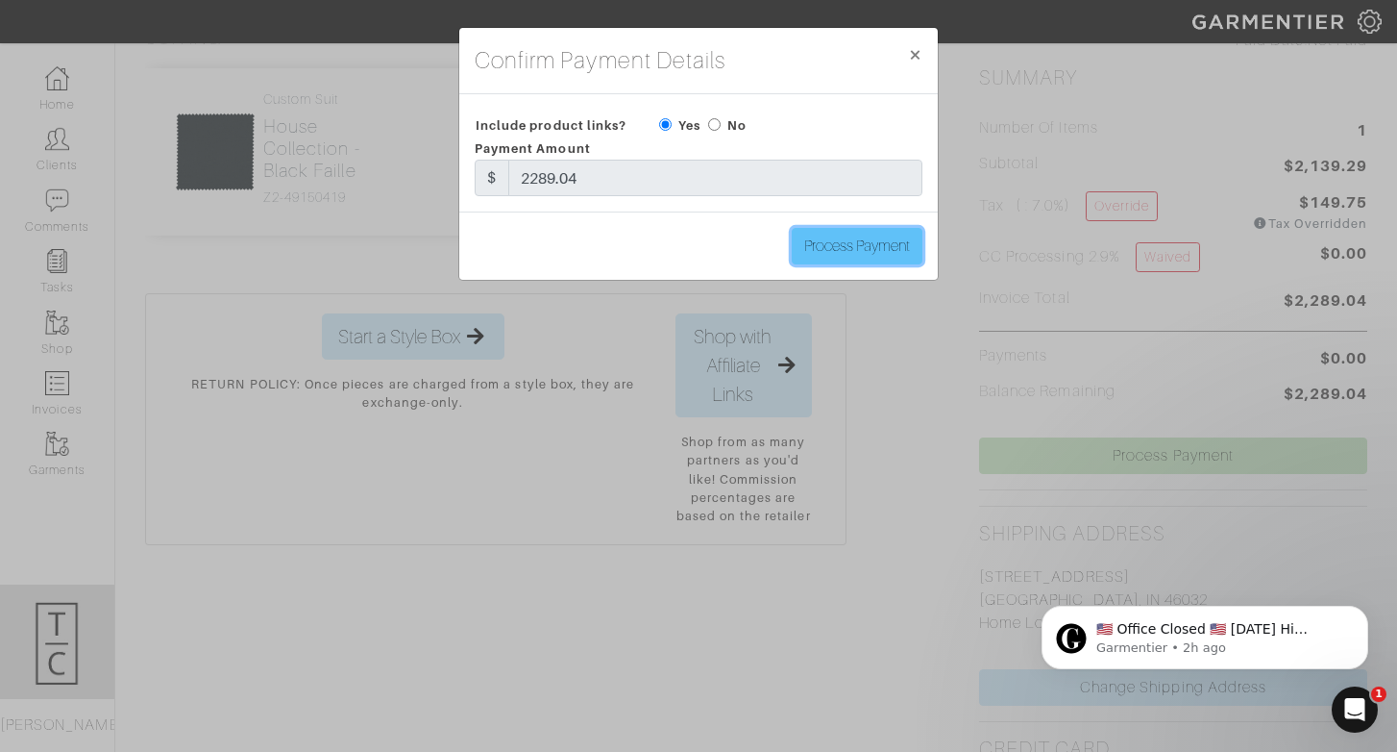
click at [850, 249] on input "Process Payment" at bounding box center [857, 246] width 131 height 37
type input "Process Payment"
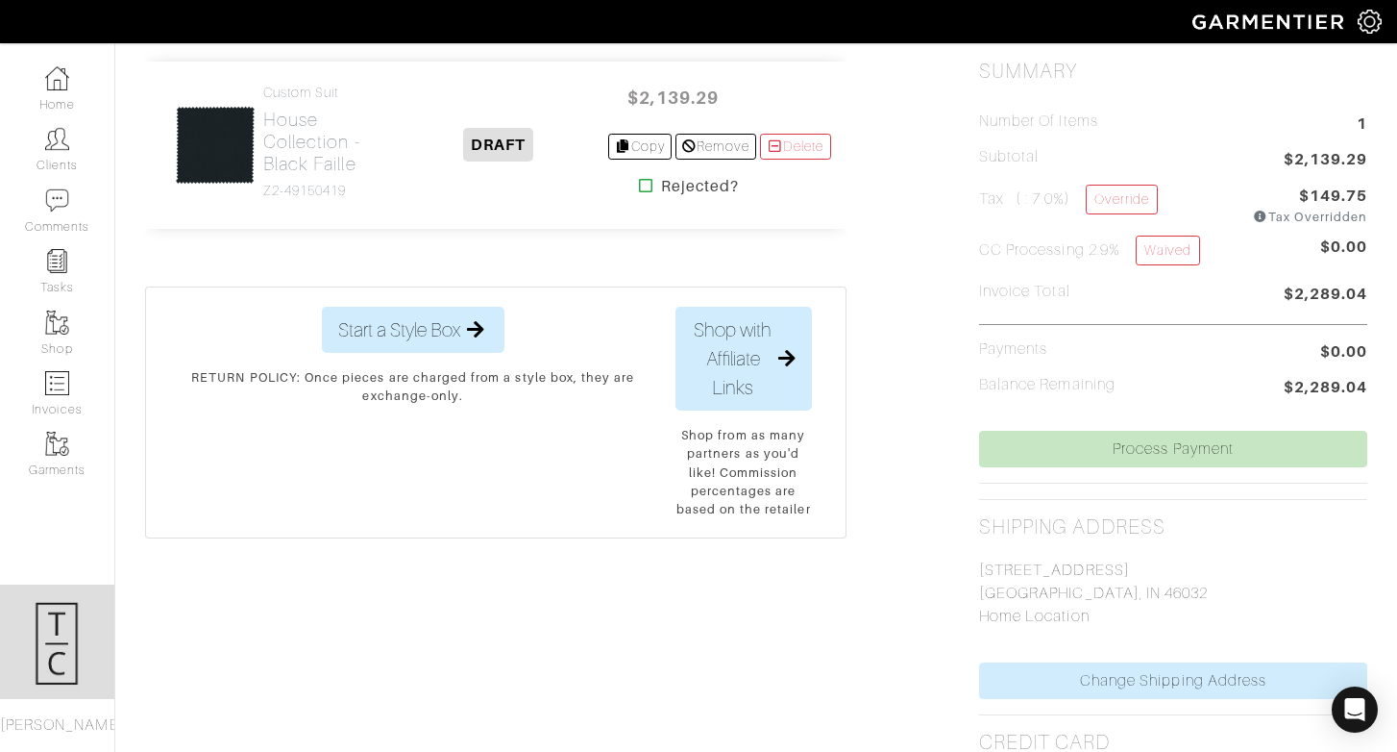
scroll to position [481, 0]
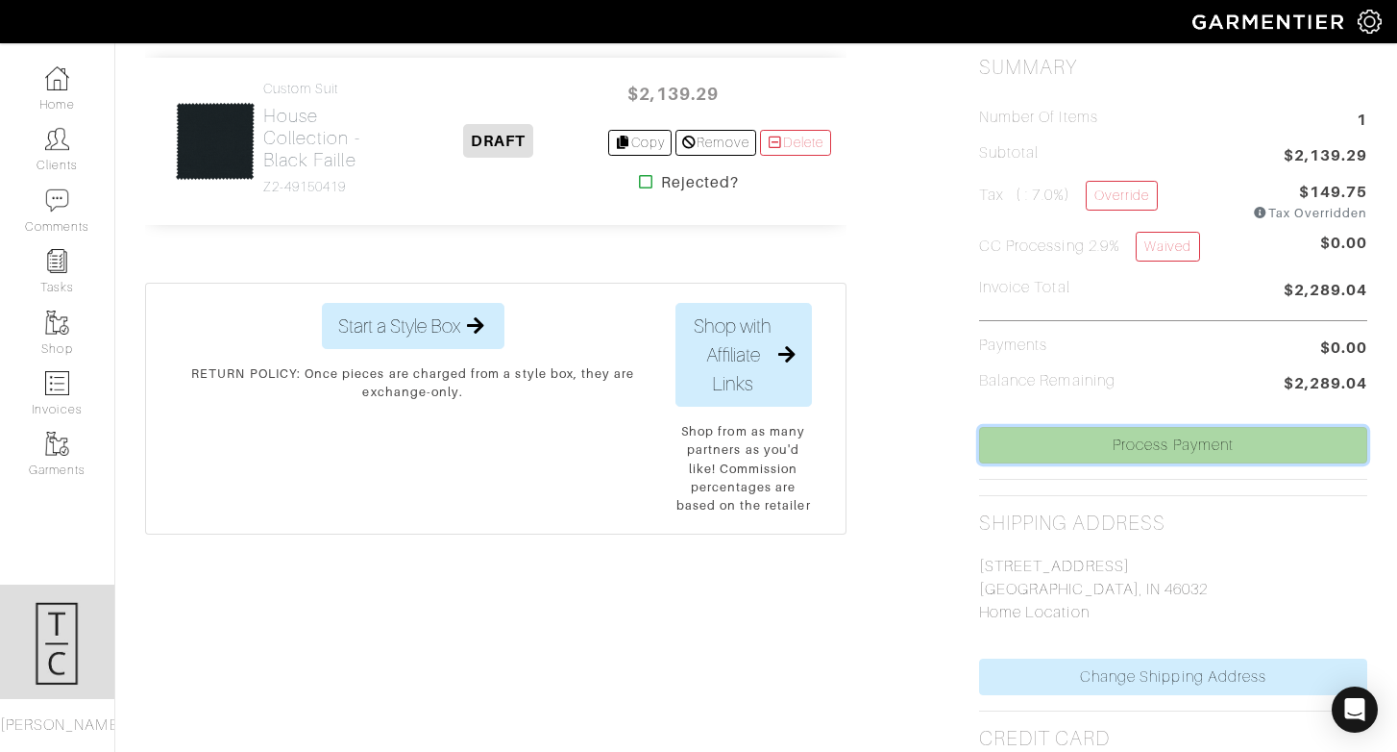
click at [1192, 444] on link "Process Payment" at bounding box center [1173, 445] width 388 height 37
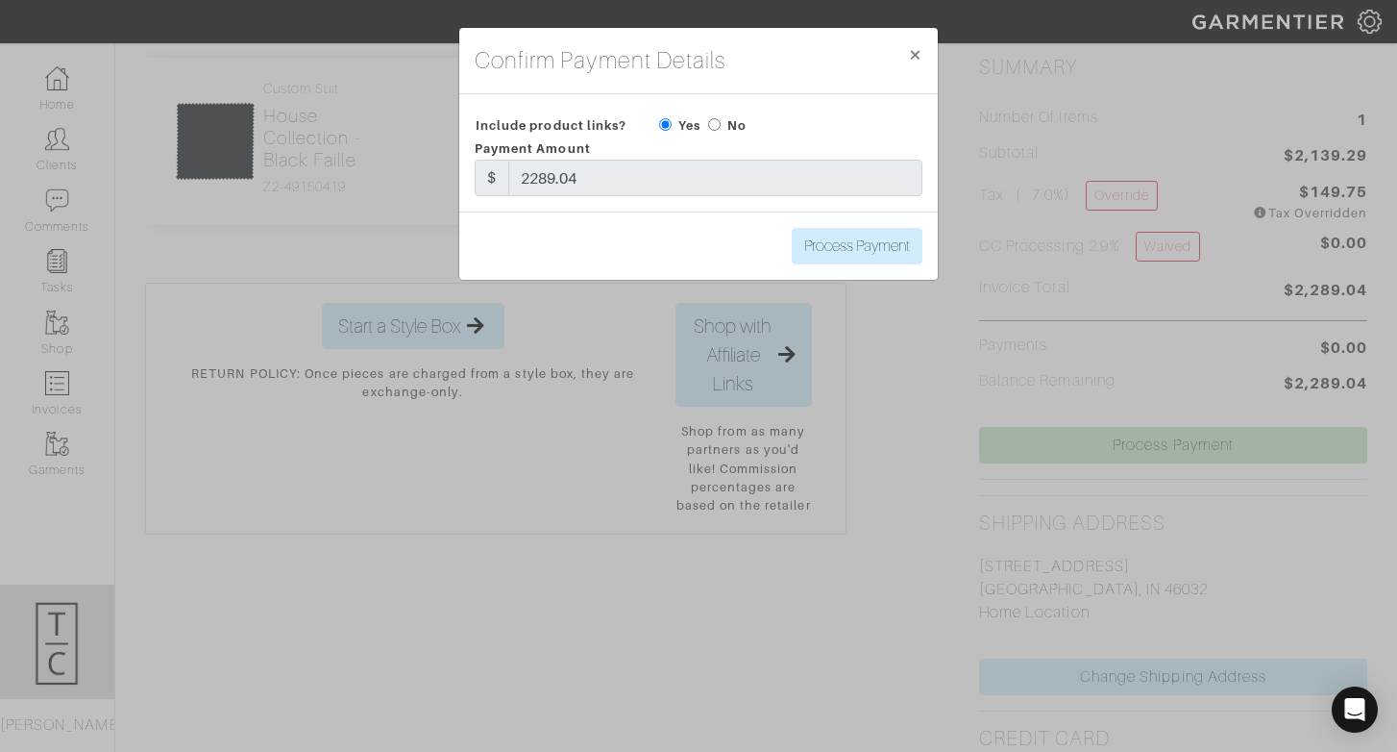
click at [717, 220] on div "Process Payment" at bounding box center [698, 245] width 479 height 68
click at [846, 251] on input "Process Payment" at bounding box center [857, 246] width 131 height 37
type input "Process Payment"
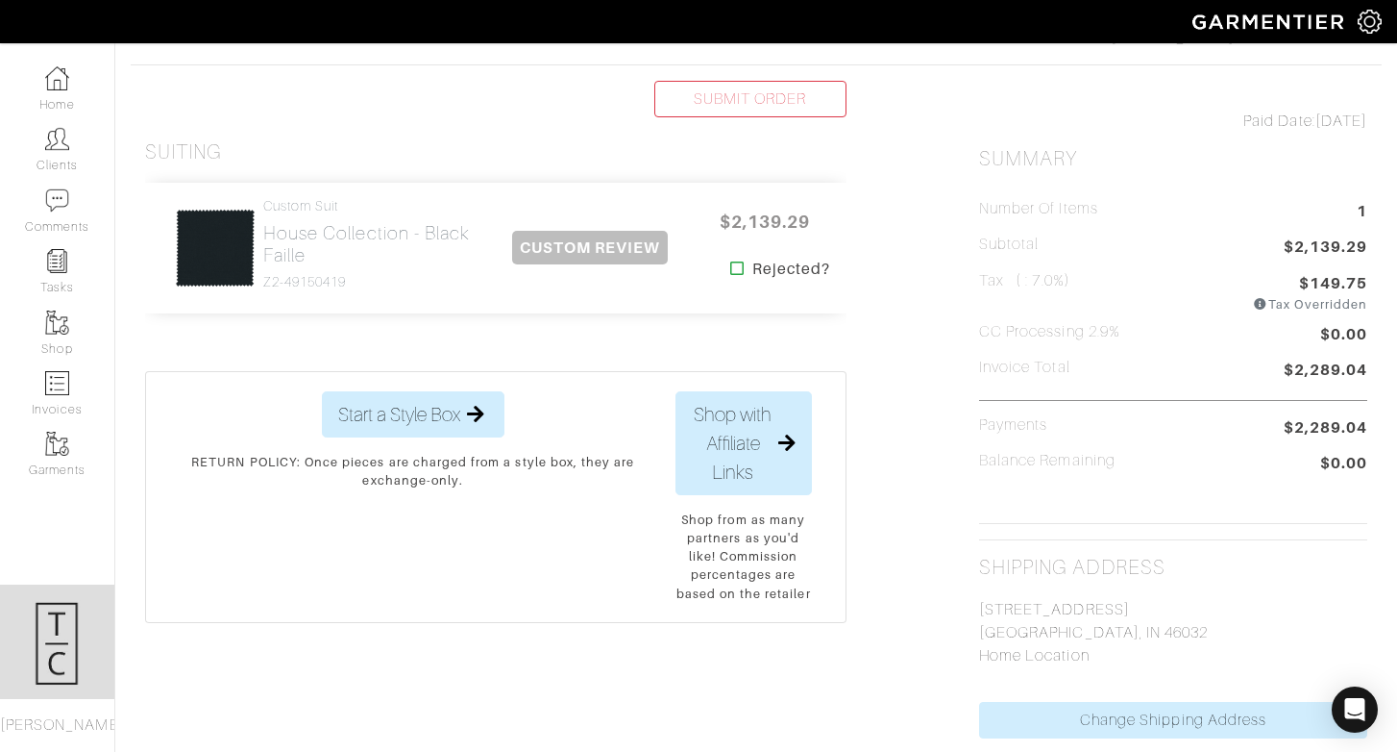
scroll to position [387, 0]
